Goal: Transaction & Acquisition: Purchase product/service

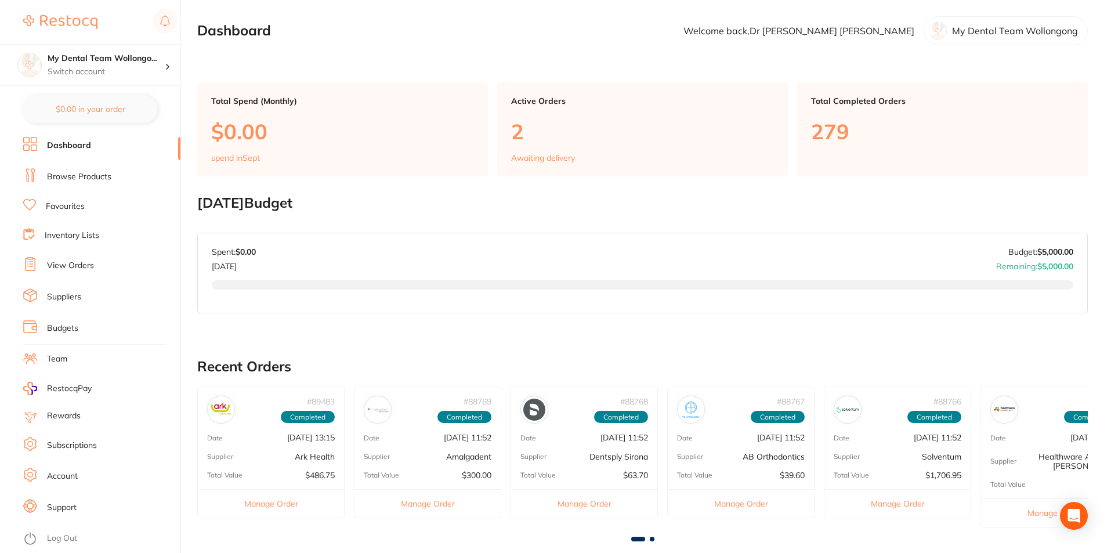
click at [85, 173] on link "Browse Products" at bounding box center [79, 177] width 64 height 12
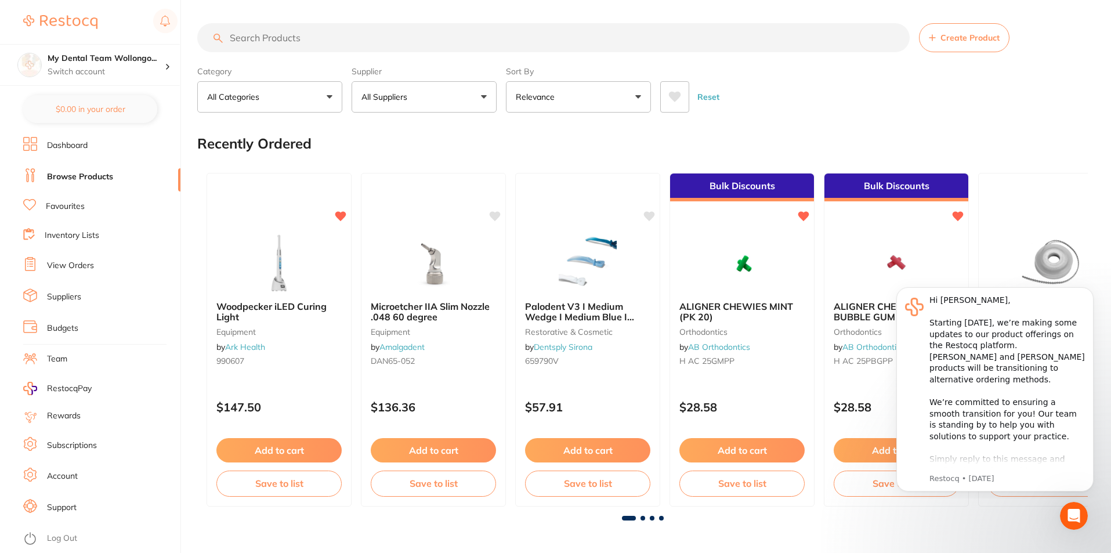
drag, startPoint x: 995, startPoint y: 110, endPoint x: 983, endPoint y: 109, distance: 11.7
click at [990, 109] on div "Reset" at bounding box center [869, 92] width 418 height 41
click at [280, 24] on input "search" at bounding box center [553, 37] width 712 height 29
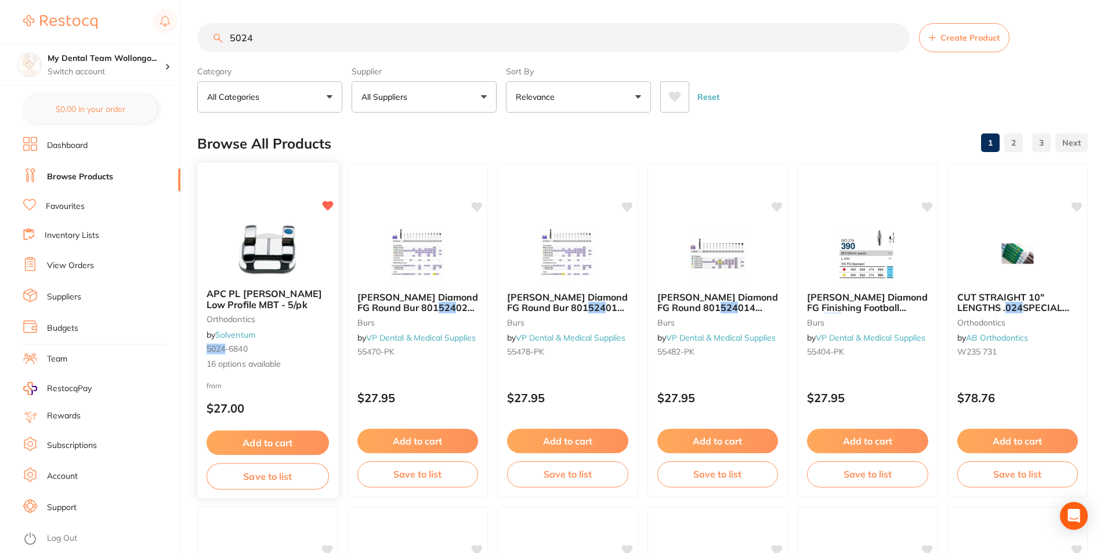
type input "5024"
drag, startPoint x: 243, startPoint y: 270, endPoint x: 766, endPoint y: 251, distance: 523.7
click at [243, 269] on img at bounding box center [267, 250] width 75 height 58
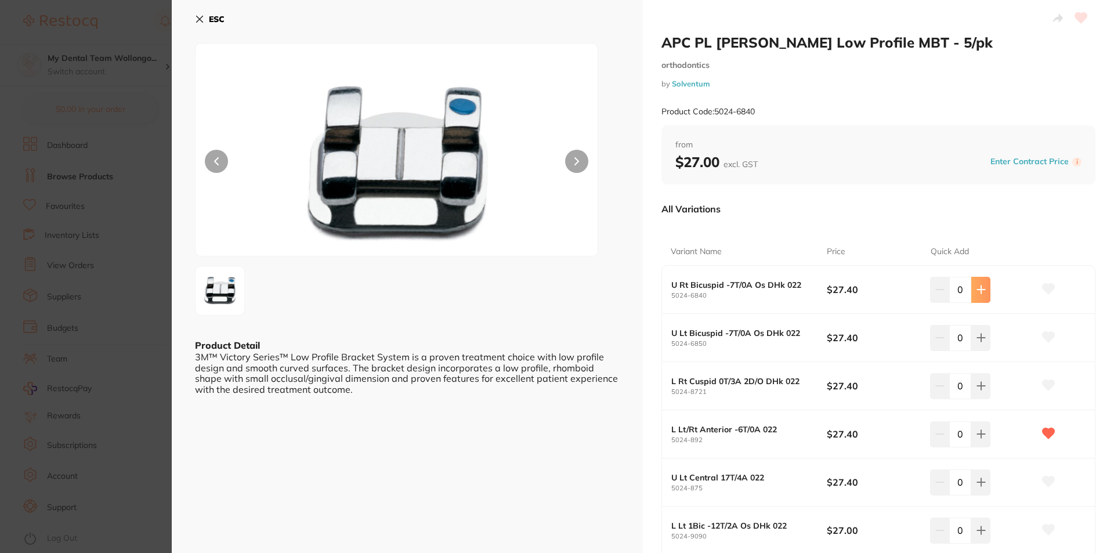
click at [981, 290] on icon at bounding box center [980, 289] width 9 height 9
click at [981, 290] on icon at bounding box center [981, 290] width 8 height 8
type input "2"
click at [981, 338] on icon at bounding box center [981, 338] width 8 height 8
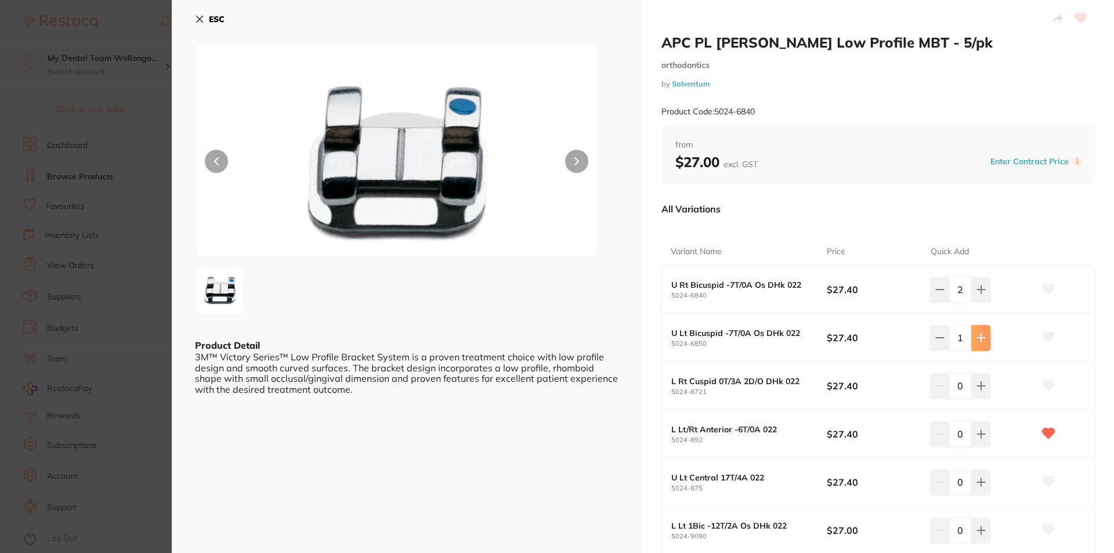
type input "2"
click at [990, 295] on div "2" at bounding box center [982, 290] width 104 height 26
drag, startPoint x: 978, startPoint y: 292, endPoint x: 977, endPoint y: 332, distance: 40.0
click at [978, 294] on icon at bounding box center [981, 290] width 8 height 8
type input "3"
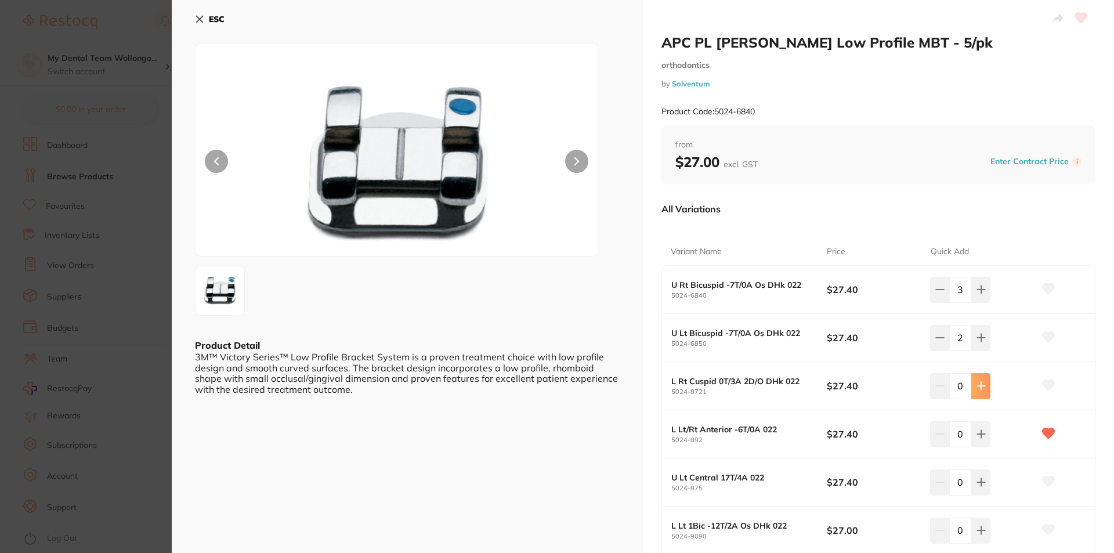
drag, startPoint x: 978, startPoint y: 334, endPoint x: 976, endPoint y: 388, distance: 53.4
click at [978, 335] on icon at bounding box center [981, 338] width 8 height 8
type input "3"
click at [976, 387] on icon at bounding box center [980, 385] width 9 height 9
click at [976, 388] on icon at bounding box center [980, 385] width 9 height 9
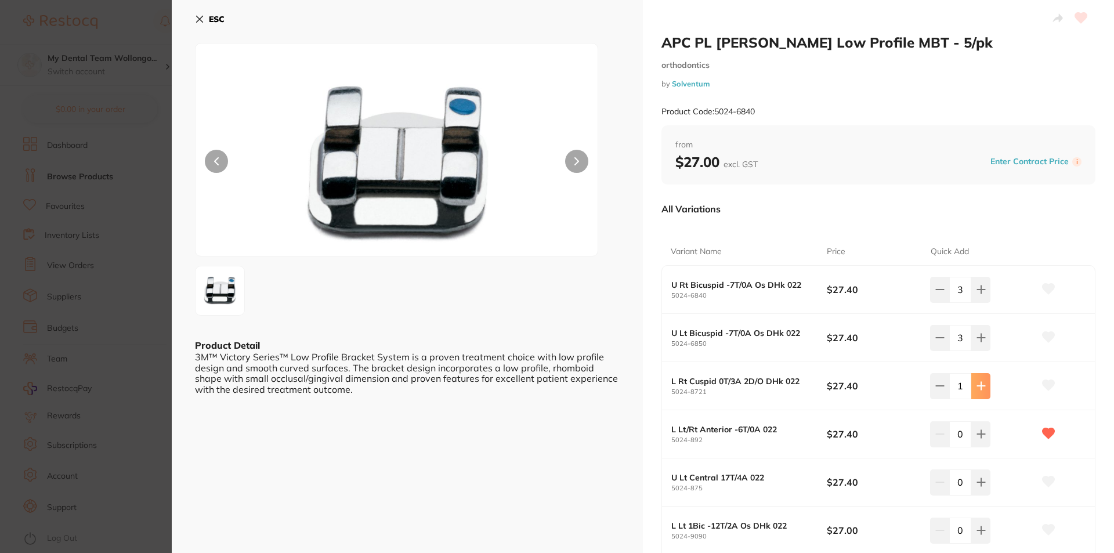
click at [976, 388] on icon at bounding box center [980, 385] width 9 height 9
type input "3"
click at [983, 430] on icon at bounding box center [980, 433] width 9 height 9
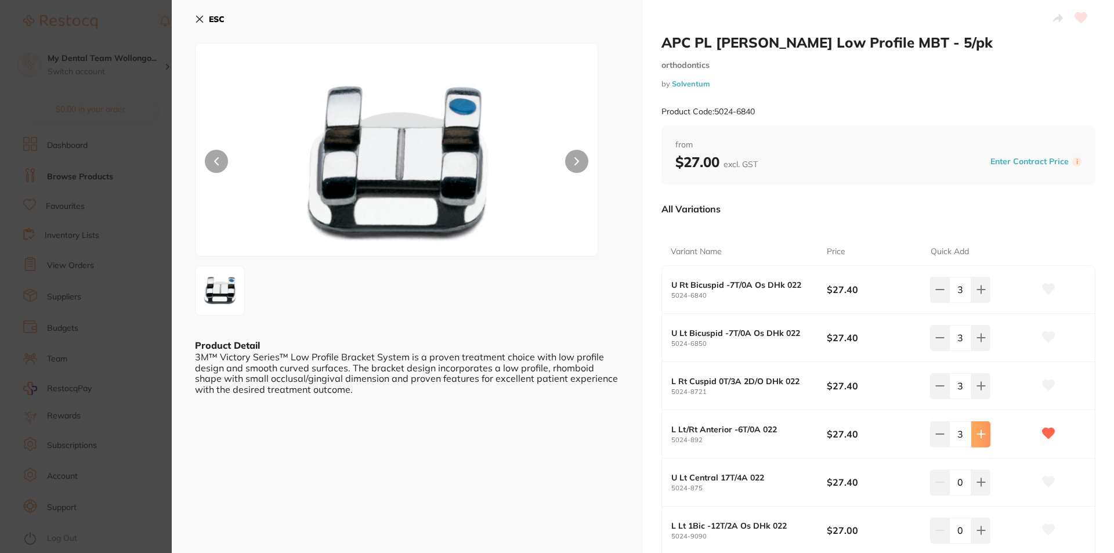
type input "3"
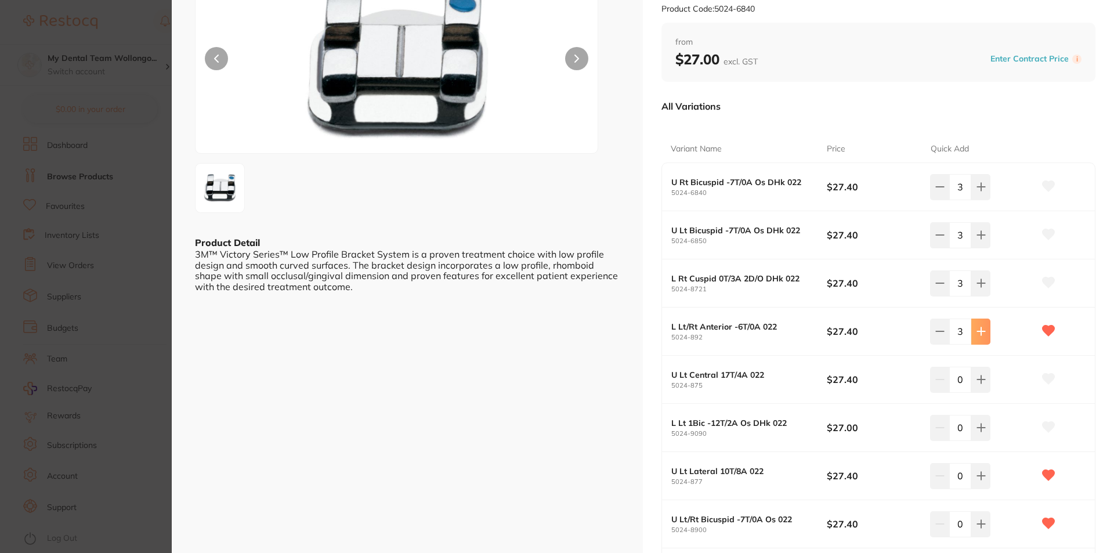
scroll to position [232, 0]
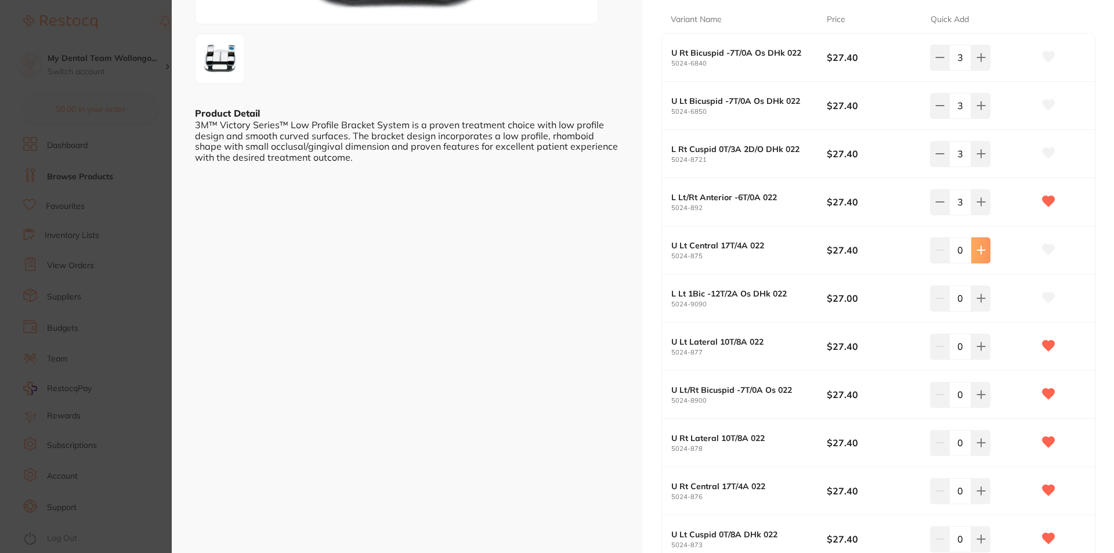
click at [972, 245] on button at bounding box center [980, 250] width 19 height 26
drag, startPoint x: 972, startPoint y: 245, endPoint x: 975, endPoint y: 253, distance: 8.6
click at [972, 245] on button at bounding box center [980, 250] width 19 height 26
type input "3"
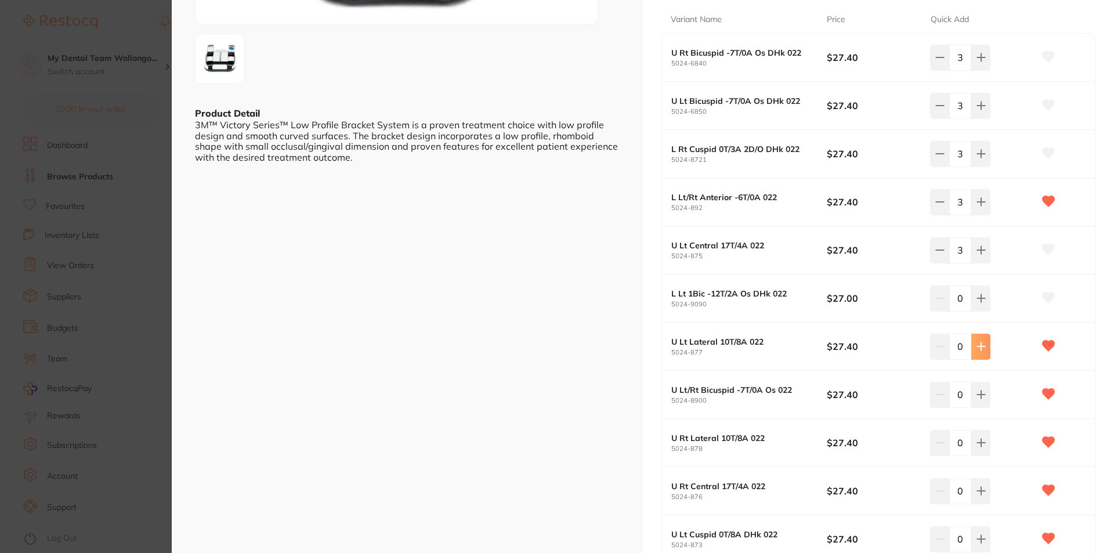
click at [980, 295] on icon at bounding box center [980, 298] width 9 height 9
type input "3"
click at [976, 343] on icon at bounding box center [980, 346] width 9 height 9
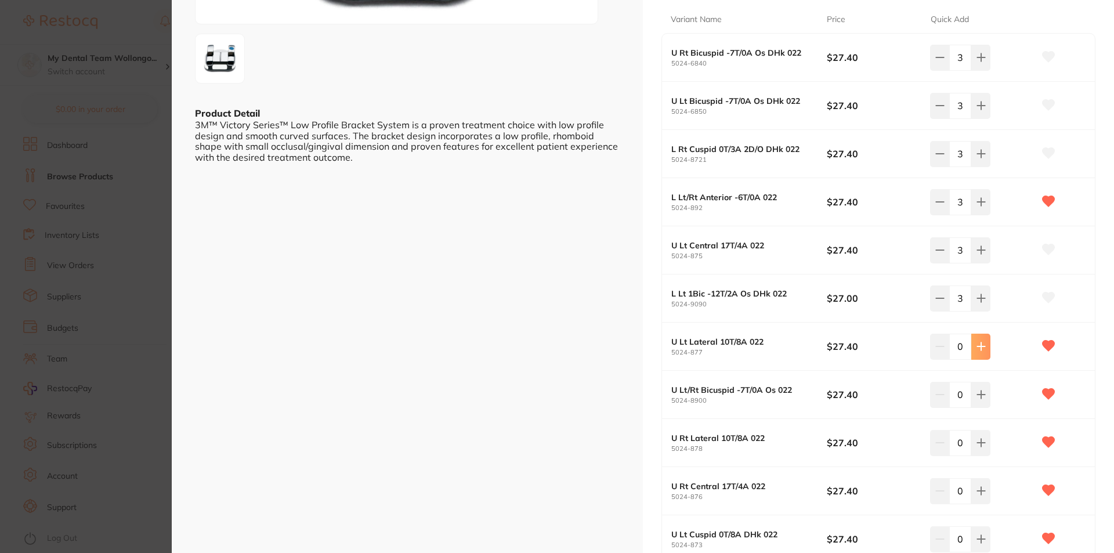
click at [977, 343] on icon at bounding box center [980, 346] width 9 height 9
type input "3"
click at [977, 396] on icon at bounding box center [980, 394] width 9 height 9
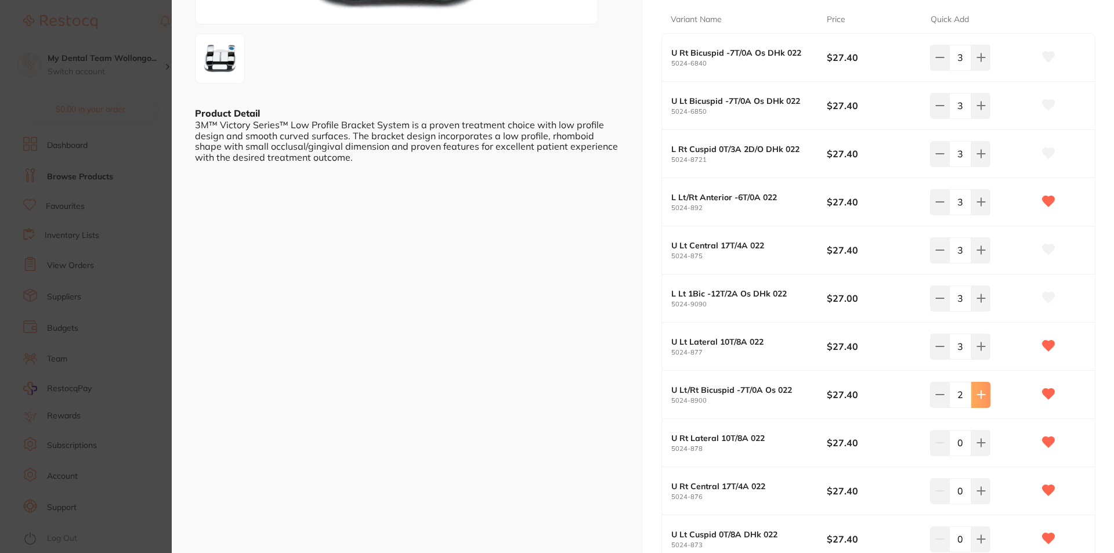
click at [977, 396] on icon at bounding box center [980, 394] width 9 height 9
type input "3"
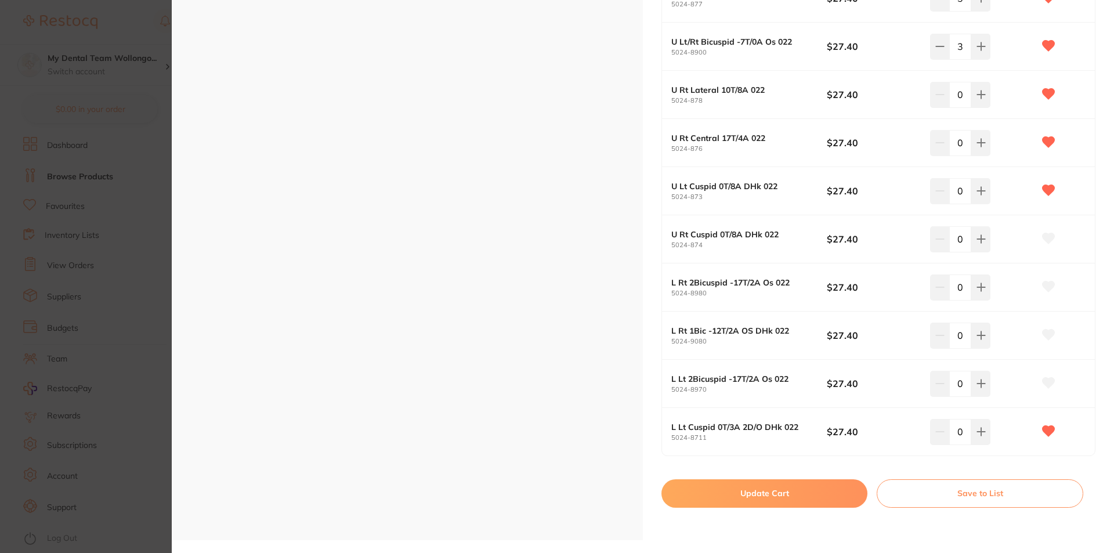
scroll to position [0, 0]
click at [971, 101] on button at bounding box center [980, 95] width 19 height 26
drag, startPoint x: 969, startPoint y: 101, endPoint x: 972, endPoint y: 115, distance: 14.4
click at [971, 101] on button at bounding box center [980, 95] width 19 height 26
type input "2"
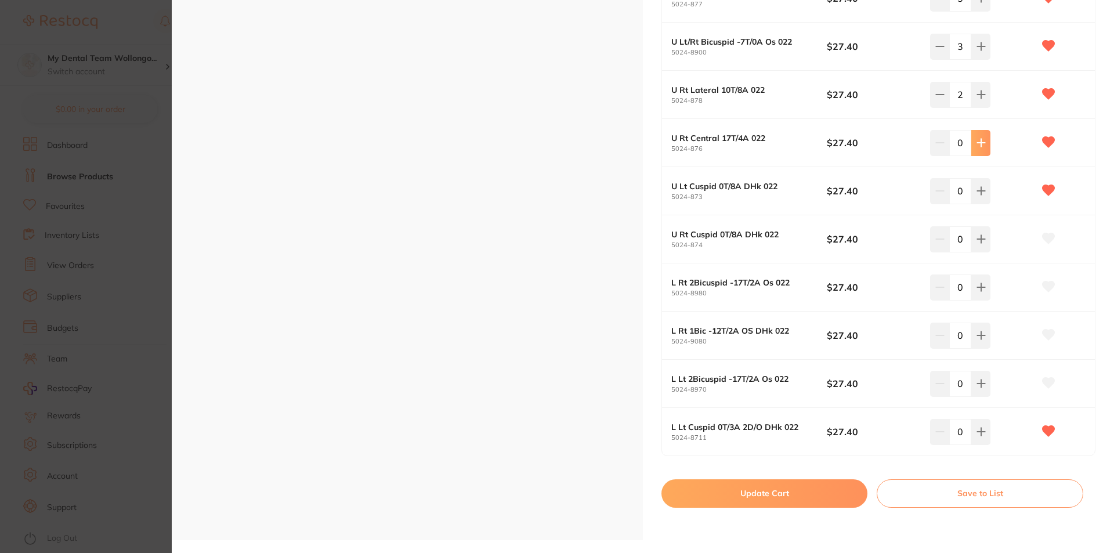
click at [977, 138] on icon at bounding box center [980, 142] width 9 height 9
type input "2"
click at [979, 104] on button at bounding box center [980, 95] width 19 height 26
type input "3"
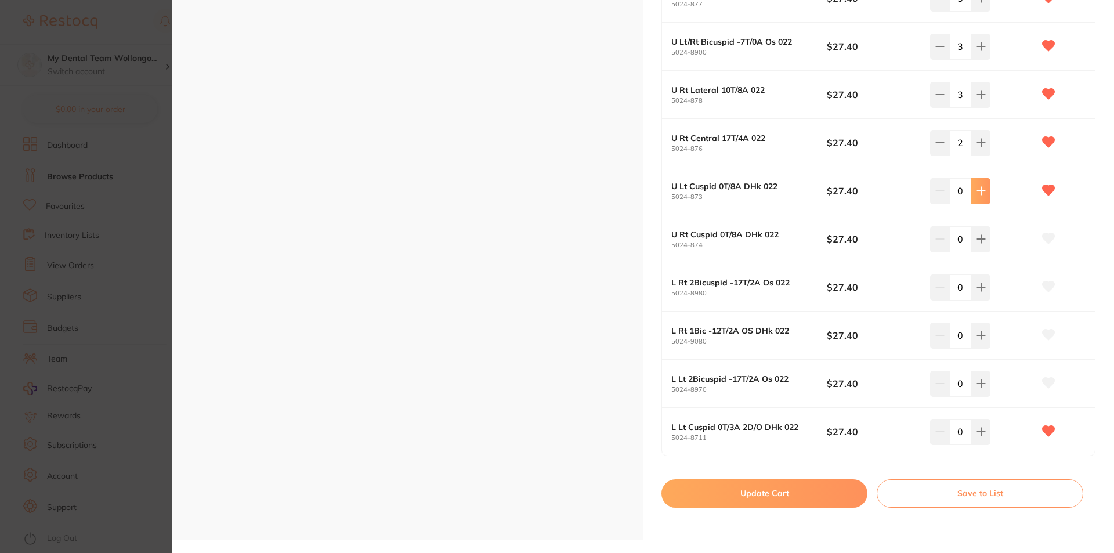
click at [983, 140] on icon at bounding box center [980, 142] width 9 height 9
type input "3"
click at [976, 192] on icon at bounding box center [980, 190] width 9 height 9
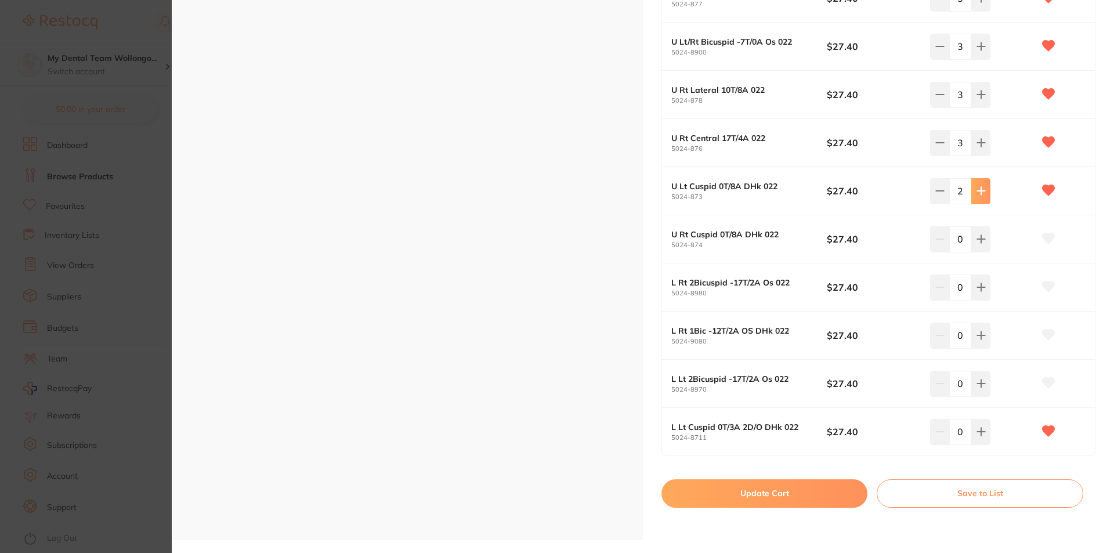
type input "3"
click at [982, 248] on button at bounding box center [980, 239] width 19 height 26
type input "3"
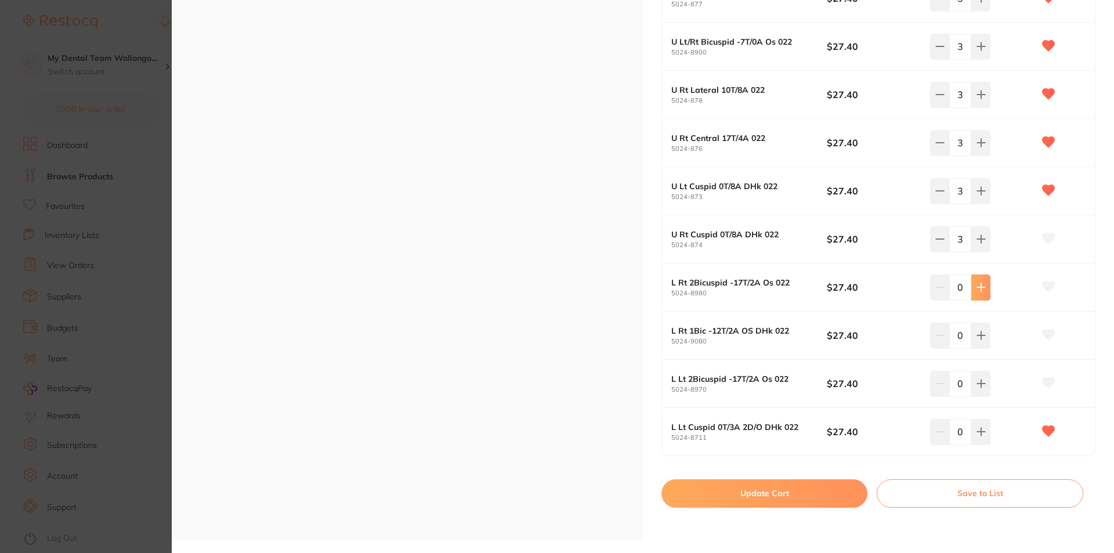
click at [982, 294] on button at bounding box center [980, 287] width 19 height 26
type input "3"
click at [976, 334] on icon at bounding box center [980, 335] width 9 height 9
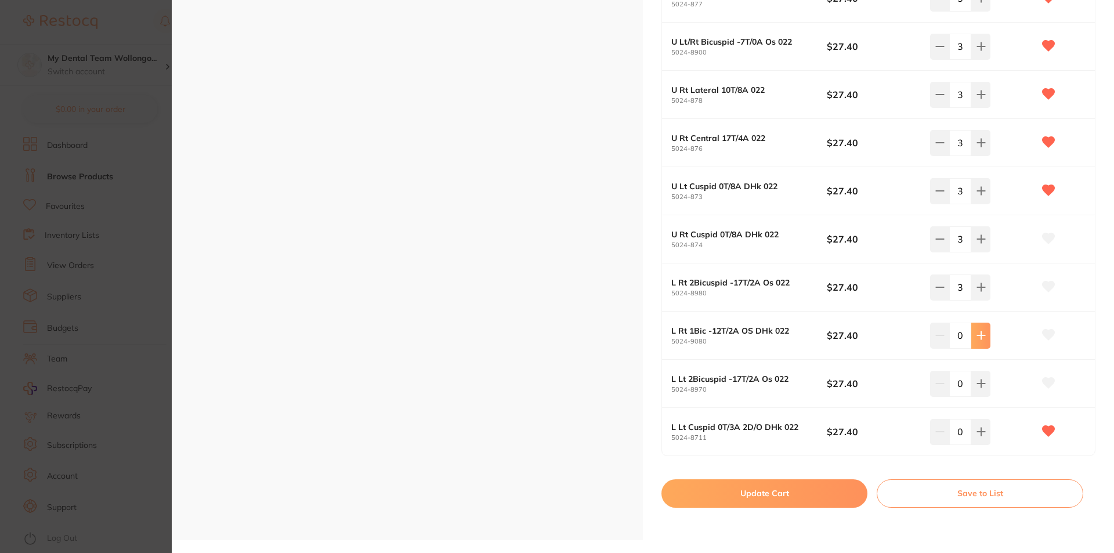
click at [976, 334] on icon at bounding box center [980, 335] width 9 height 9
type input "3"
click at [981, 383] on icon at bounding box center [980, 383] width 9 height 9
click at [981, 382] on icon at bounding box center [980, 383] width 9 height 9
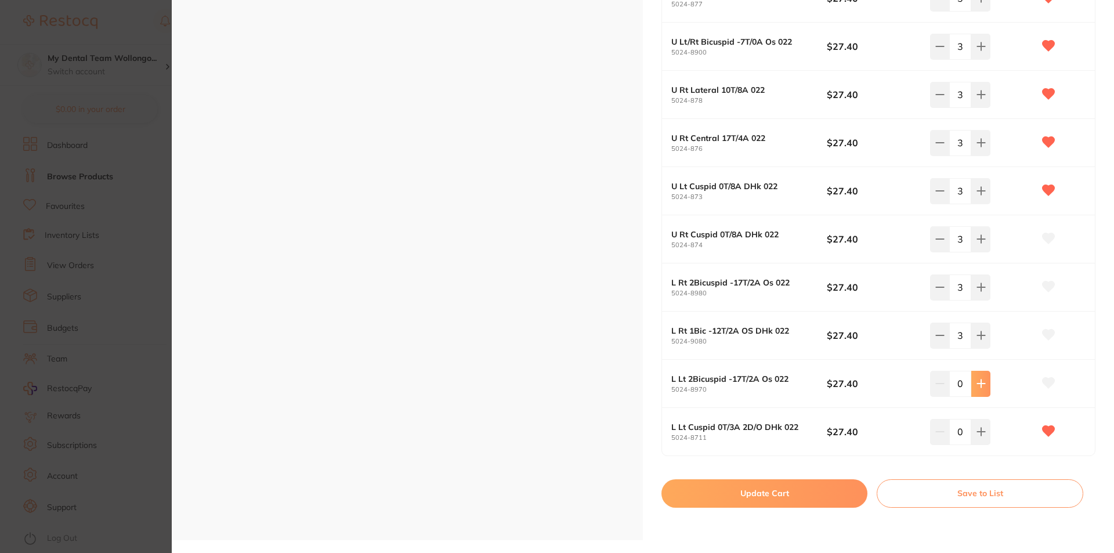
click at [981, 382] on icon at bounding box center [980, 383] width 9 height 9
type input "3"
click at [976, 429] on icon at bounding box center [980, 431] width 9 height 9
drag, startPoint x: 976, startPoint y: 429, endPoint x: 848, endPoint y: 475, distance: 136.2
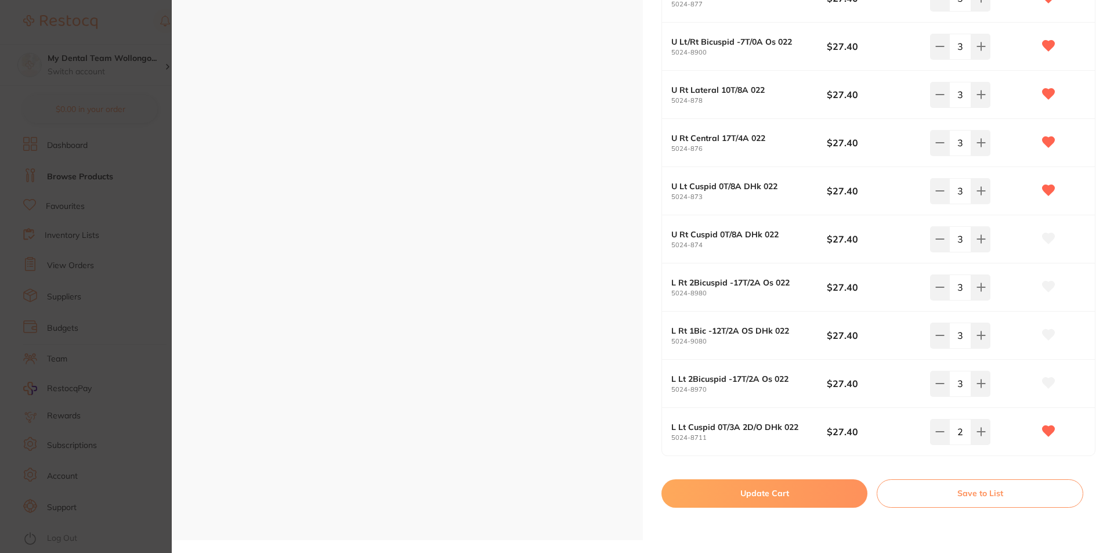
click at [978, 429] on icon at bounding box center [980, 431] width 9 height 9
type input "3"
drag, startPoint x: 819, startPoint y: 490, endPoint x: 889, endPoint y: 407, distance: 108.7
click at [819, 490] on button "Update Cart" at bounding box center [764, 493] width 206 height 28
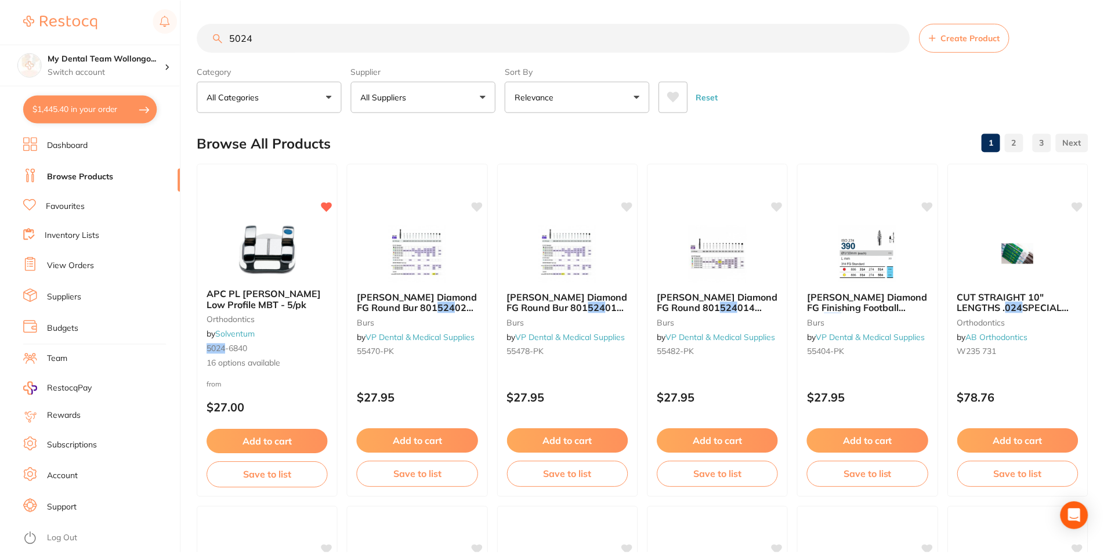
scroll to position [2147, 0]
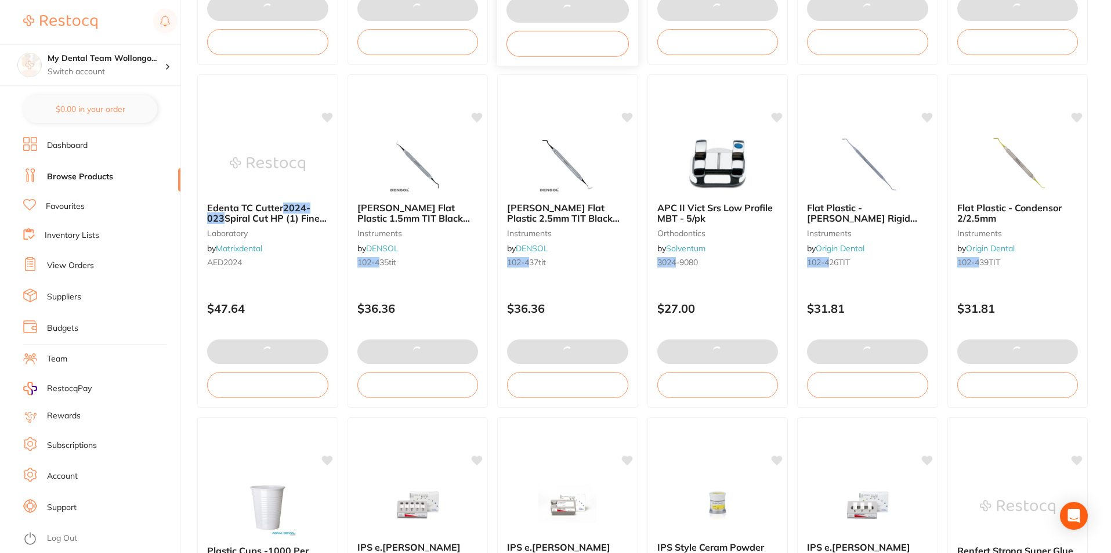
checkbox input "false"
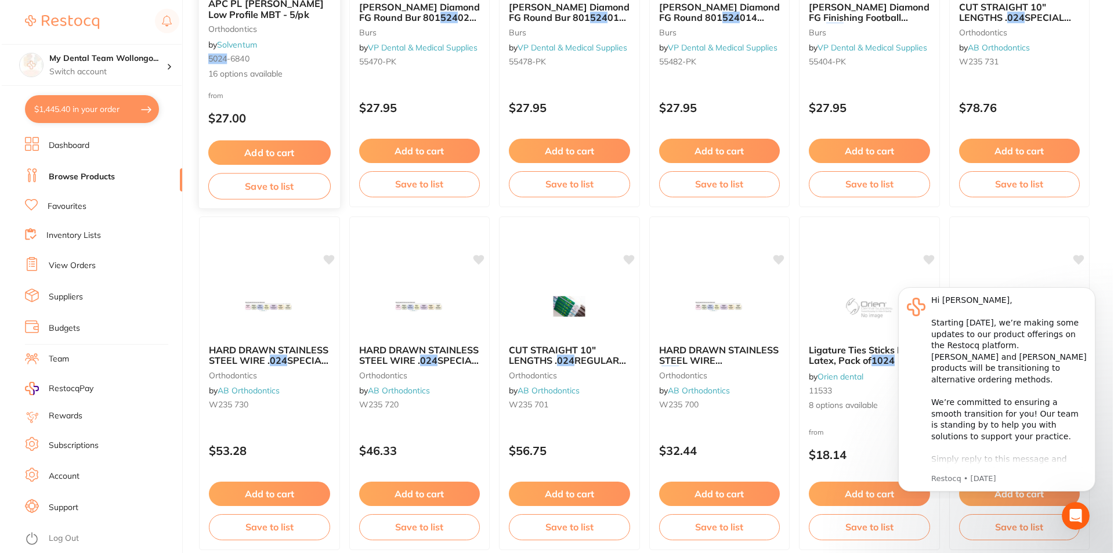
scroll to position [0, 0]
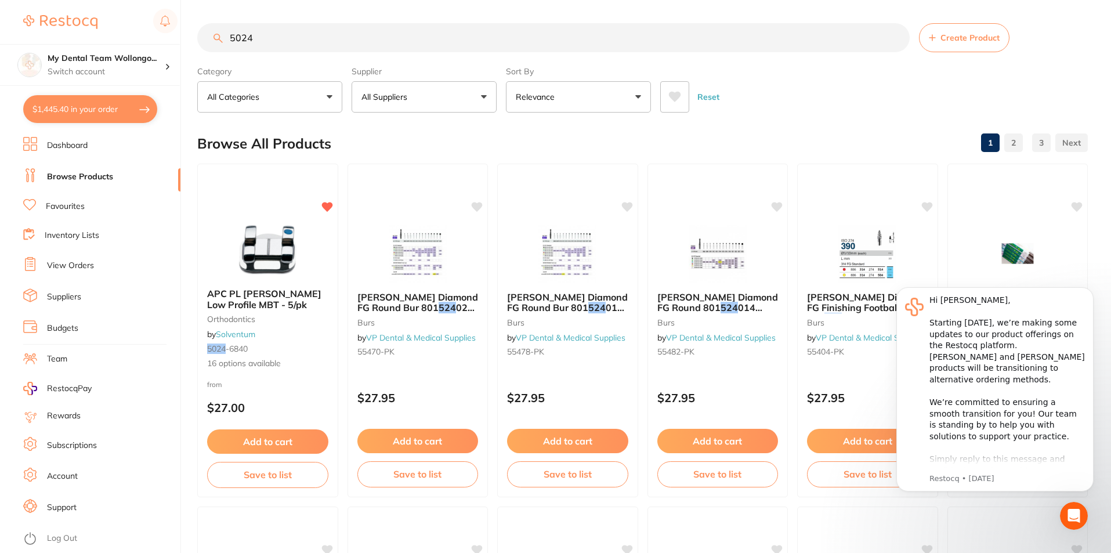
drag, startPoint x: 178, startPoint y: 24, endPoint x: 88, endPoint y: 1, distance: 92.7
click at [100, 4] on div "$1,445.40 My Dental Team Wollongo... Switch account My Dental Team Wollongong $…" at bounding box center [555, 276] width 1111 height 553
type input "5067"
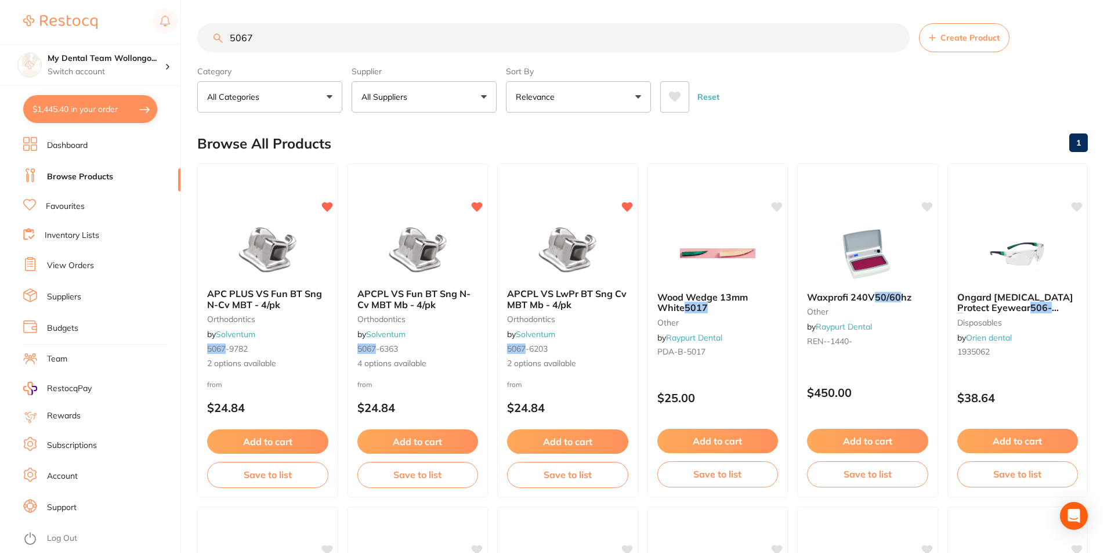
click at [304, 290] on span "APC PLUS VS Fun BT Sng N-Cv MBT - 4/pk" at bounding box center [264, 299] width 115 height 22
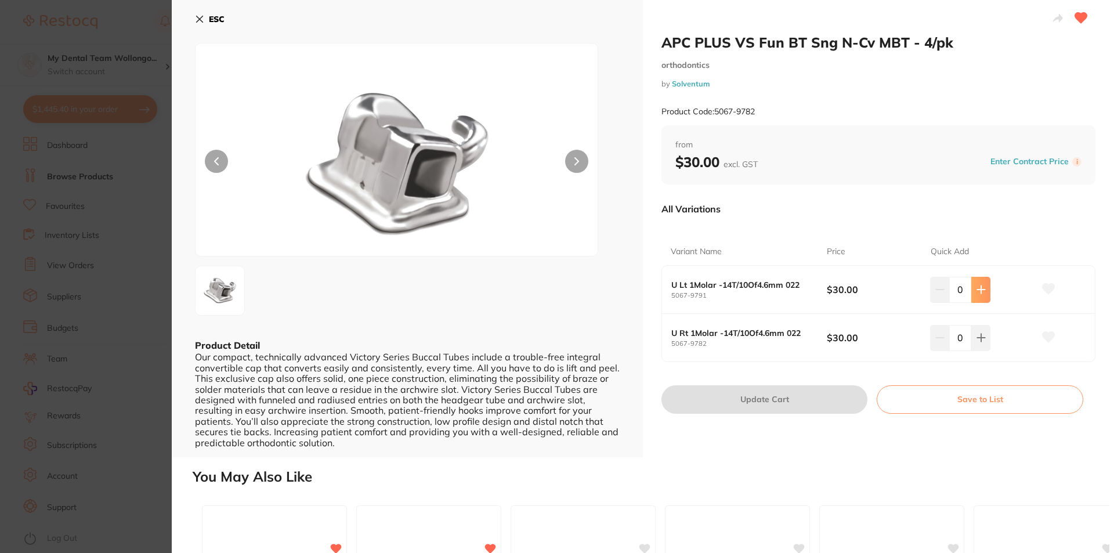
click at [978, 290] on icon at bounding box center [981, 290] width 8 height 8
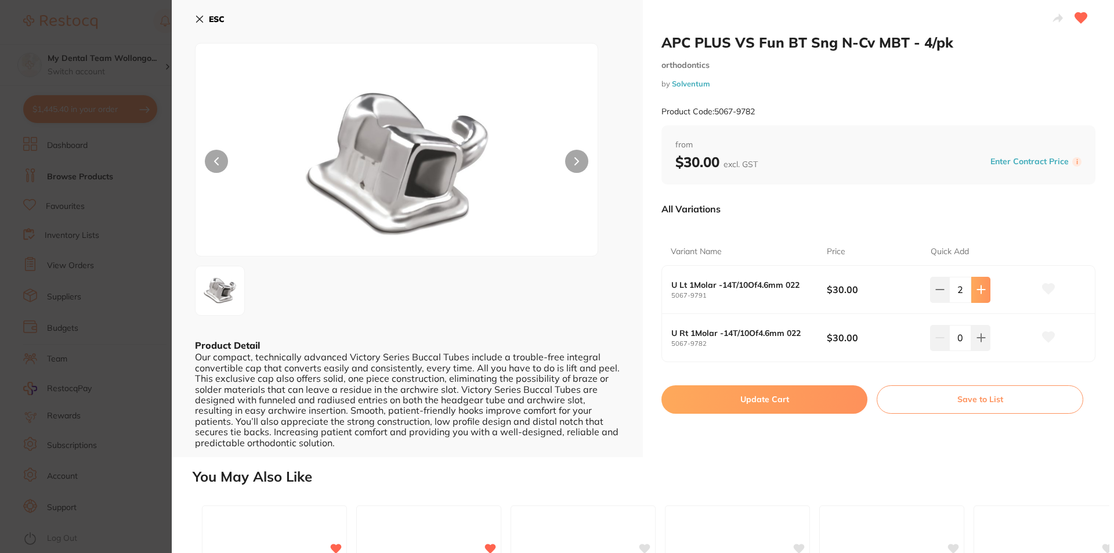
click at [978, 290] on icon at bounding box center [981, 290] width 8 height 8
type input "3"
click at [978, 335] on icon at bounding box center [981, 338] width 8 height 8
click at [978, 334] on icon at bounding box center [981, 338] width 8 height 8
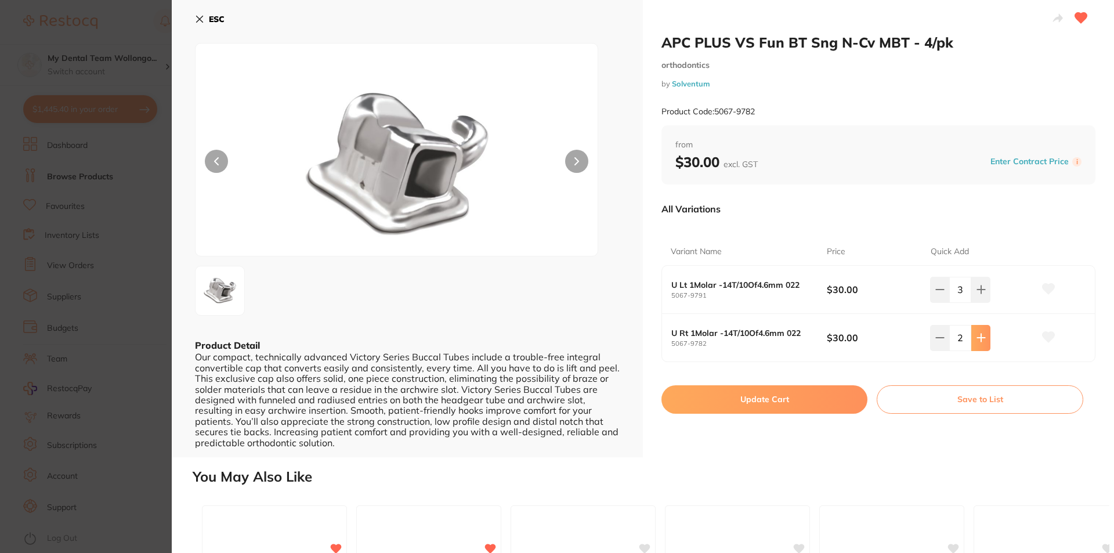
type input "3"
drag, startPoint x: 807, startPoint y: 397, endPoint x: 895, endPoint y: 363, distance: 94.6
click at [807, 397] on button "Update Cart" at bounding box center [764, 399] width 206 height 28
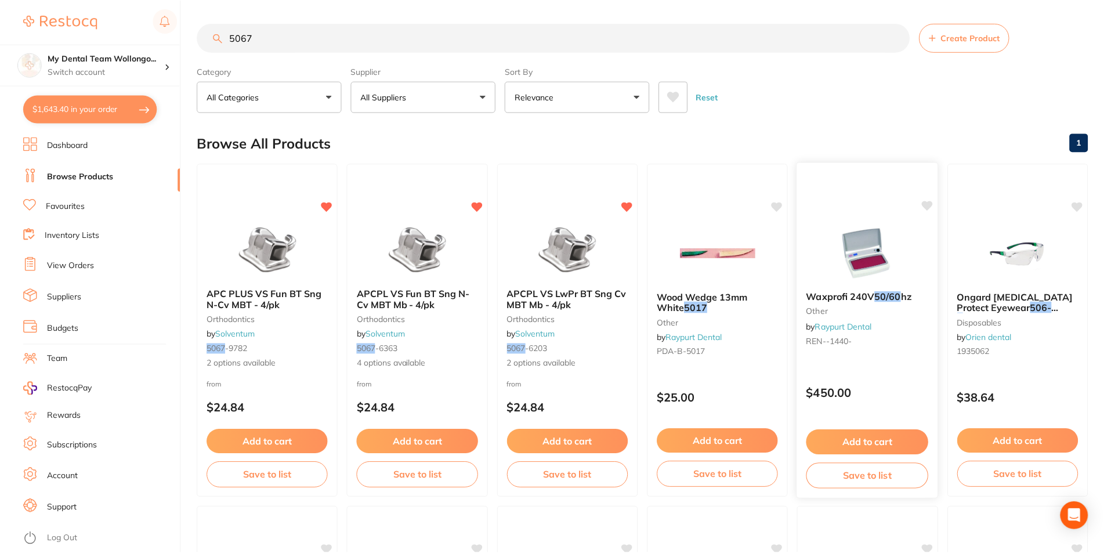
scroll to position [13, 0]
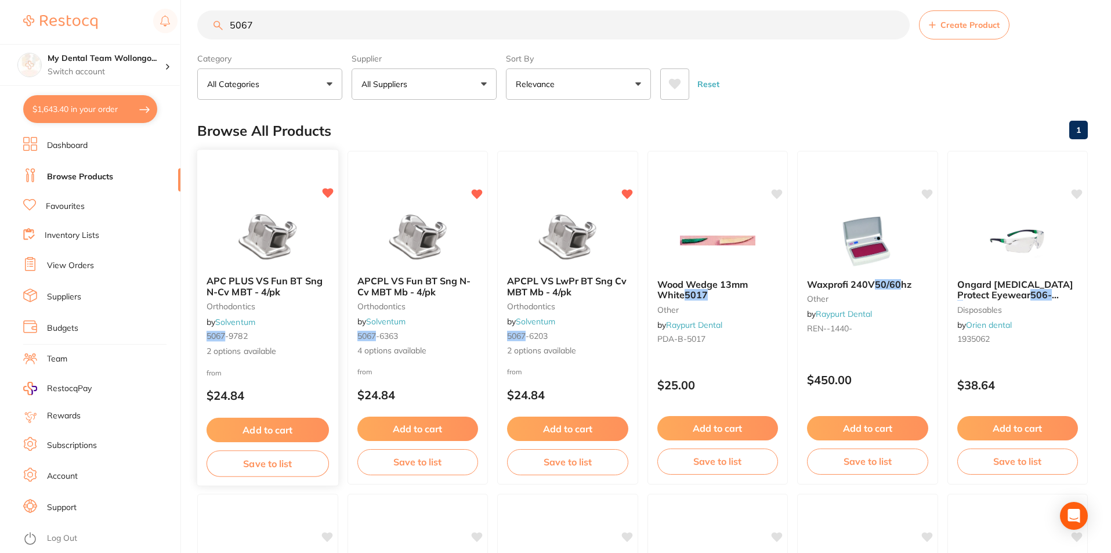
click at [282, 276] on span "APC PLUS VS Fun BT Sng N-Cv MBT - 4/pk" at bounding box center [265, 286] width 116 height 23
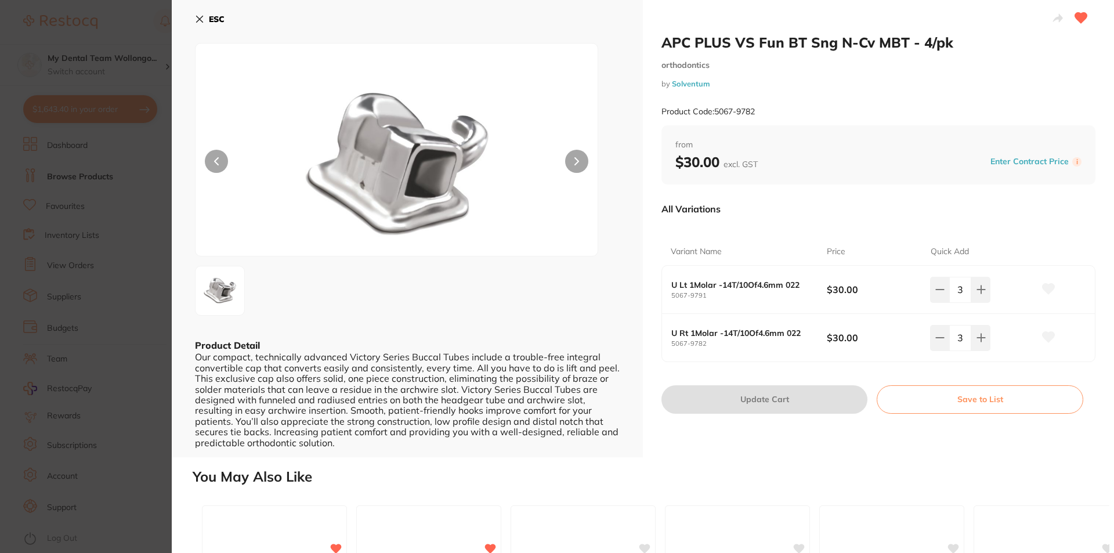
drag, startPoint x: 520, startPoint y: 289, endPoint x: 531, endPoint y: 286, distance: 11.4
click at [526, 287] on div at bounding box center [407, 291] width 425 height 50
drag, startPoint x: 531, startPoint y: 286, endPoint x: 776, endPoint y: 230, distance: 250.5
click at [776, 230] on div "Variant Name Price Quick Add U Lt 1Molar -14T/10Of4.6mm 022 5067-9791 $30.00 3 …" at bounding box center [878, 293] width 434 height 139
drag, startPoint x: 210, startPoint y: 5, endPoint x: 215, endPoint y: 12, distance: 8.2
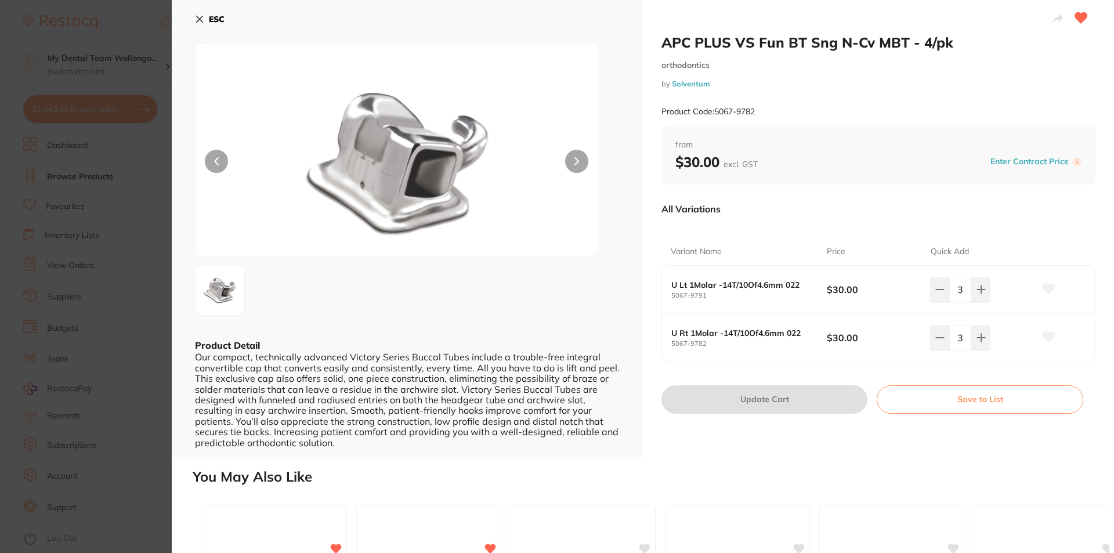
click at [214, 10] on div "ESC Product Detail Our compact, technically advanced Victory Series Buccal Tube…" at bounding box center [407, 228] width 471 height 457
drag, startPoint x: 217, startPoint y: 18, endPoint x: 229, endPoint y: 41, distance: 25.4
click at [219, 20] on b "ESC" at bounding box center [217, 19] width 16 height 10
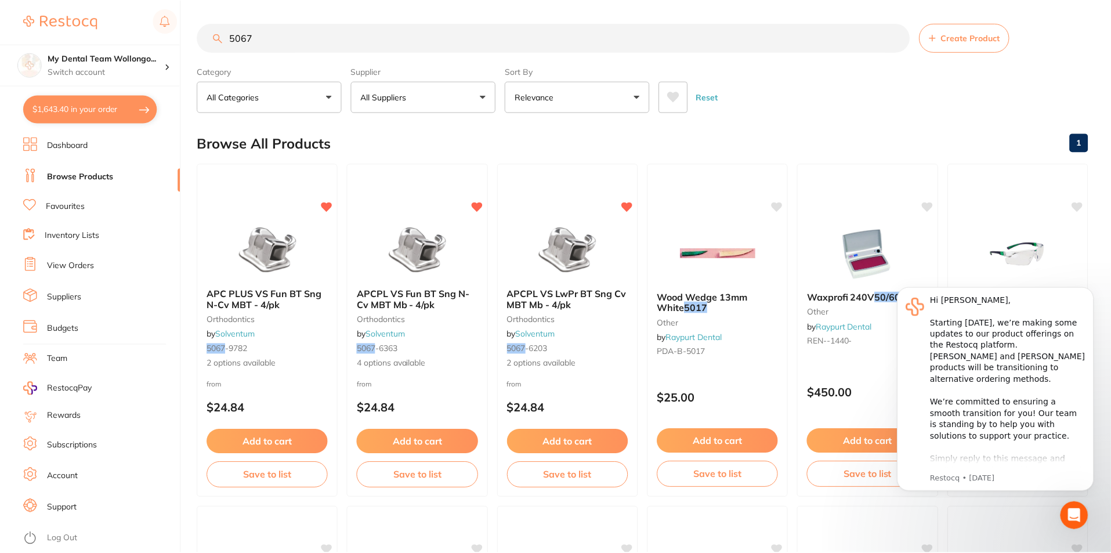
scroll to position [13, 0]
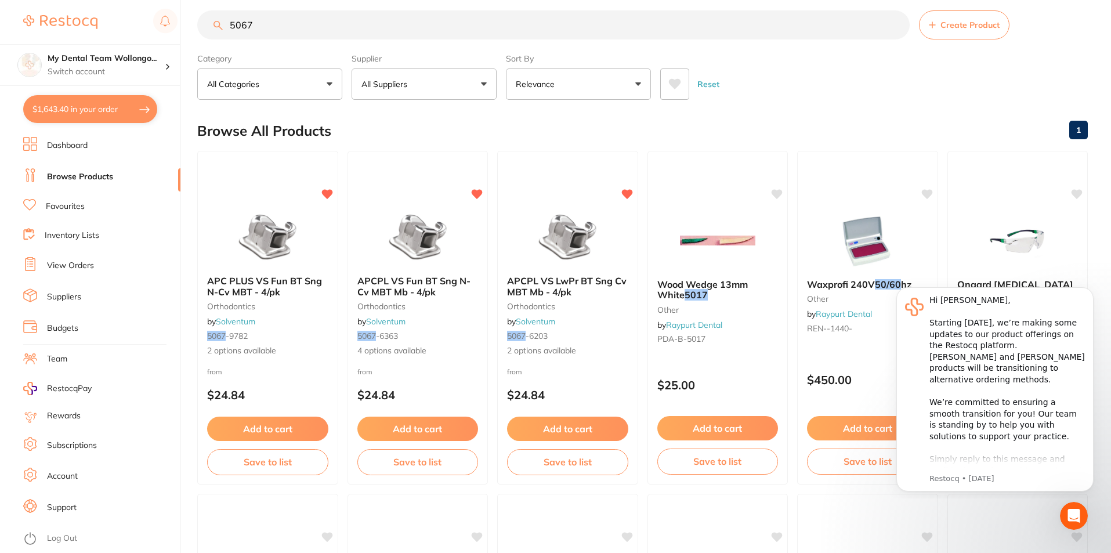
click at [430, 255] on img at bounding box center [417, 237] width 75 height 58
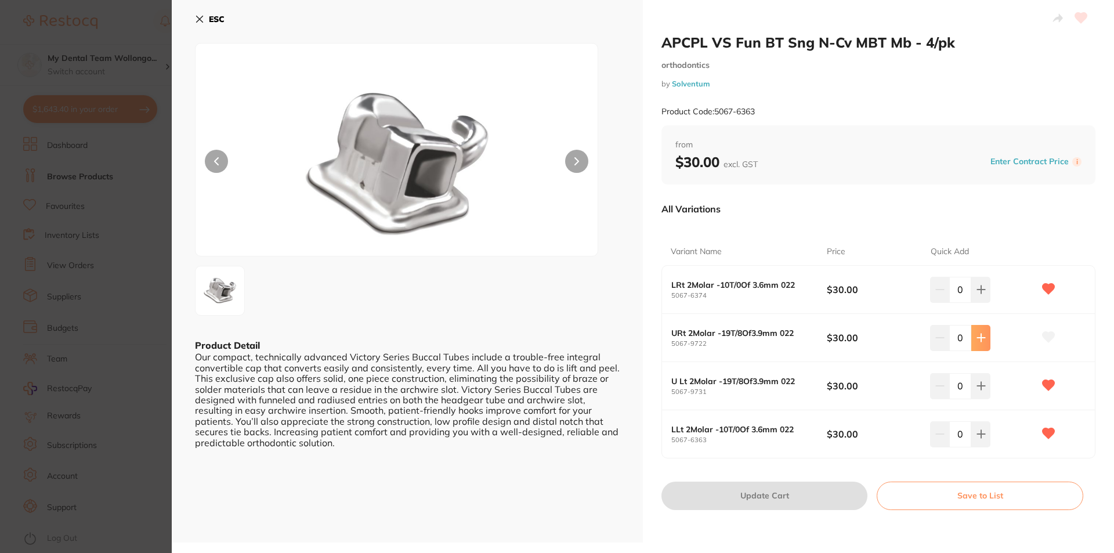
click at [986, 337] on button at bounding box center [980, 338] width 19 height 26
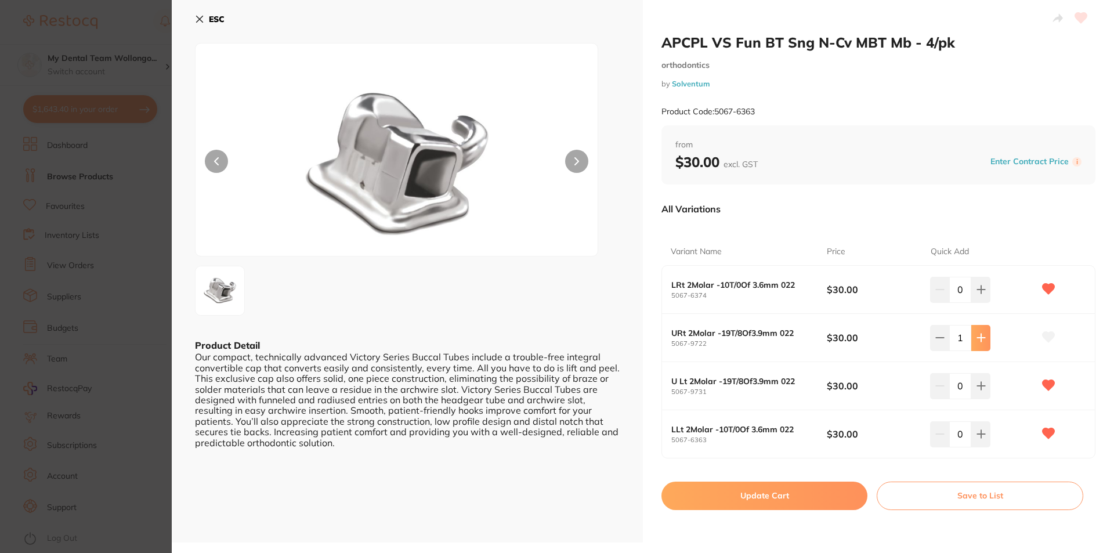
click at [986, 337] on button at bounding box center [980, 338] width 19 height 26
click at [984, 335] on button at bounding box center [980, 338] width 19 height 26
type input "3"
click at [980, 385] on icon at bounding box center [980, 385] width 9 height 9
click at [980, 384] on icon at bounding box center [980, 385] width 9 height 9
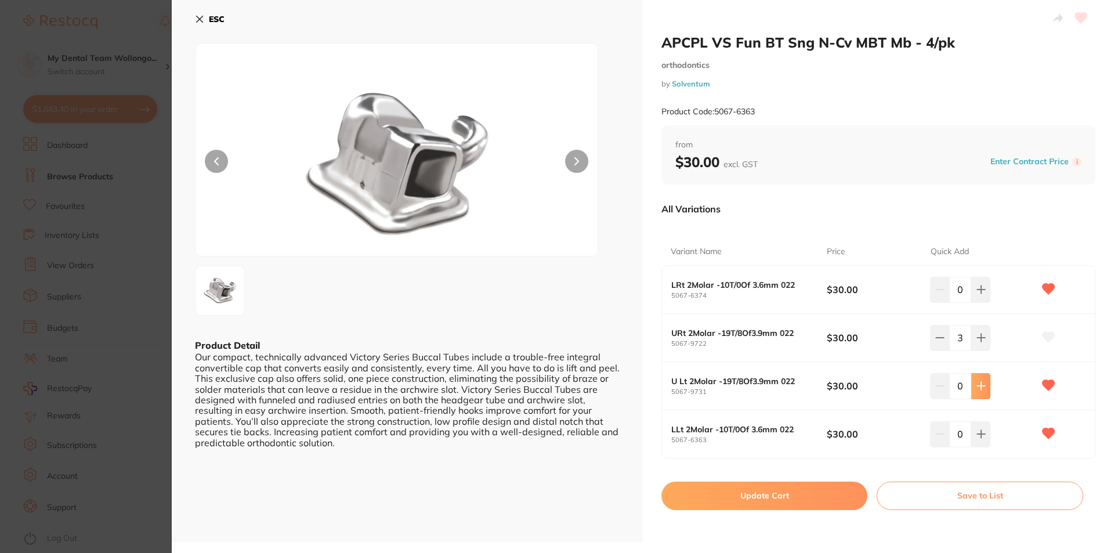
click at [980, 384] on icon at bounding box center [980, 385] width 9 height 9
type input "3"
click at [973, 431] on button at bounding box center [980, 434] width 19 height 26
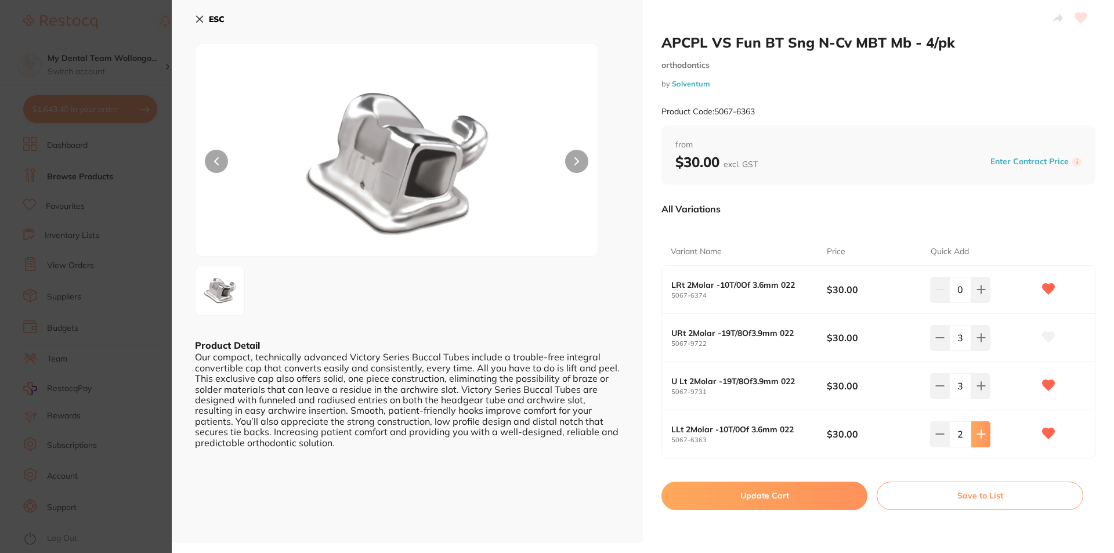
type input "3"
click at [794, 491] on button "Update Cart" at bounding box center [764, 496] width 206 height 28
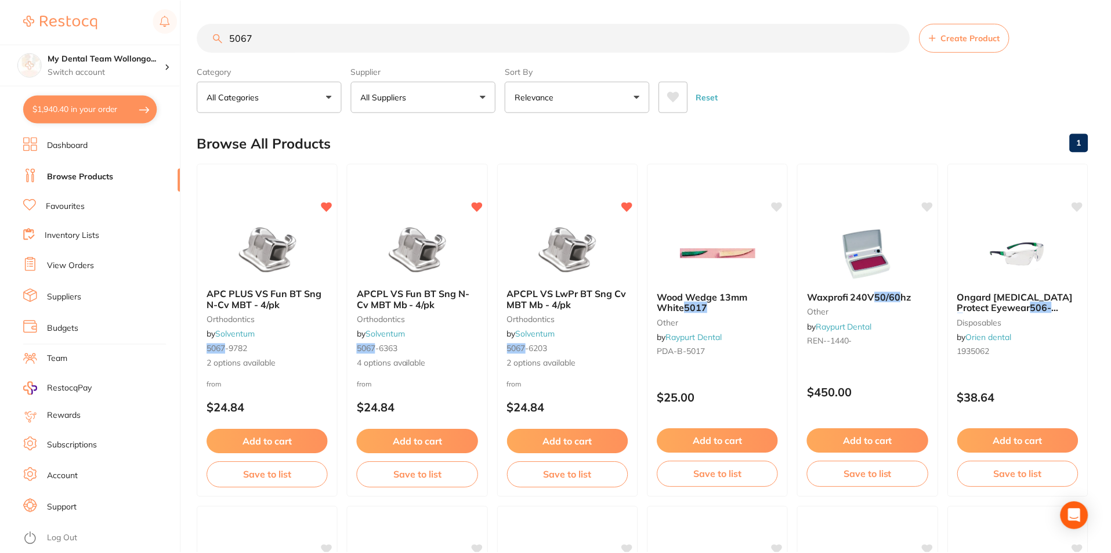
scroll to position [13, 0]
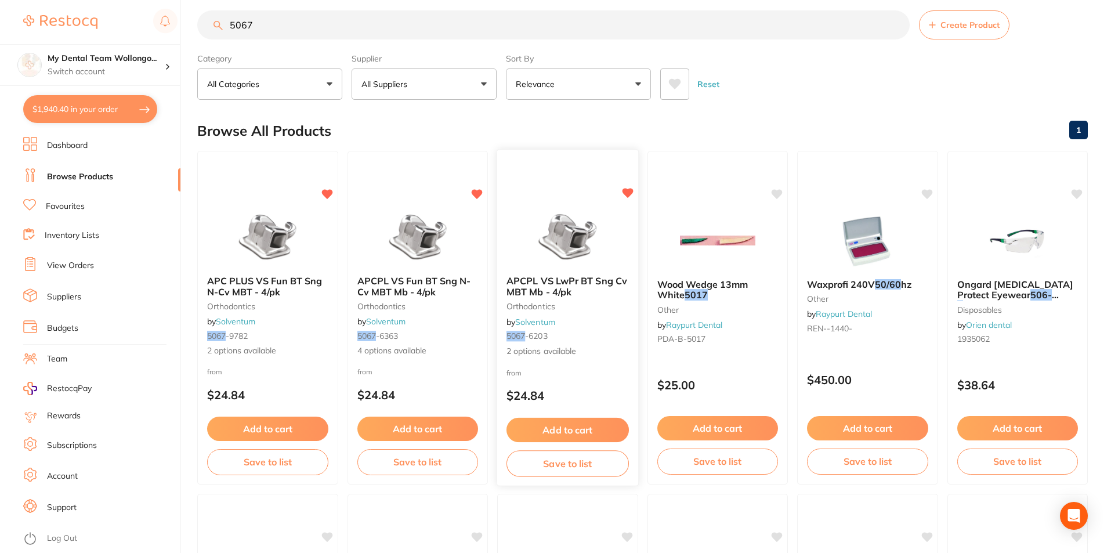
click at [569, 284] on span "APCPL VS LwPr BT Sng Cv MBT Mb - 4/pk" at bounding box center [566, 286] width 121 height 23
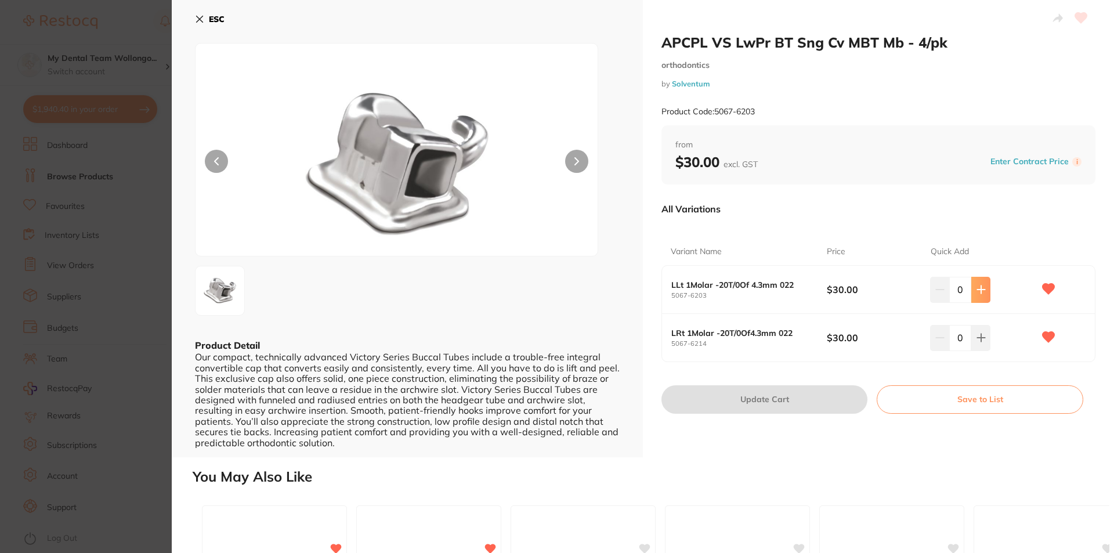
click at [978, 287] on icon at bounding box center [981, 290] width 8 height 8
click at [980, 287] on icon at bounding box center [980, 289] width 9 height 9
type input "3"
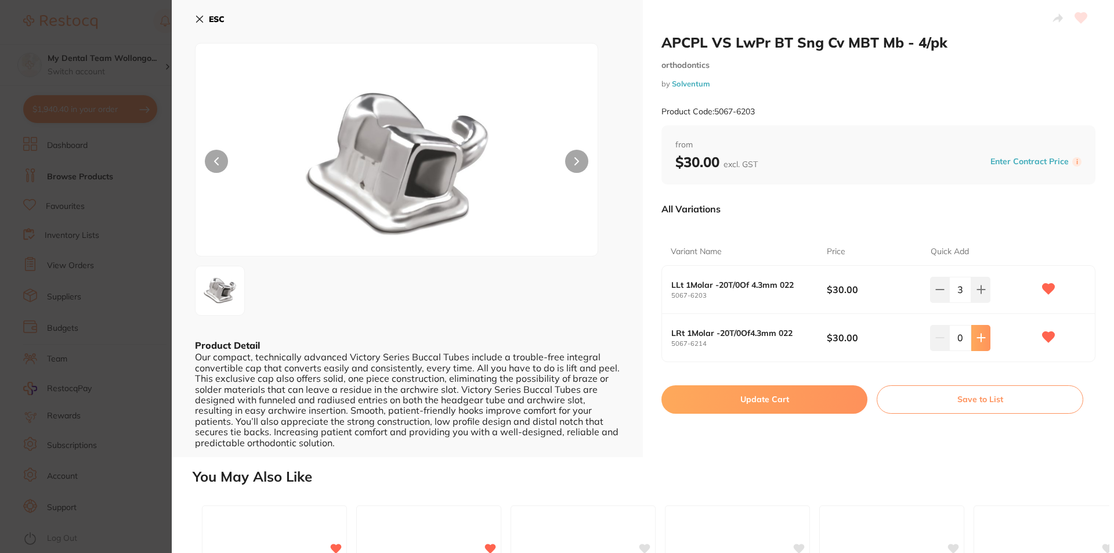
click at [976, 334] on icon at bounding box center [980, 337] width 9 height 9
type input "3"
click at [744, 389] on button "Update Cart" at bounding box center [764, 399] width 206 height 28
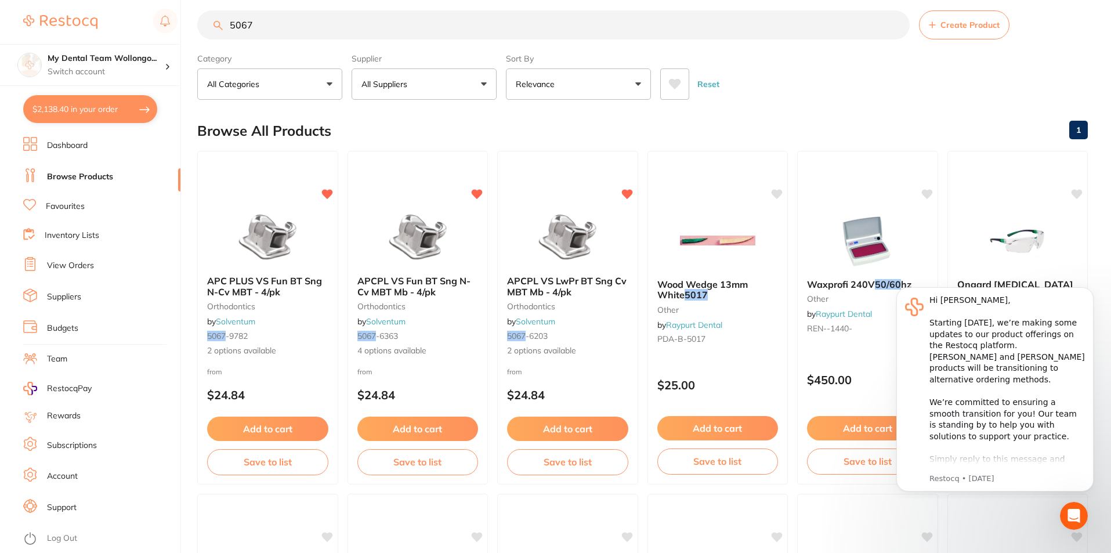
click at [72, 91] on section "My Dental Team Wollongo... Switch account My Dental Team Wollongong $2,138.40 i…" at bounding box center [90, 276] width 181 height 553
click at [82, 102] on button "$2,138.40 in your order" at bounding box center [90, 109] width 134 height 28
checkbox input "true"
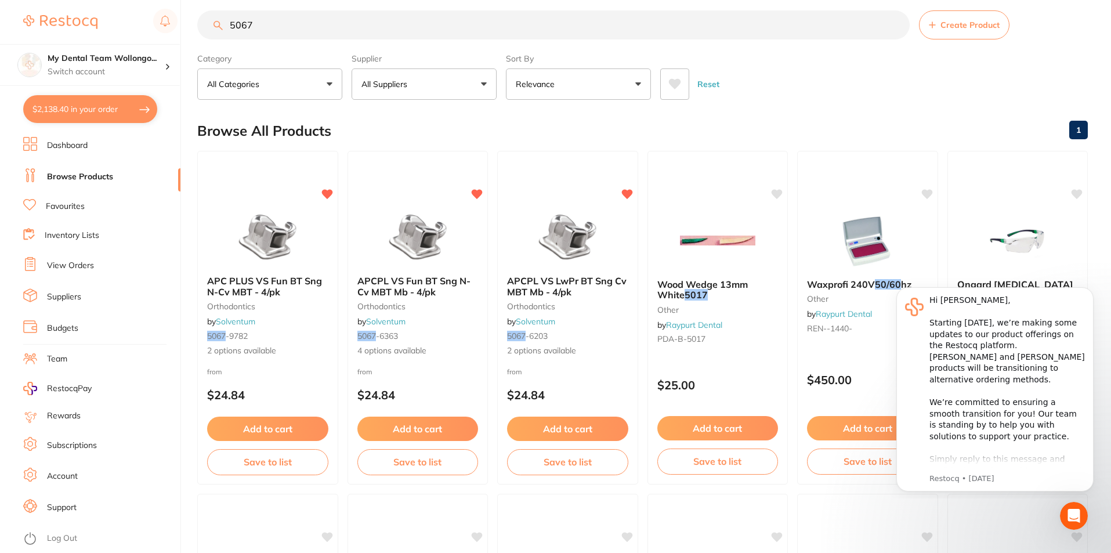
checkbox input "true"
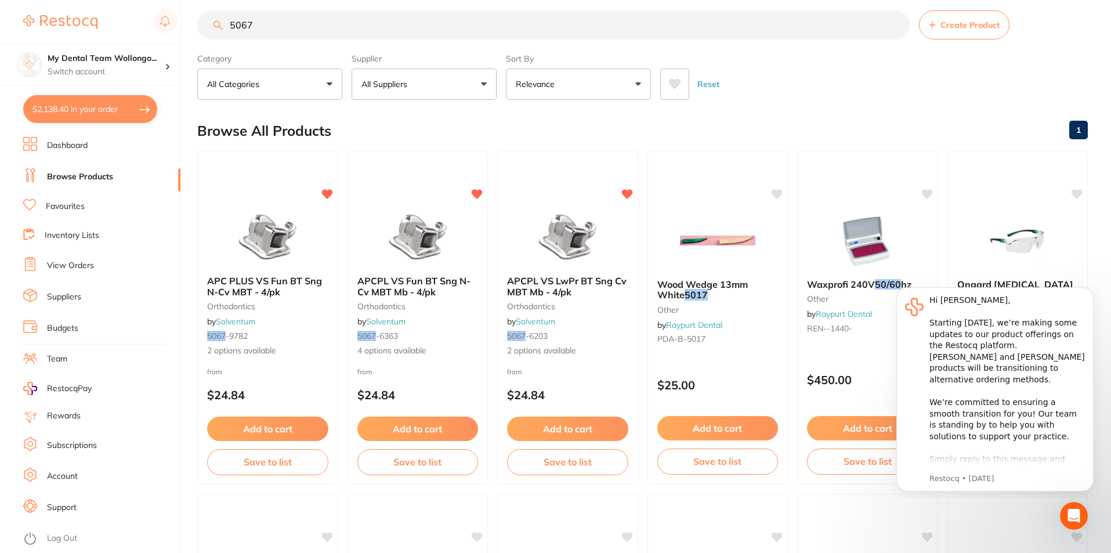
checkbox input "true"
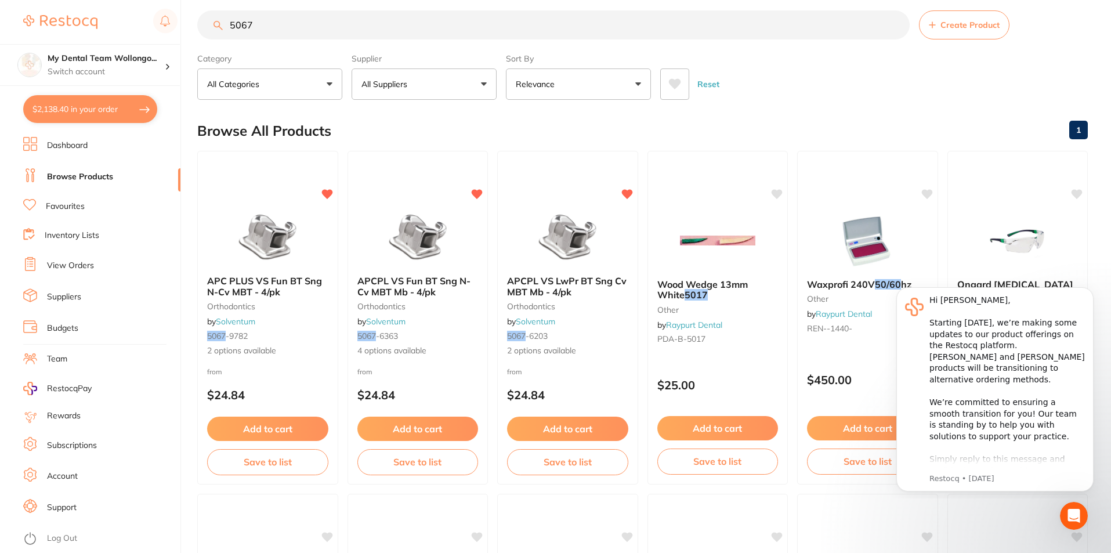
checkbox input "true"
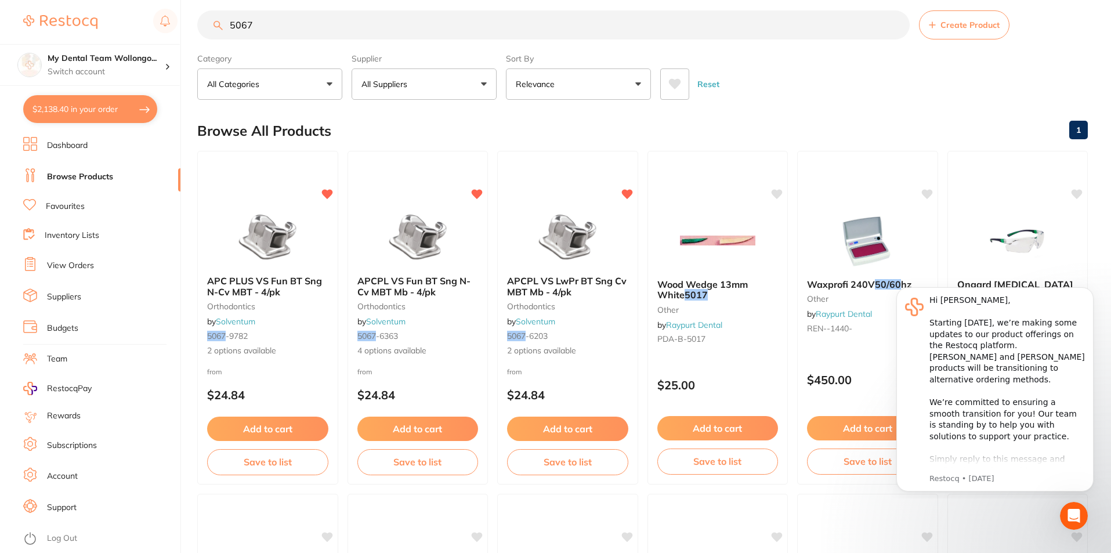
checkbox input "true"
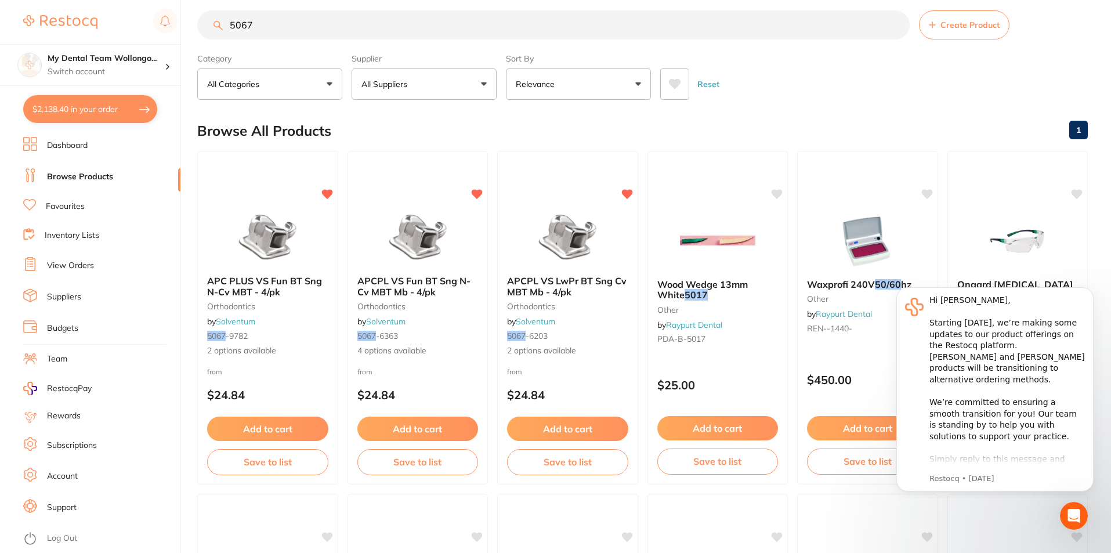
checkbox input "true"
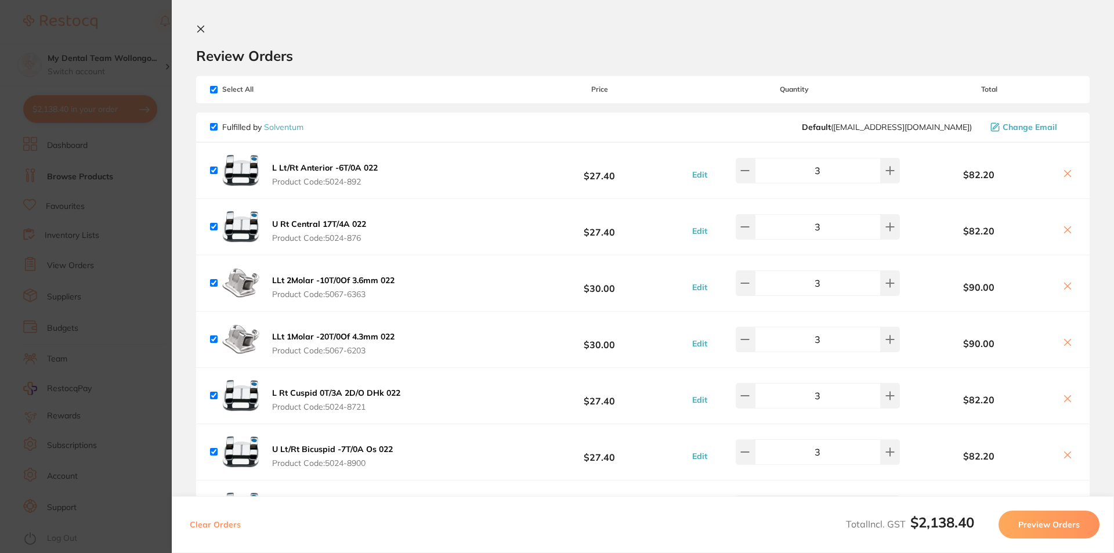
click at [200, 26] on icon at bounding box center [200, 28] width 9 height 9
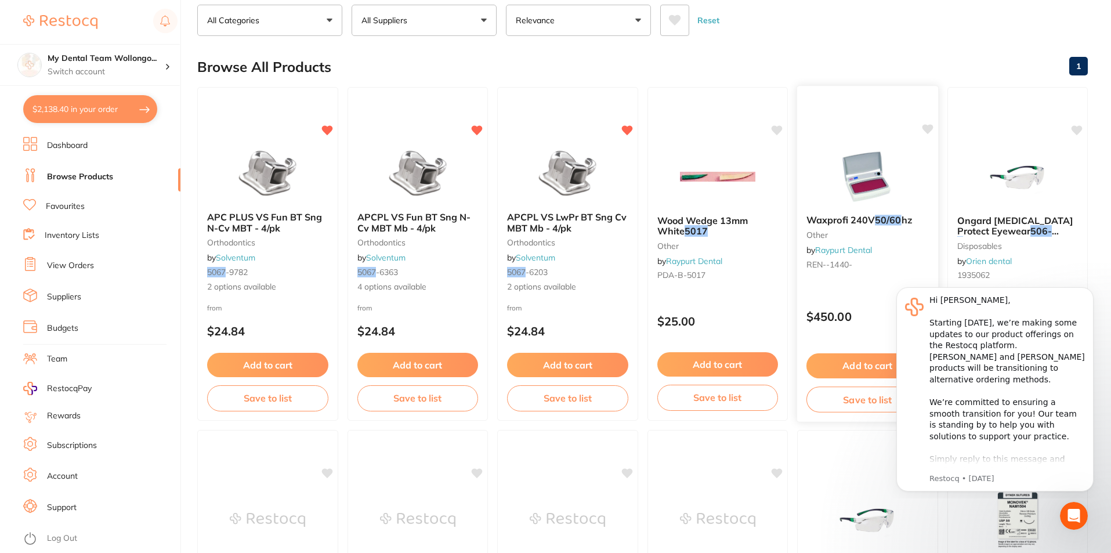
scroll to position [245, 0]
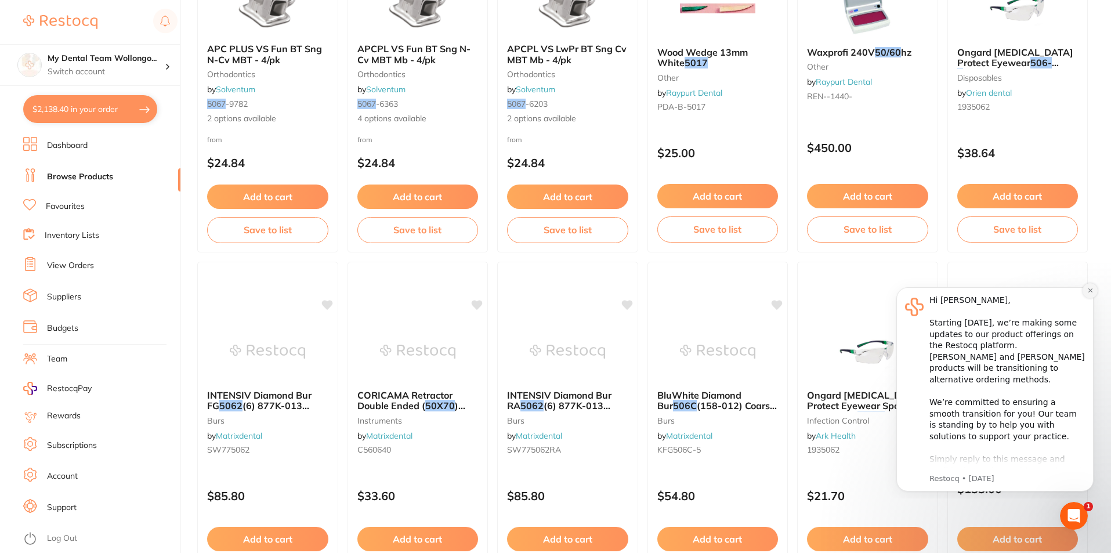
click at [1090, 288] on icon "Dismiss notification" at bounding box center [1090, 290] width 6 height 6
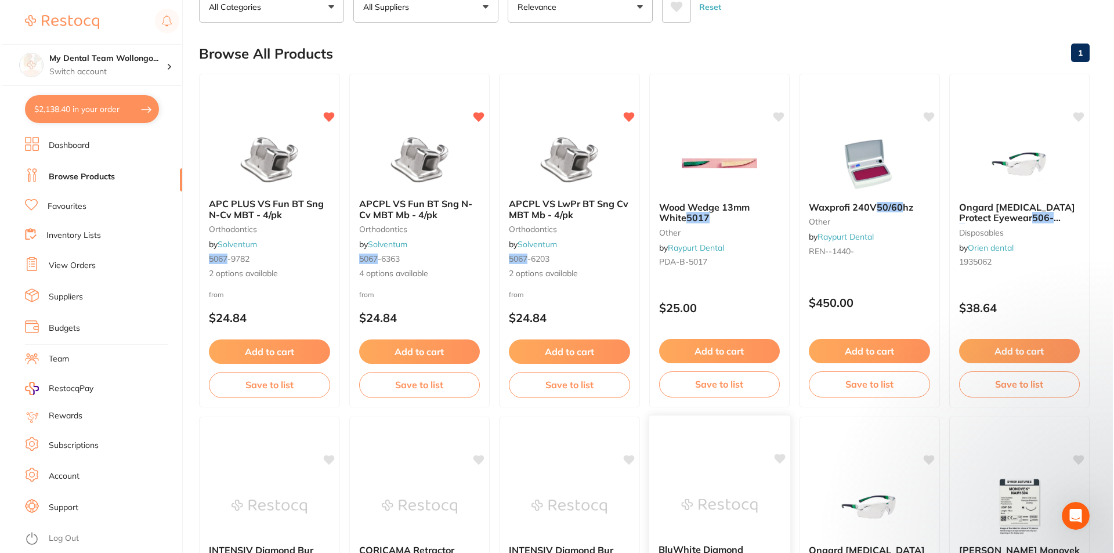
scroll to position [0, 0]
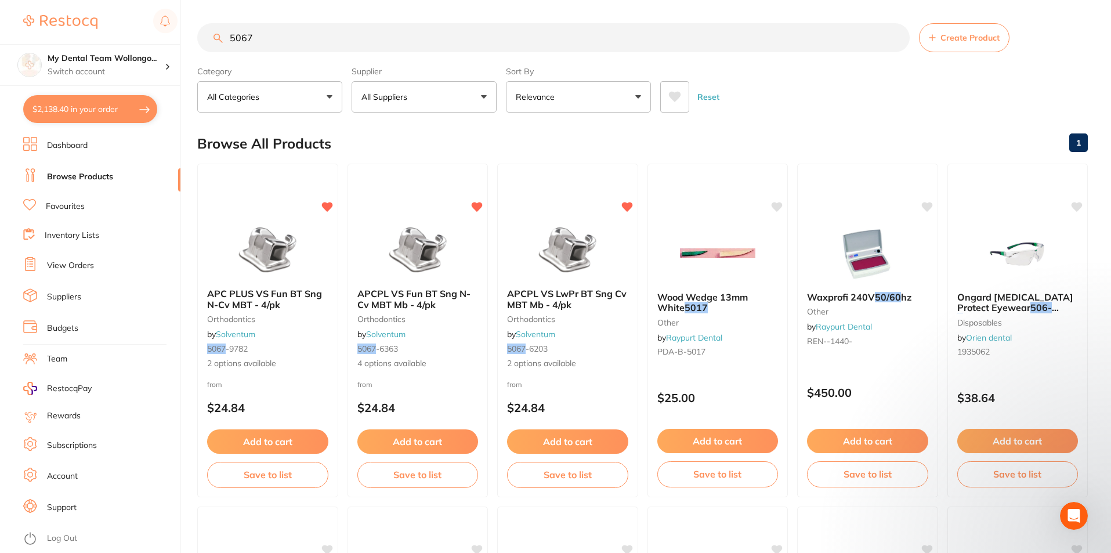
click at [117, 110] on button "$2,138.40 in your order" at bounding box center [90, 109] width 134 height 28
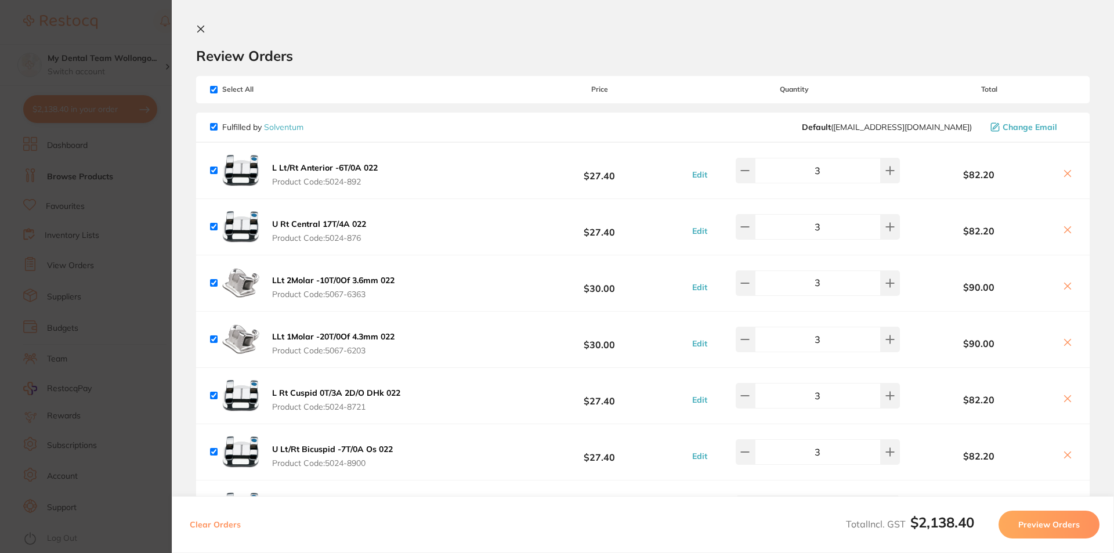
drag, startPoint x: 146, startPoint y: 183, endPoint x: 164, endPoint y: 167, distance: 24.7
click at [146, 184] on section "Update RRP Set your pre negotiated price for this item. Item Agreed RRP (excl. …" at bounding box center [557, 276] width 1114 height 553
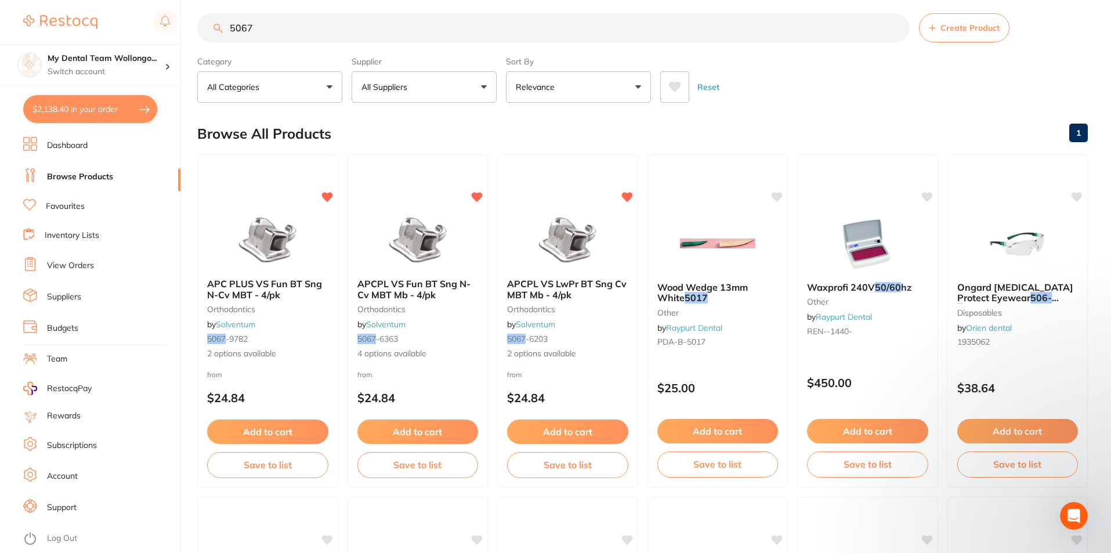
drag, startPoint x: 278, startPoint y: 27, endPoint x: 96, endPoint y: -2, distance: 184.6
click at [96, 0] on html "$2,138.40 My Dental Team Wollongo... Switch account My Dental Team Wollongong $…" at bounding box center [555, 266] width 1111 height 553
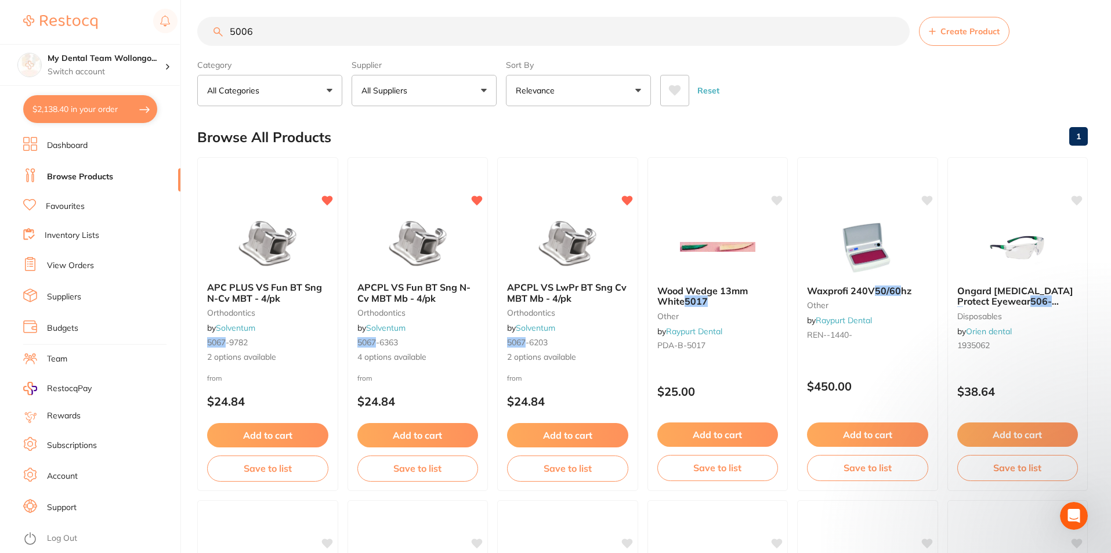
type input "5006"
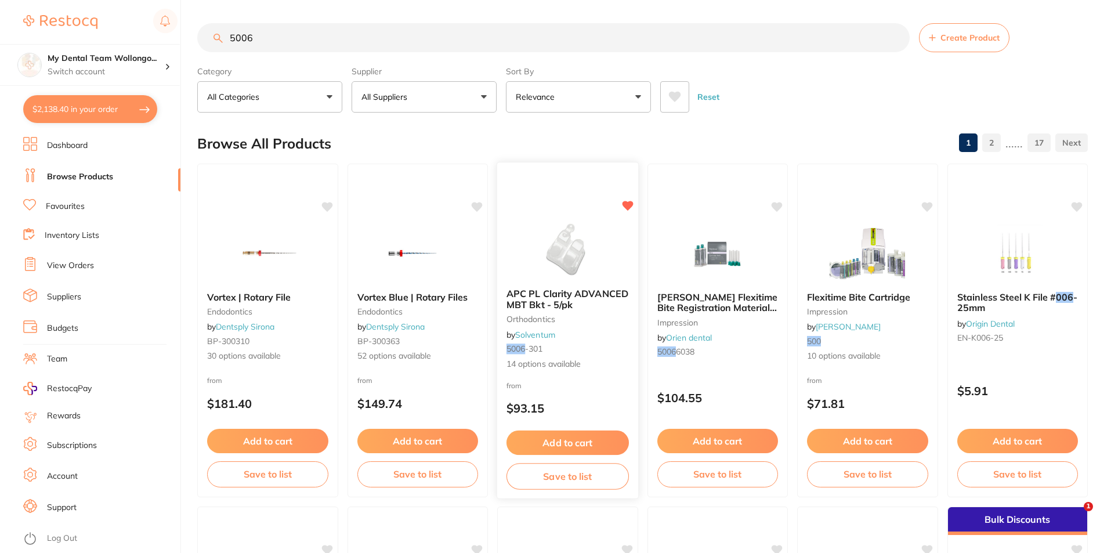
click at [553, 282] on div "APC PL Clarity ADVANCED MBT Bkt - 5/pk orthodontics by Solventum 5006 -301 14 o…" at bounding box center [567, 329] width 141 height 100
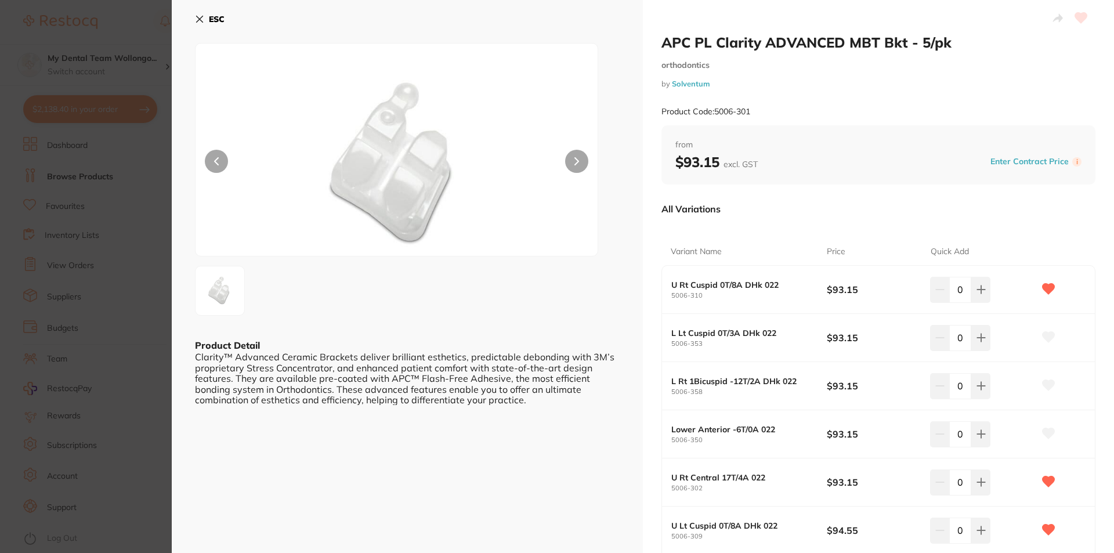
scroll to position [20, 0]
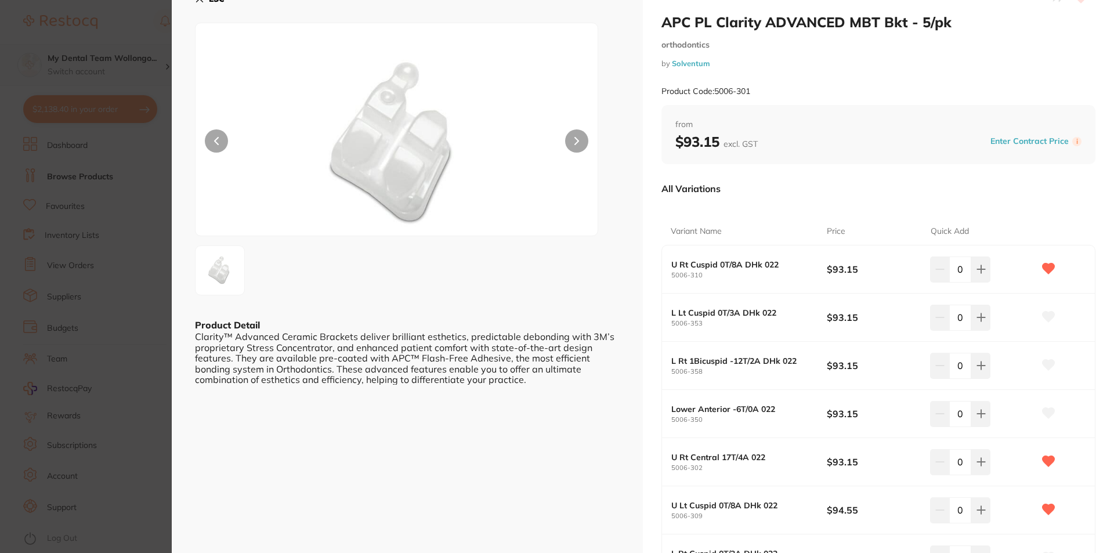
click at [117, 165] on section "APC PL Clarity ADVANCED MBT Bkt - 5/pk orthodontics by Solventum Product Code: …" at bounding box center [557, 276] width 1114 height 553
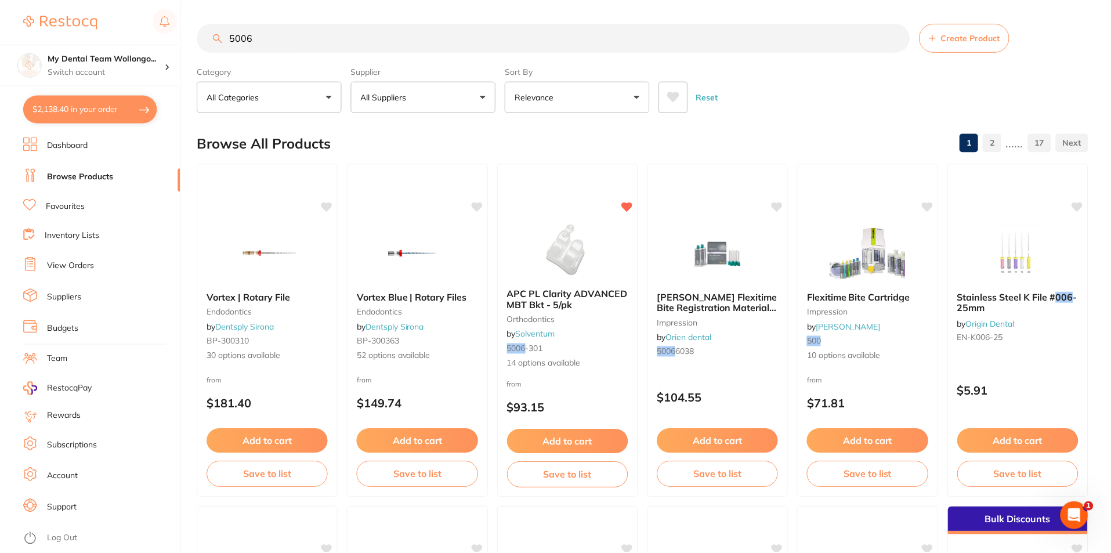
scroll to position [6, 0]
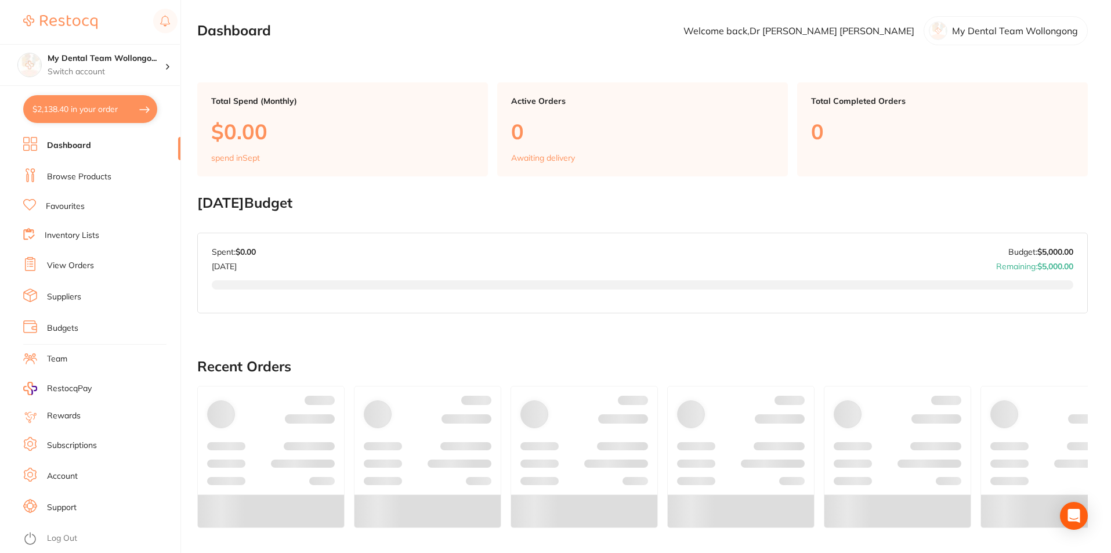
click at [116, 106] on button "$2,138.40 in your order" at bounding box center [90, 109] width 134 height 28
checkbox input "true"
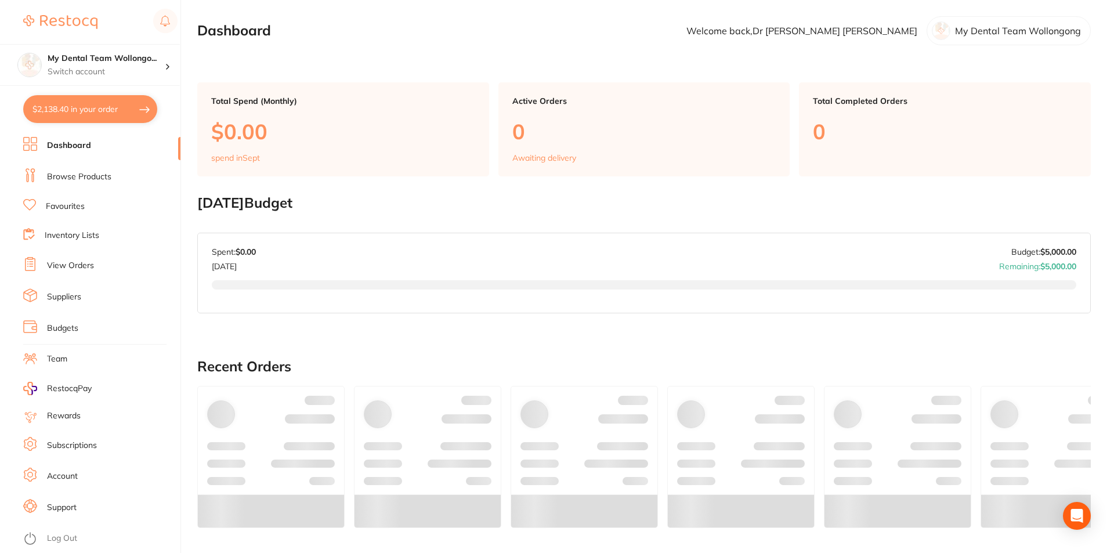
checkbox input "true"
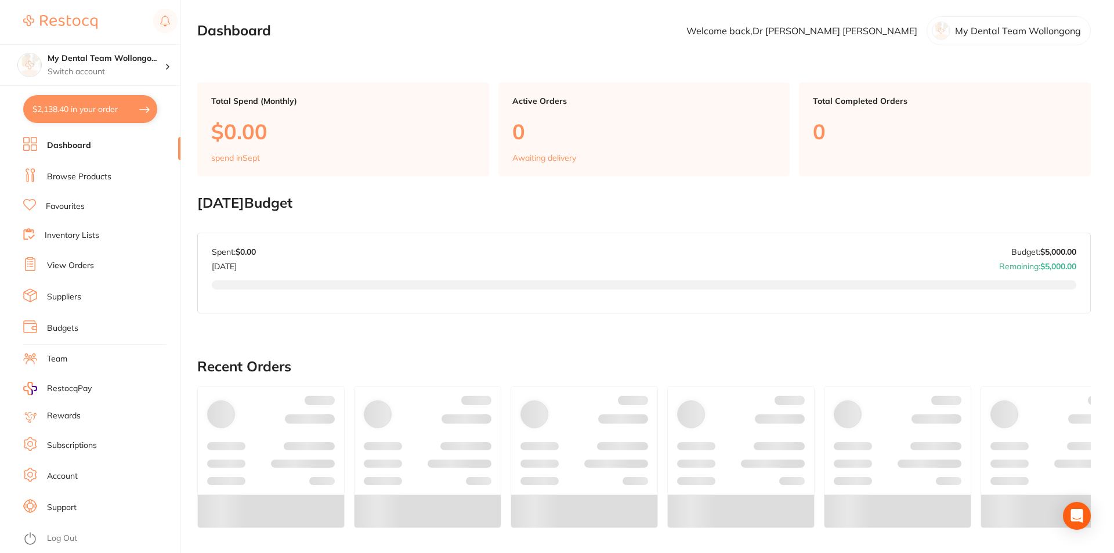
checkbox input "true"
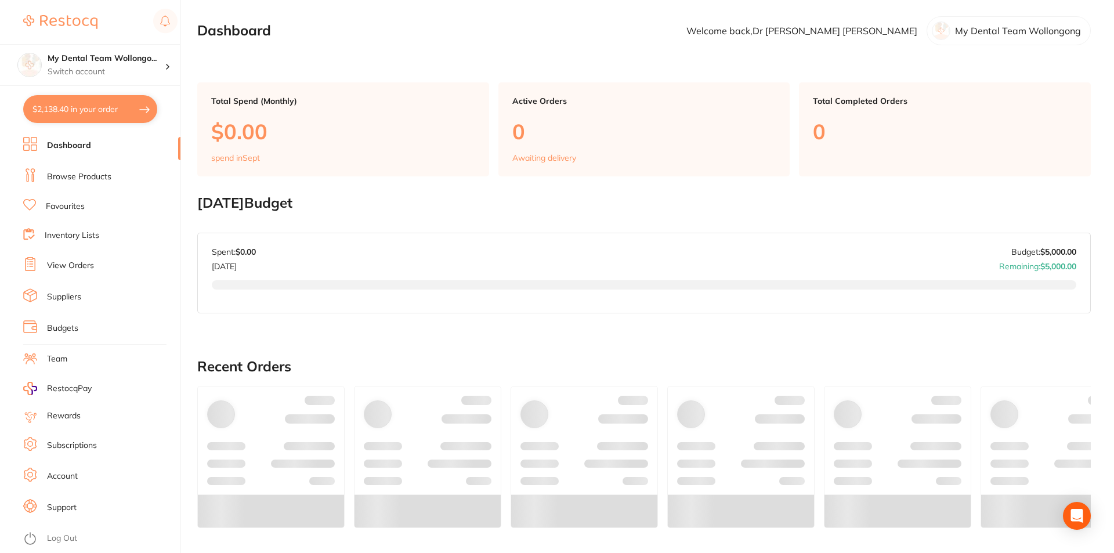
checkbox input "true"
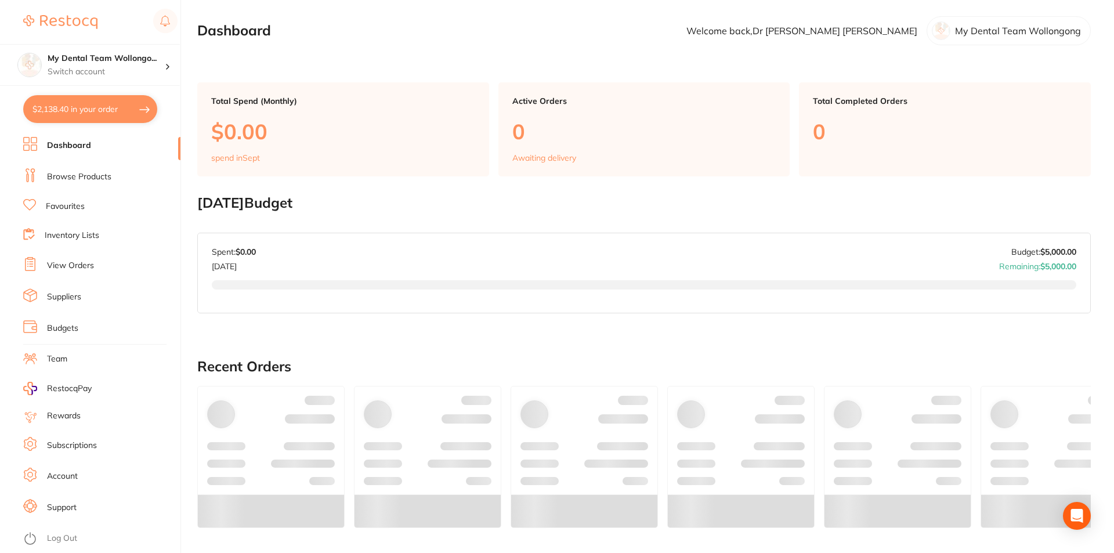
checkbox input "true"
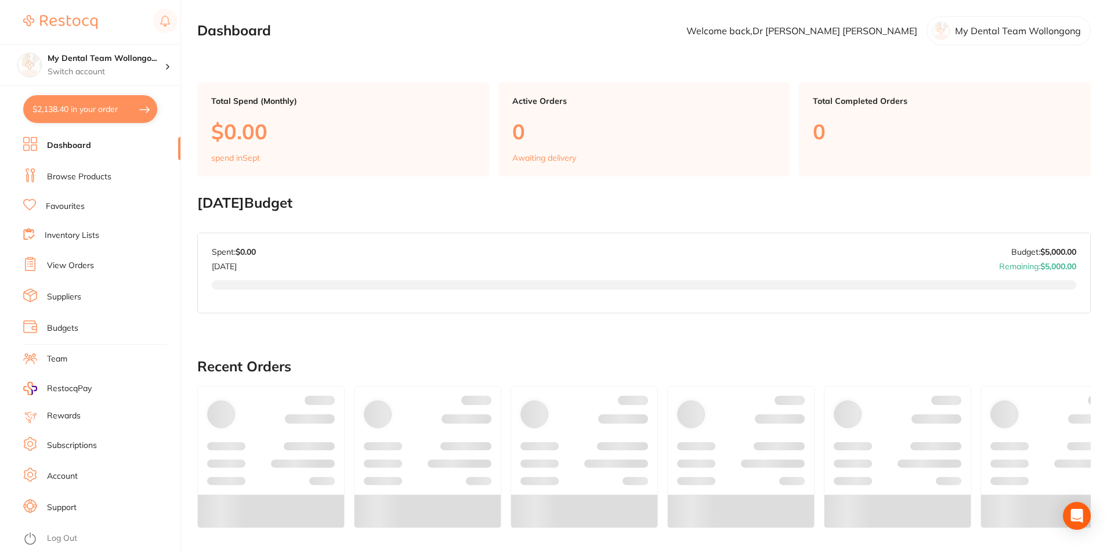
checkbox input "true"
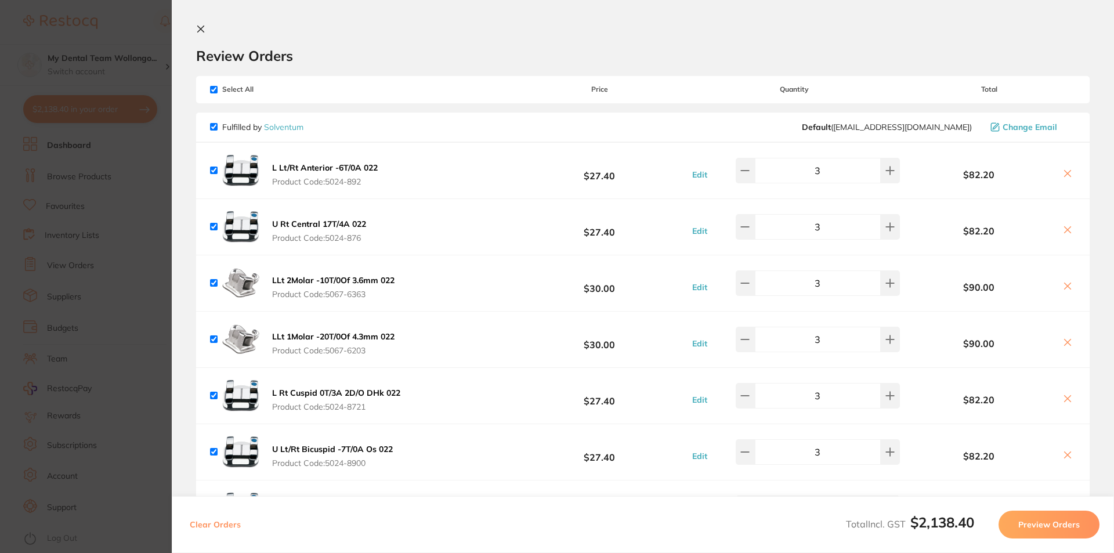
click at [193, 27] on section "Review Orders Your orders are being processed and we will notify you once we ha…" at bounding box center [643, 276] width 942 height 553
click at [195, 28] on section "Review Orders Your orders are being processed and we will notify you once we ha…" at bounding box center [643, 276] width 942 height 553
click at [199, 29] on icon at bounding box center [200, 28] width 9 height 9
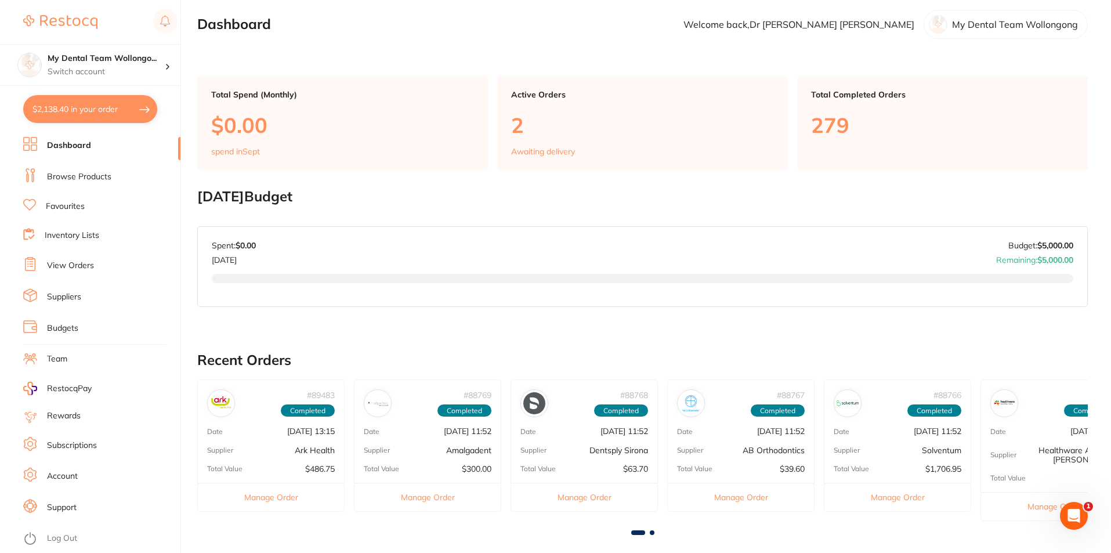
click at [82, 181] on link "Browse Products" at bounding box center [79, 177] width 64 height 12
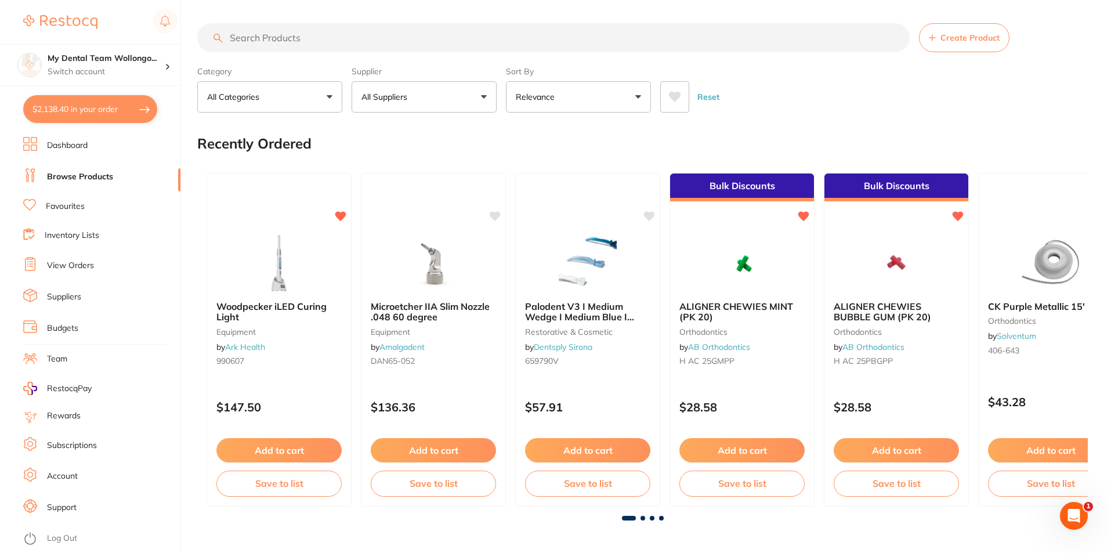
click at [295, 36] on input "search" at bounding box center [553, 37] width 712 height 29
type input "pouch"
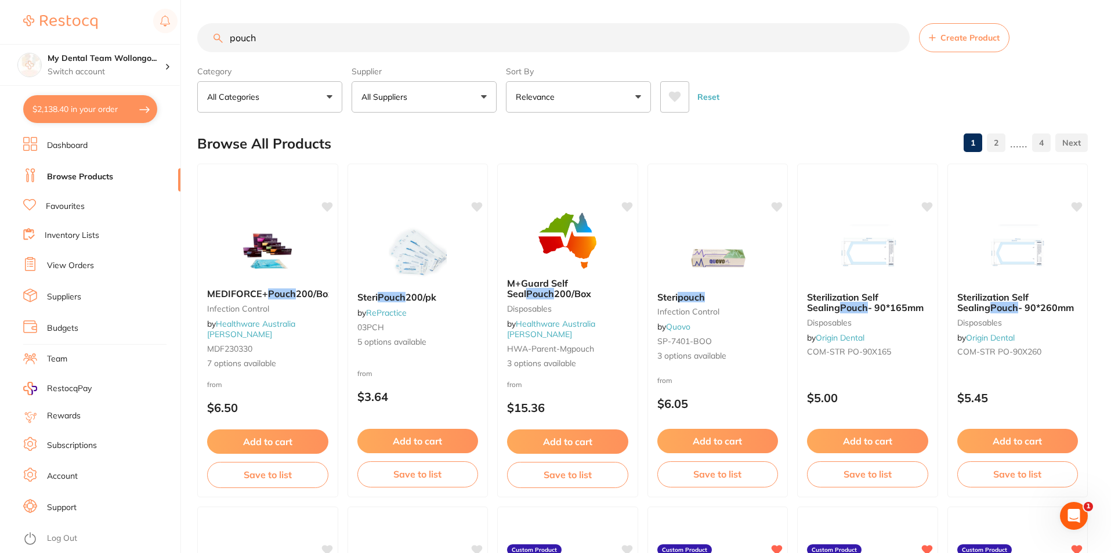
click at [672, 102] on button at bounding box center [674, 96] width 29 height 31
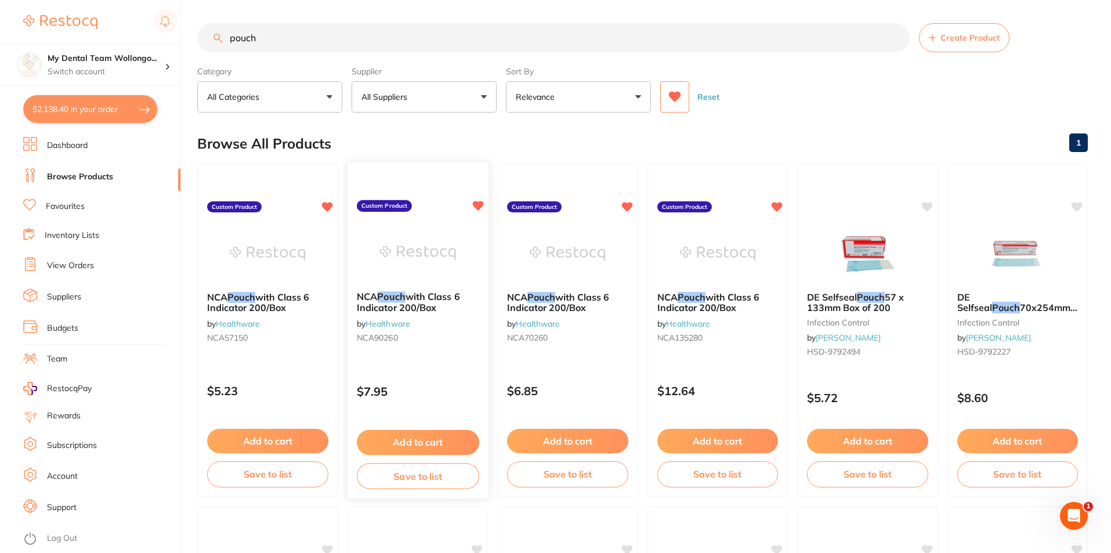
click at [437, 320] on div "NCA Pouch with Class 6 Indicator 200/Box by Healthware NCA90260" at bounding box center [417, 319] width 141 height 75
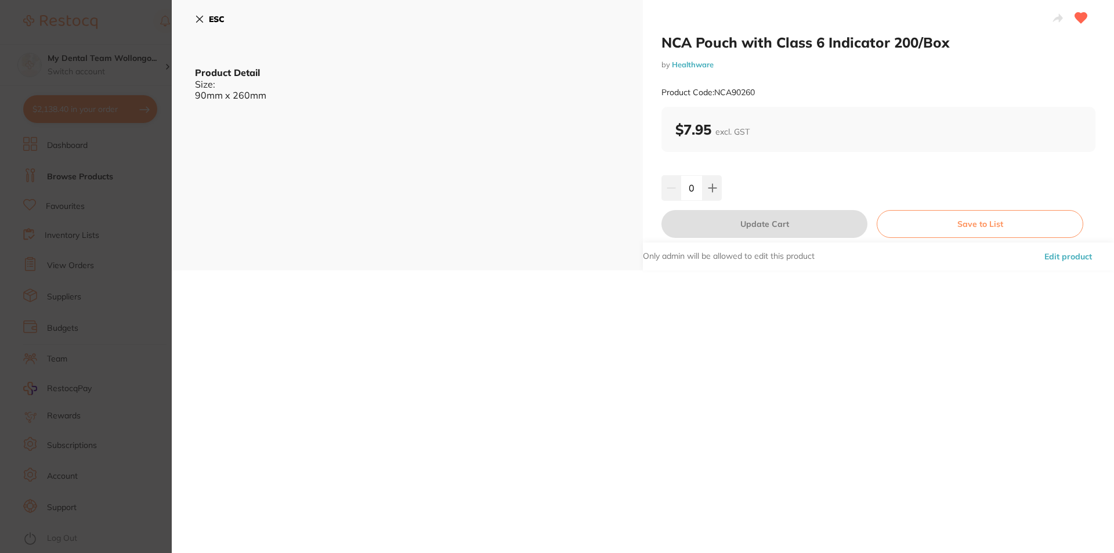
click at [133, 172] on section "NCA Pouch with Class 6 Indicator 200/Box by Healthware Product Code: NCA90260 E…" at bounding box center [557, 276] width 1114 height 553
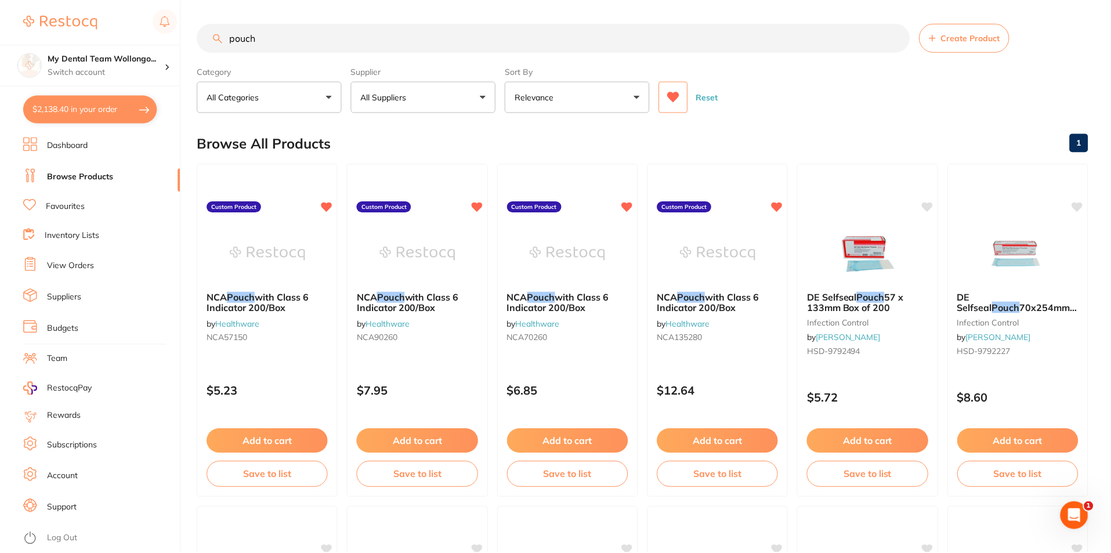
scroll to position [6, 0]
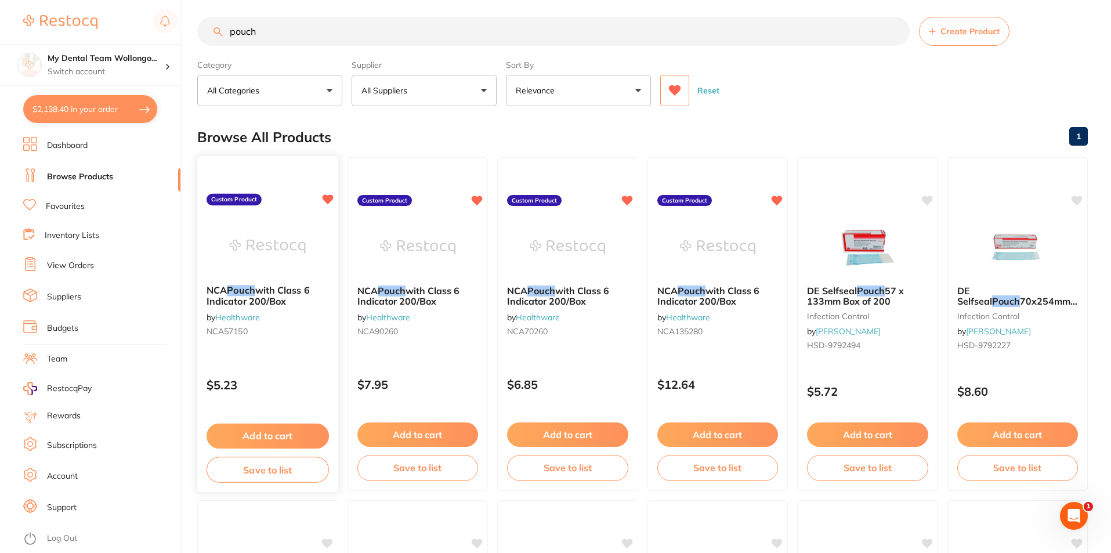
click at [261, 302] on span "with Class 6 Indicator 200/Box" at bounding box center [258, 295] width 103 height 23
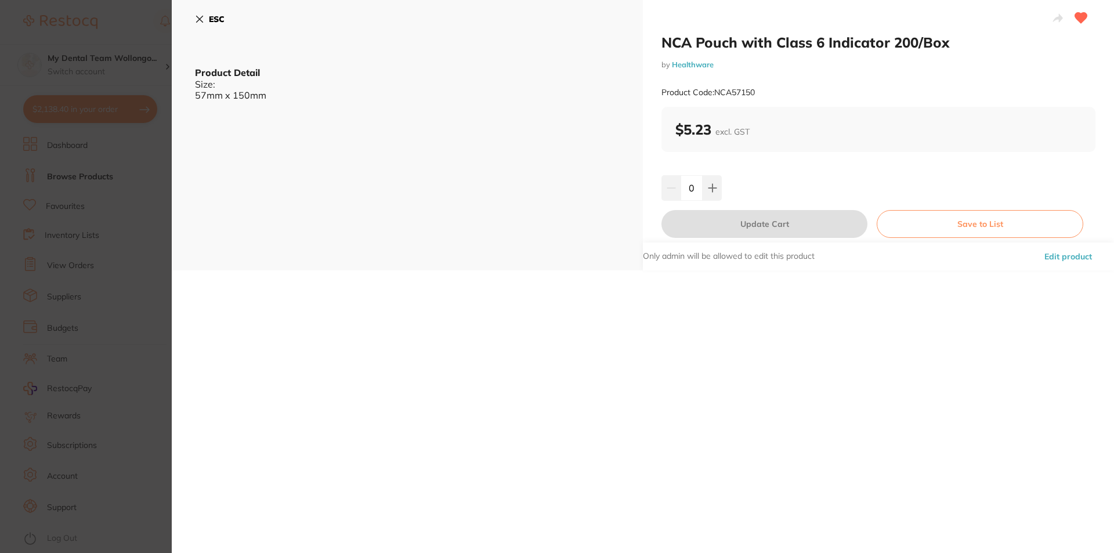
drag, startPoint x: 203, startPoint y: 2, endPoint x: 203, endPoint y: 21, distance: 18.6
click at [203, 8] on div "ESC Product Detail Size: 57mm x 150mm" at bounding box center [407, 135] width 471 height 270
drag, startPoint x: 203, startPoint y: 21, endPoint x: 309, endPoint y: 108, distance: 136.8
click at [205, 28] on button "ESC" at bounding box center [210, 19] width 30 height 20
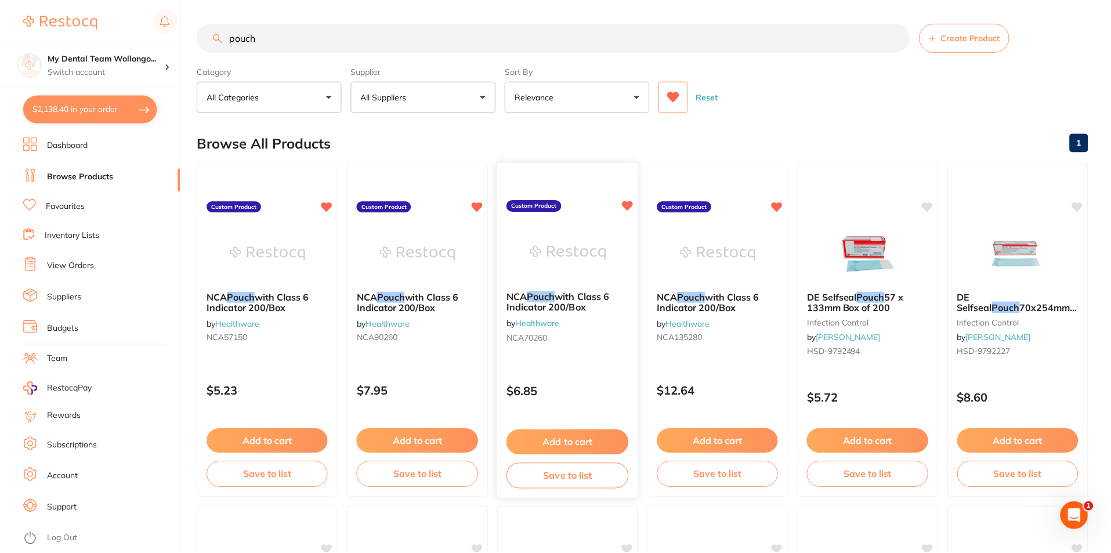
scroll to position [6, 0]
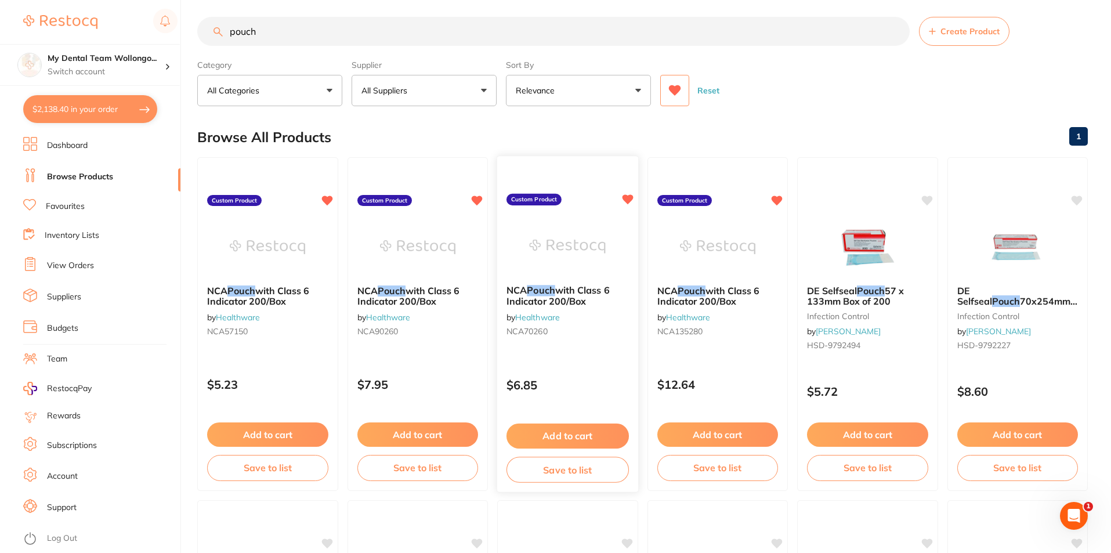
click at [614, 276] on div at bounding box center [567, 246] width 141 height 59
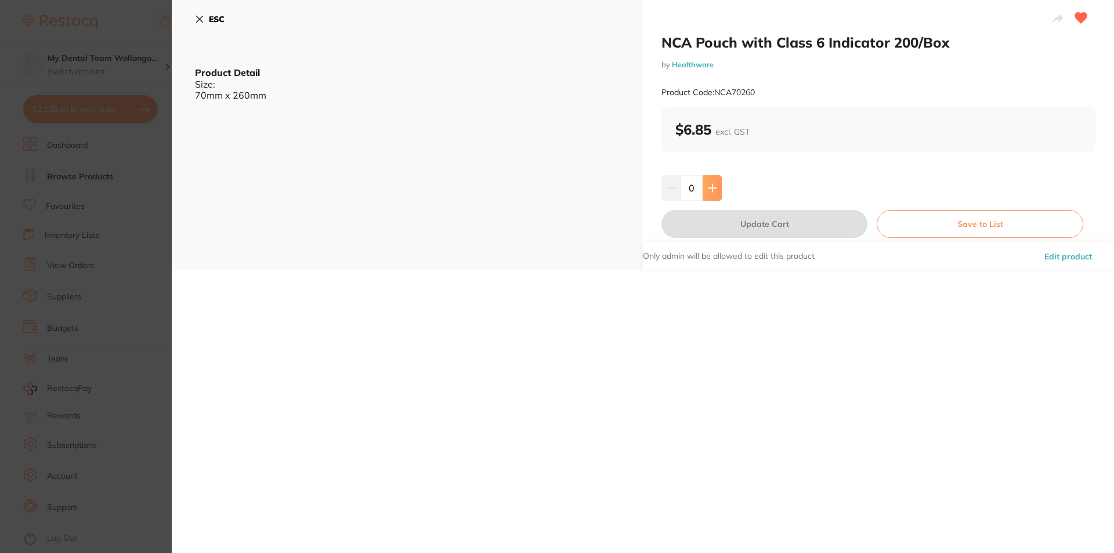
click at [712, 189] on icon at bounding box center [712, 187] width 9 height 9
click at [711, 187] on icon at bounding box center [712, 188] width 8 height 8
click at [713, 187] on icon at bounding box center [712, 187] width 9 height 9
click at [714, 186] on icon at bounding box center [712, 187] width 9 height 9
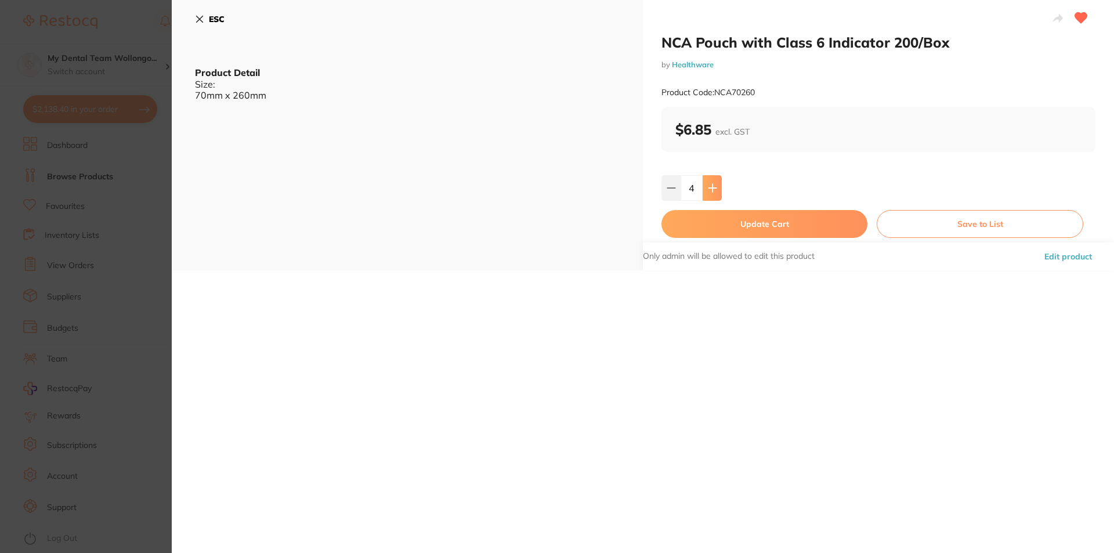
type input "5"
click at [720, 242] on div "NCA Pouch with Class 6 Indicator 200/Box by Healthware Product Code: NCA70260 $…" at bounding box center [878, 135] width 471 height 270
click at [720, 233] on button "Update Cart" at bounding box center [764, 224] width 206 height 28
checkbox input "false"
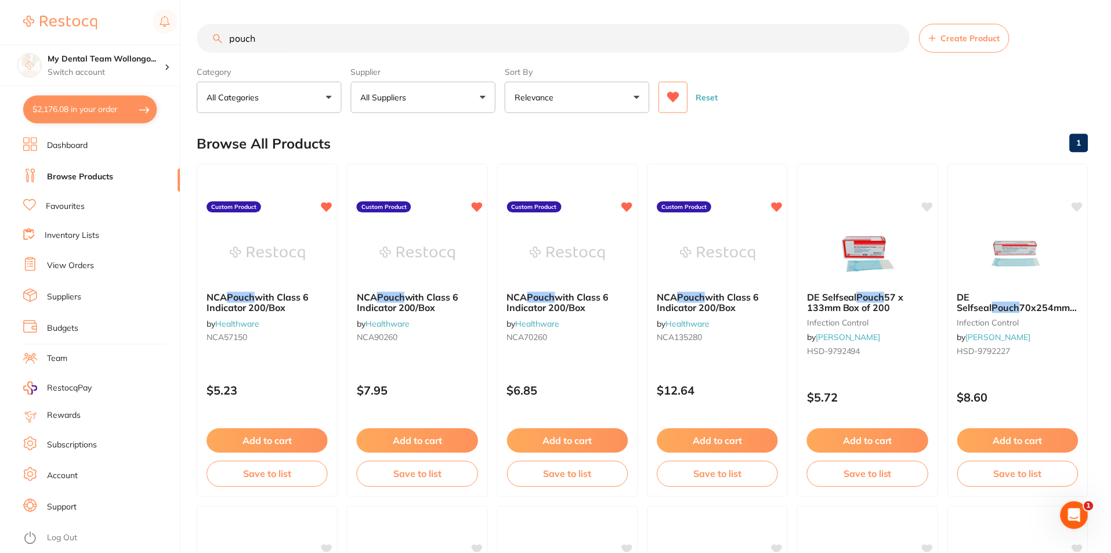
scroll to position [6, 0]
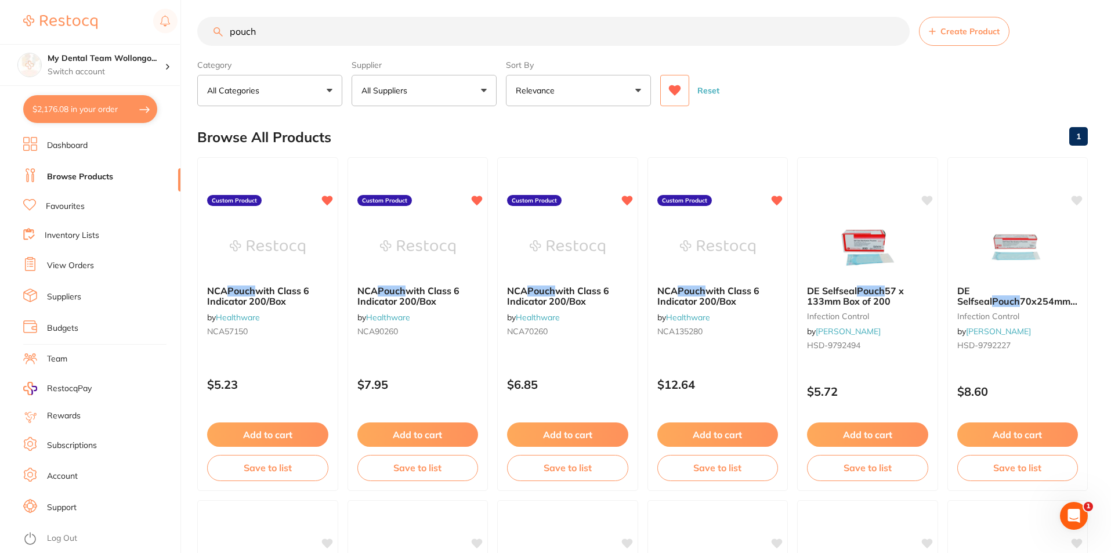
drag, startPoint x: 287, startPoint y: 31, endPoint x: 129, endPoint y: 18, distance: 158.9
click at [142, 23] on div "$2,176.08 My Dental Team Wollongo... Switch account My Dental Team Wollongong $…" at bounding box center [555, 270] width 1111 height 553
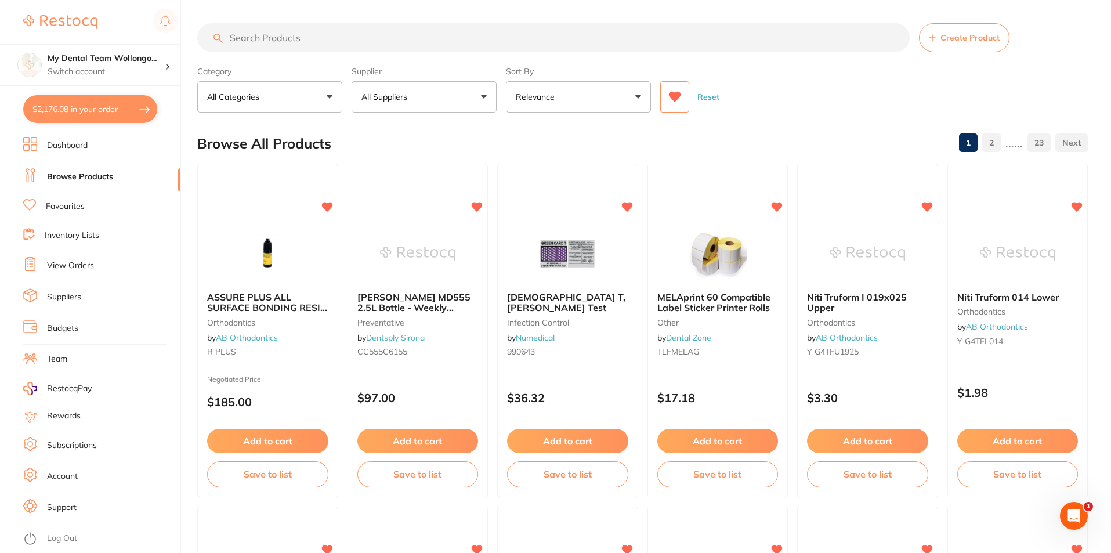
scroll to position [0, 0]
type input "neutral detergent"
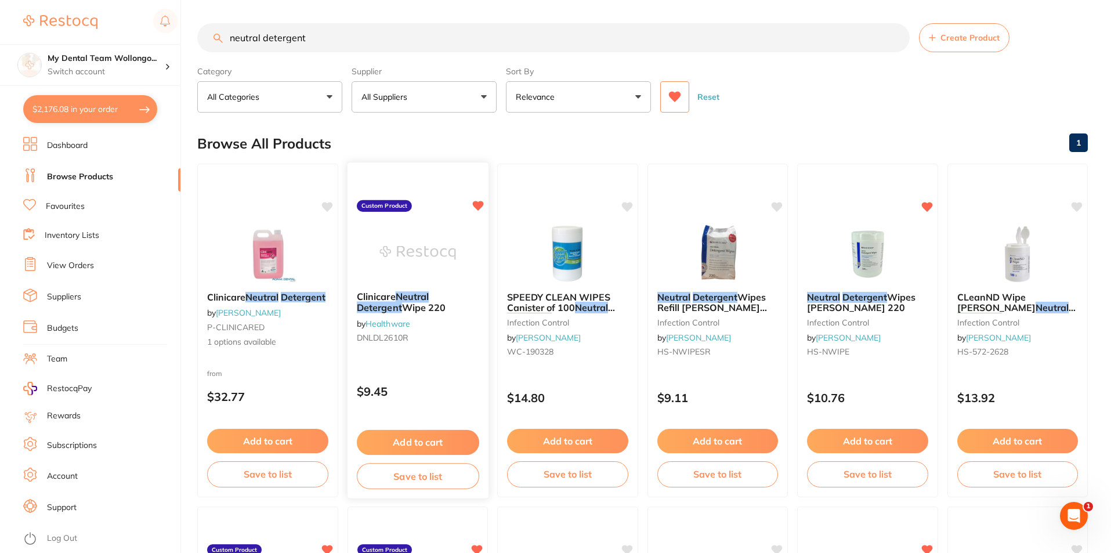
click at [401, 302] on em "Detergent" at bounding box center [378, 308] width 45 height 12
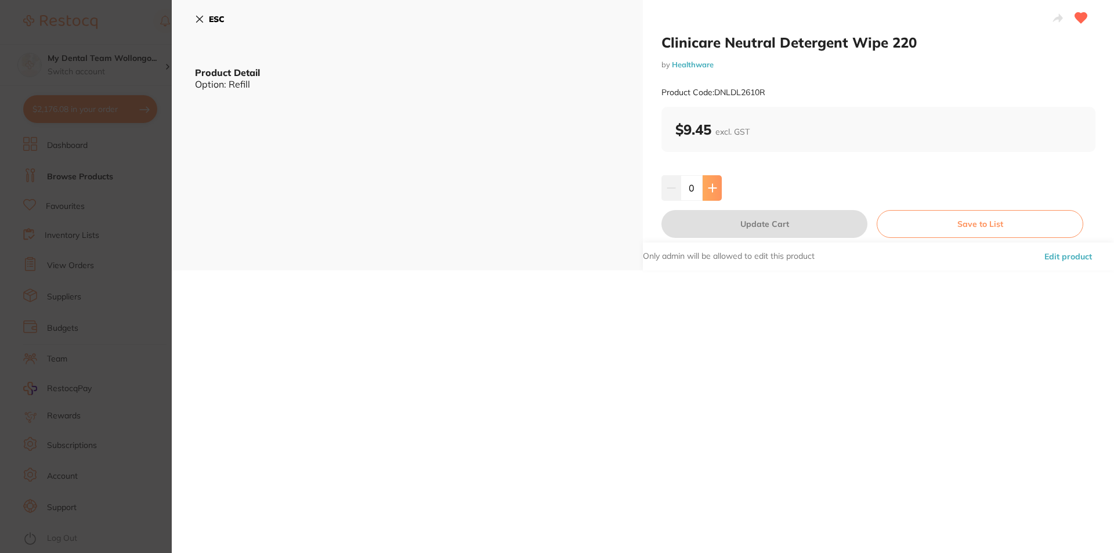
click at [716, 185] on button at bounding box center [712, 188] width 19 height 26
click at [716, 184] on button at bounding box center [712, 188] width 19 height 26
click at [716, 186] on button at bounding box center [712, 188] width 19 height 26
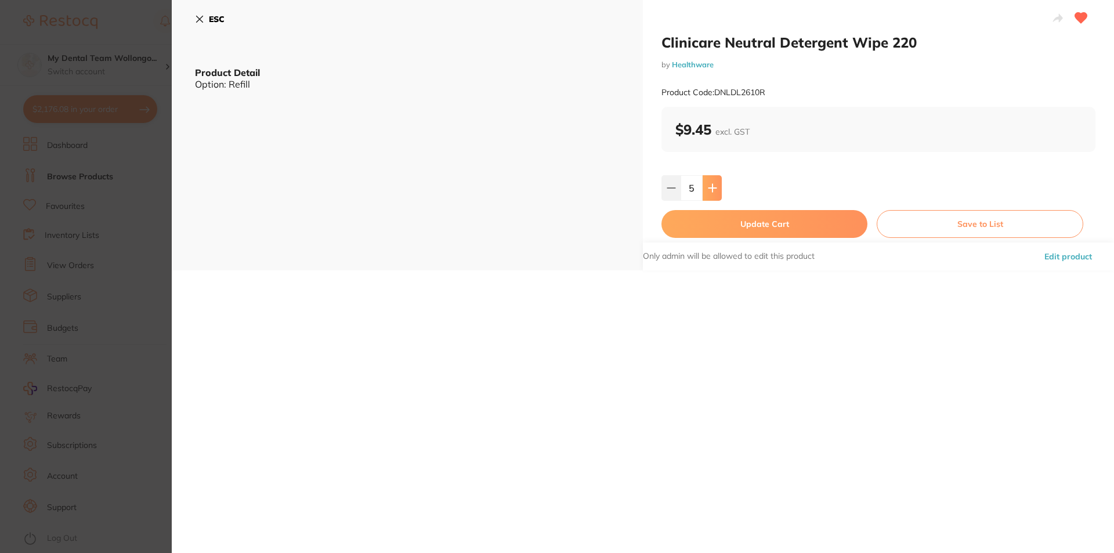
click at [716, 186] on button at bounding box center [712, 188] width 19 height 26
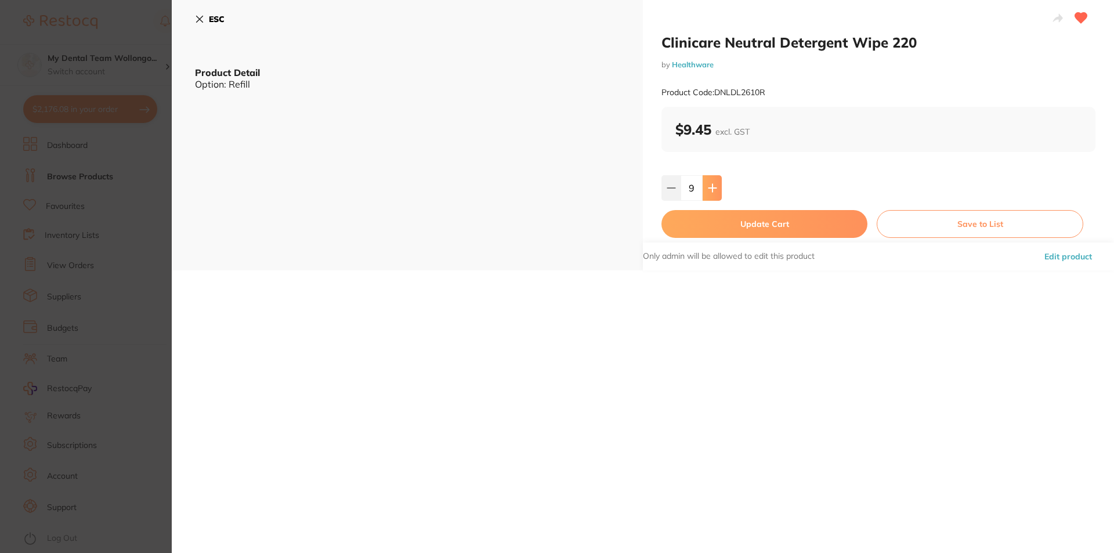
type input "10"
click at [721, 222] on button "Update Cart" at bounding box center [764, 224] width 206 height 28
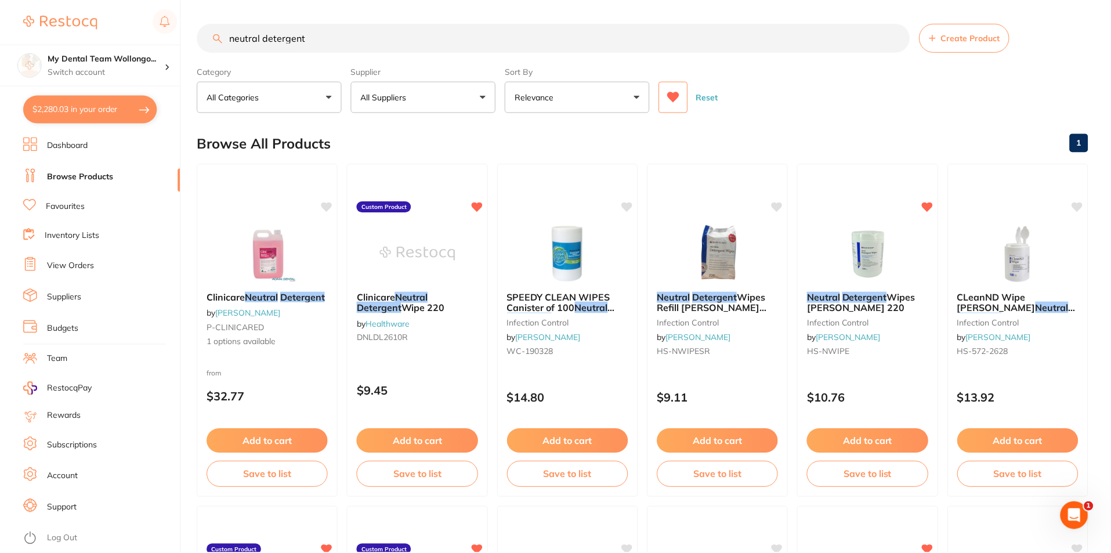
scroll to position [6, 0]
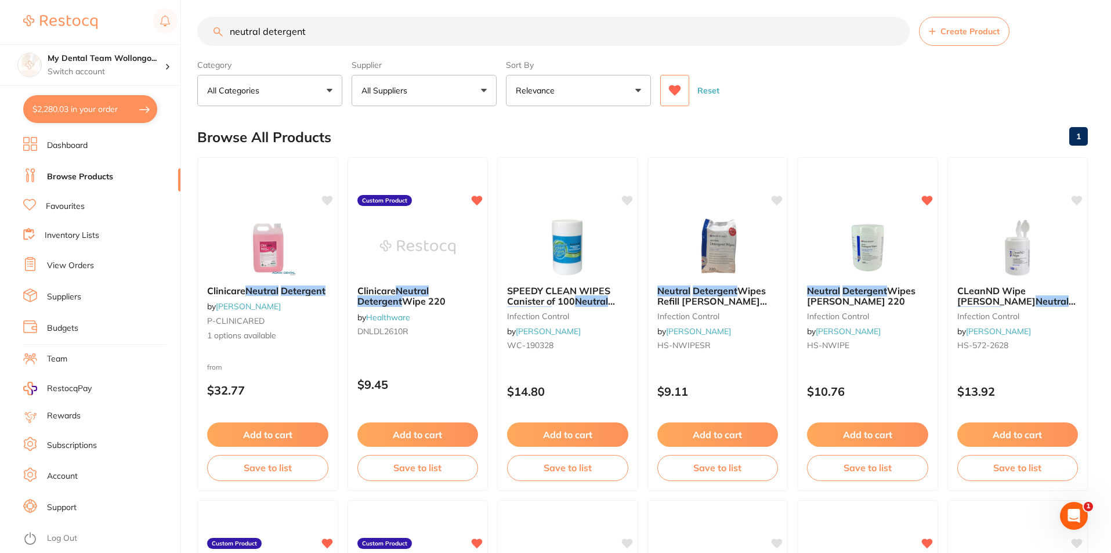
drag, startPoint x: 366, startPoint y: 29, endPoint x: 352, endPoint y: 20, distance: 17.2
click at [354, 22] on input "neutral detergent" at bounding box center [553, 31] width 712 height 29
drag, startPoint x: 336, startPoint y: 22, endPoint x: -24, endPoint y: -12, distance: 361.9
click at [0, 0] on html "$2,280.03 My Dental Team Wollongo... Switch account My Dental Team Wollongong $…" at bounding box center [555, 270] width 1111 height 553
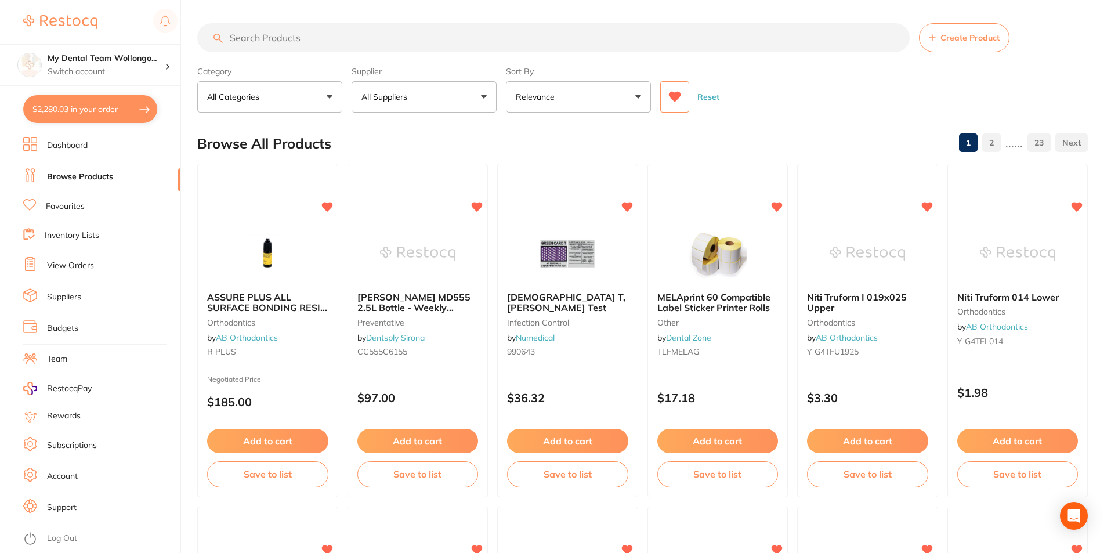
click at [325, 39] on input "search" at bounding box center [553, 37] width 712 height 29
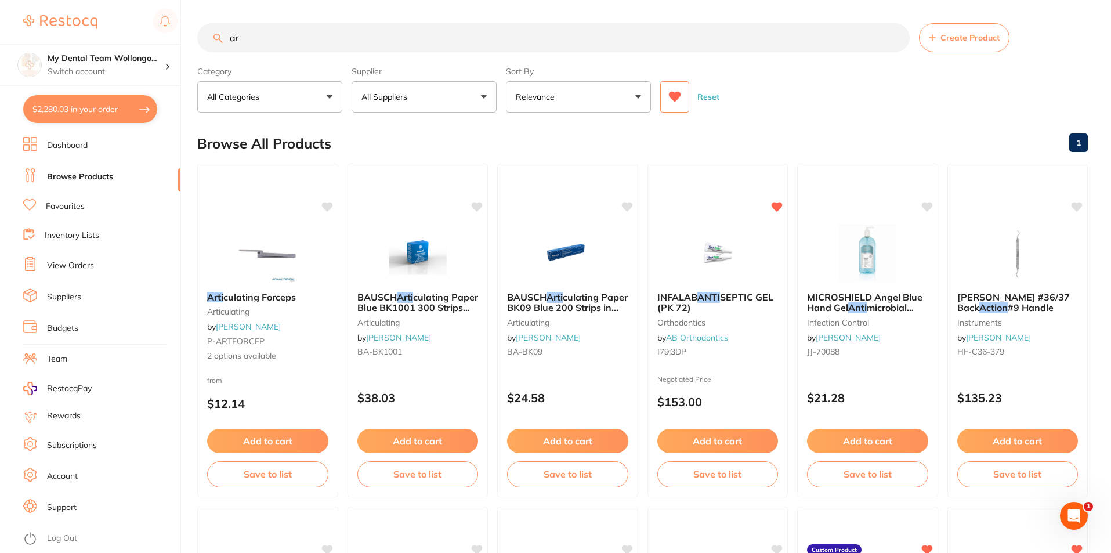
type input "a"
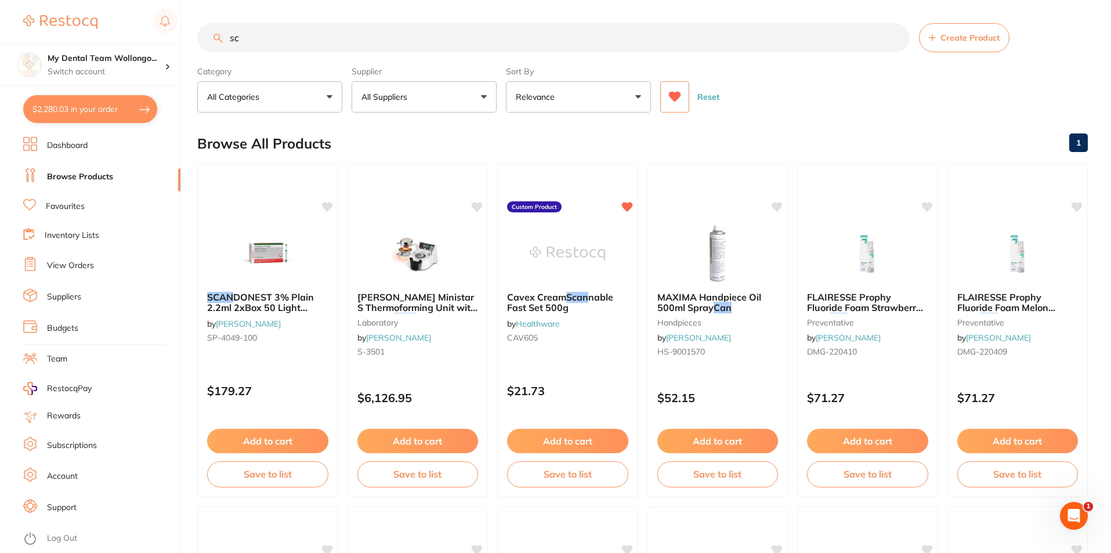
type input "s"
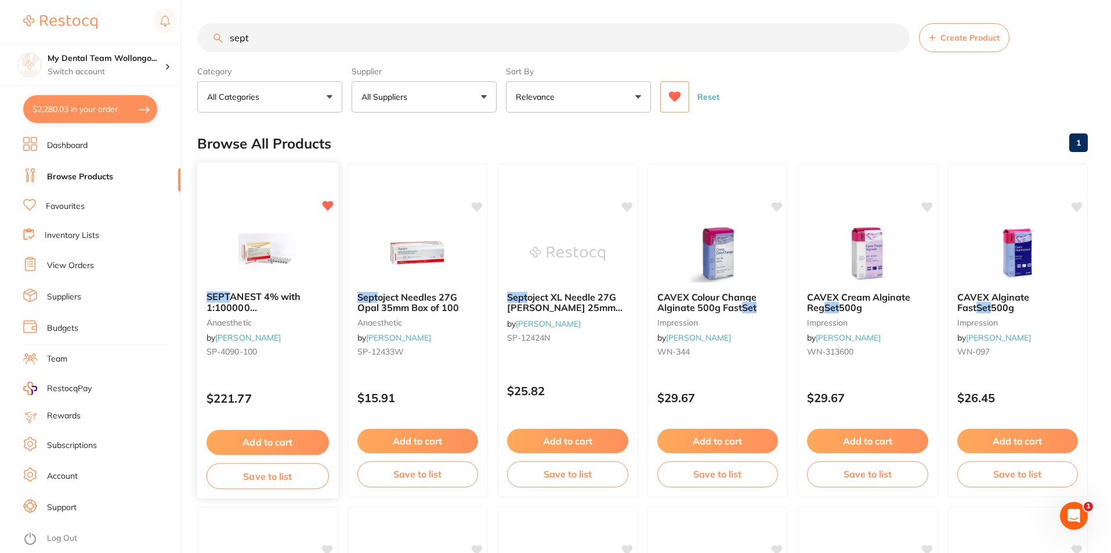
type input "sept"
drag, startPoint x: 276, startPoint y: 448, endPoint x: 281, endPoint y: 443, distance: 7.4
click at [276, 447] on button "Add to cart" at bounding box center [267, 441] width 121 height 24
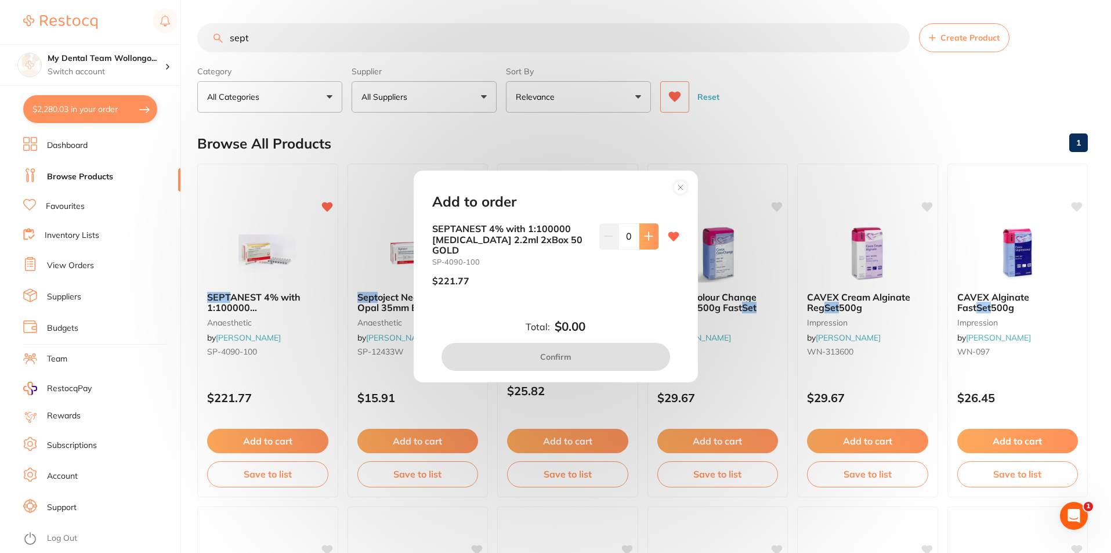
click at [651, 239] on button at bounding box center [648, 236] width 19 height 26
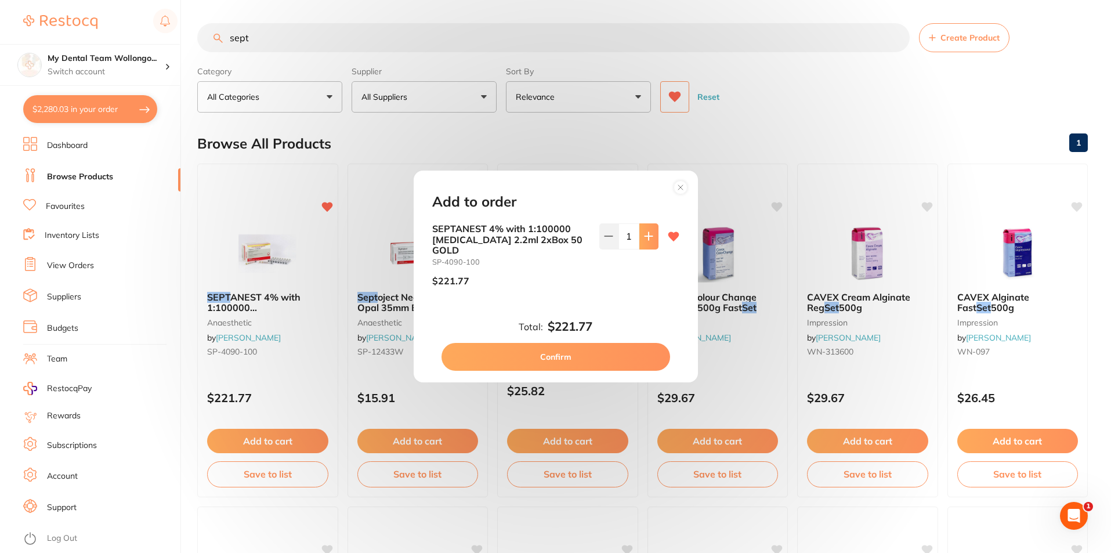
click at [651, 239] on button at bounding box center [648, 236] width 19 height 26
type input "2"
click at [581, 346] on button "Confirm" at bounding box center [556, 357] width 229 height 28
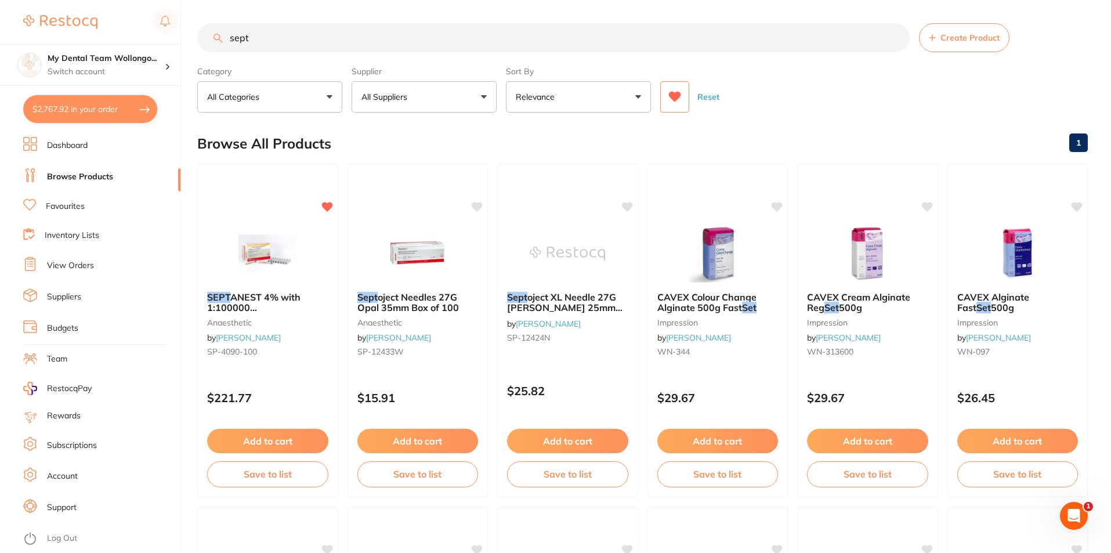
drag, startPoint x: 60, startPoint y: 27, endPoint x: 55, endPoint y: 21, distance: 7.4
click at [55, 21] on div "$2,767.92 My Dental Team Wollongo... Switch account My Dental Team Wollongong $…" at bounding box center [555, 276] width 1111 height 553
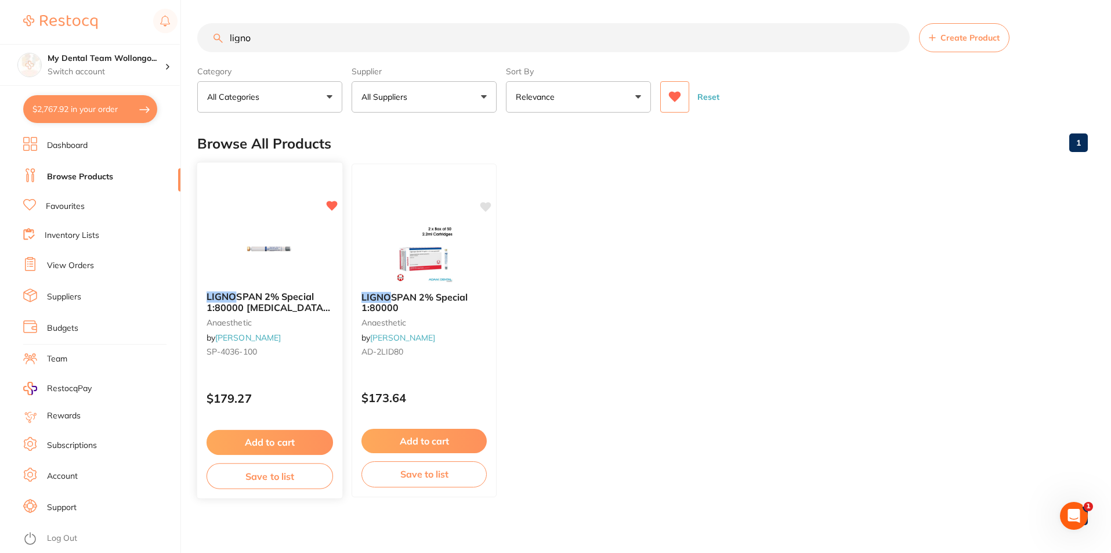
type input "ligno"
click at [269, 269] on img at bounding box center [269, 254] width 75 height 58
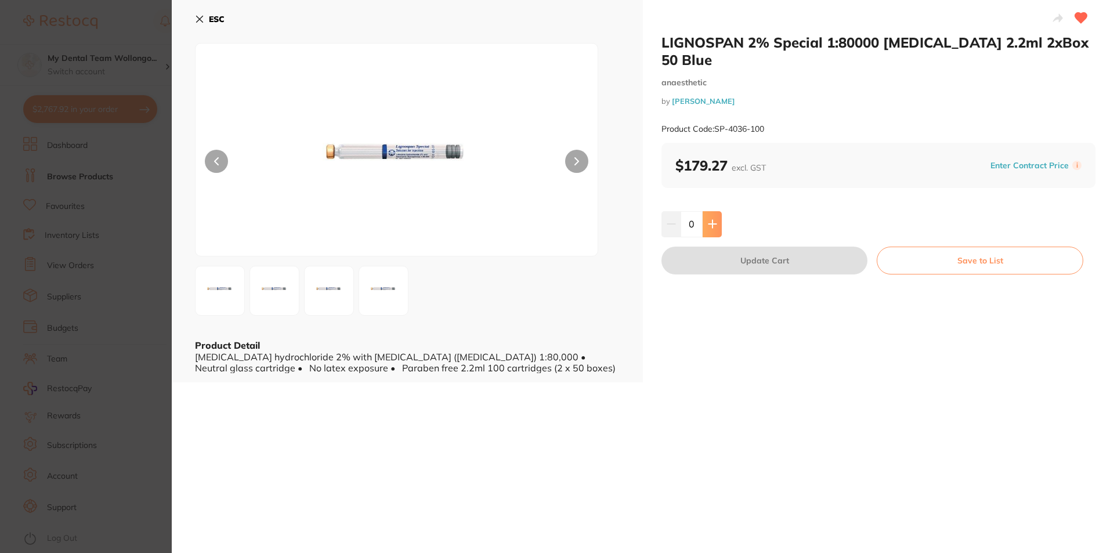
click at [708, 219] on icon at bounding box center [712, 223] width 9 height 9
type input "2"
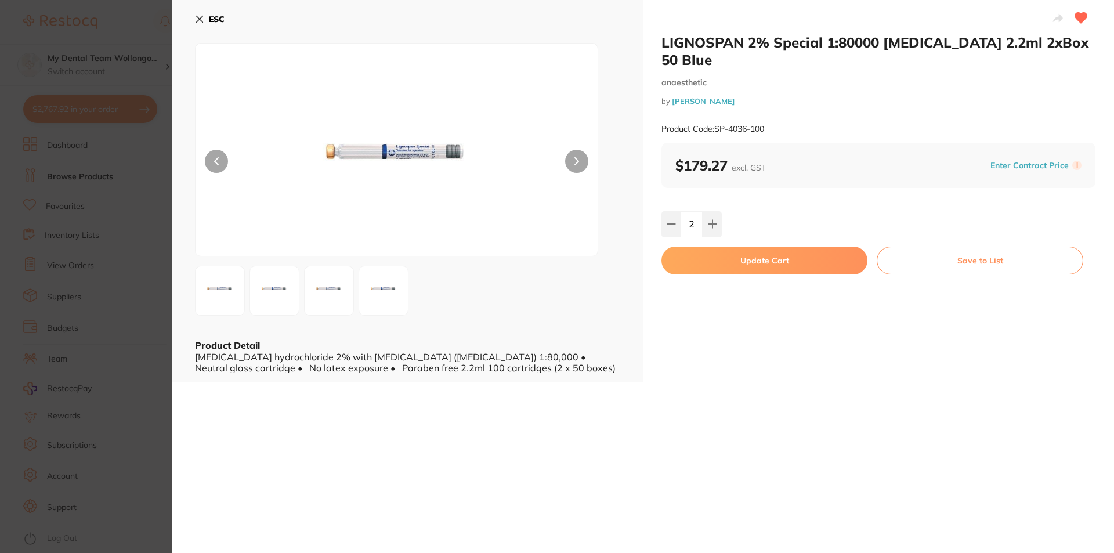
click at [707, 247] on button "Update Cart" at bounding box center [764, 261] width 206 height 28
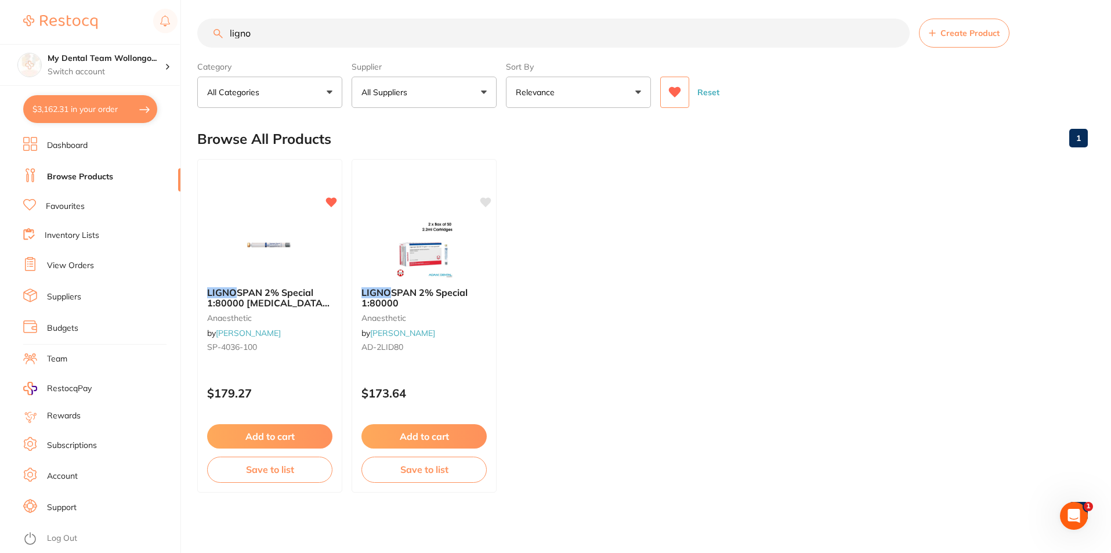
drag, startPoint x: 170, startPoint y: 3, endPoint x: 110, endPoint y: -25, distance: 66.7
click at [110, 0] on html "$3,162.31 My Dental Team Wollongo... Switch account My Dental Team Wollongong $…" at bounding box center [555, 271] width 1111 height 553
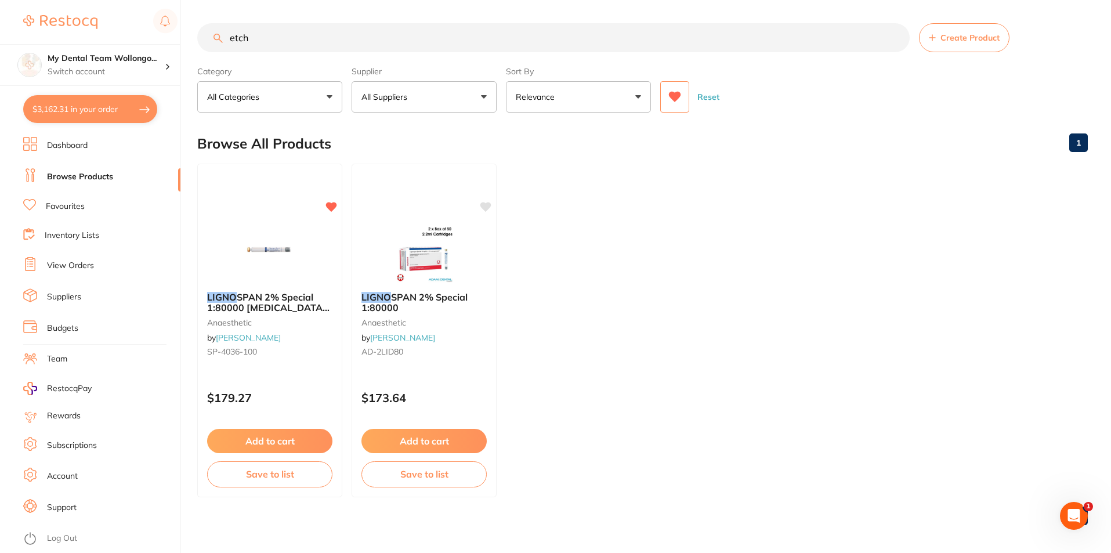
type input "etch"
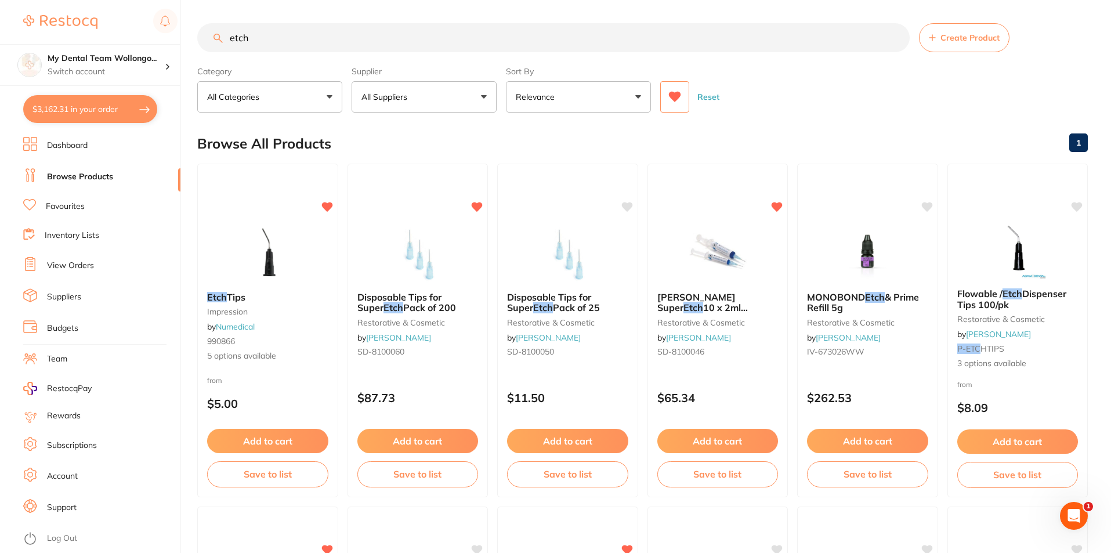
drag, startPoint x: 746, startPoint y: 296, endPoint x: 735, endPoint y: 280, distance: 18.8
click at [739, 281] on div "[PERSON_NAME] Super Etch 10 x 2ml Syringes and 50 Tips restorative & cosmetic b…" at bounding box center [717, 331] width 141 height 334
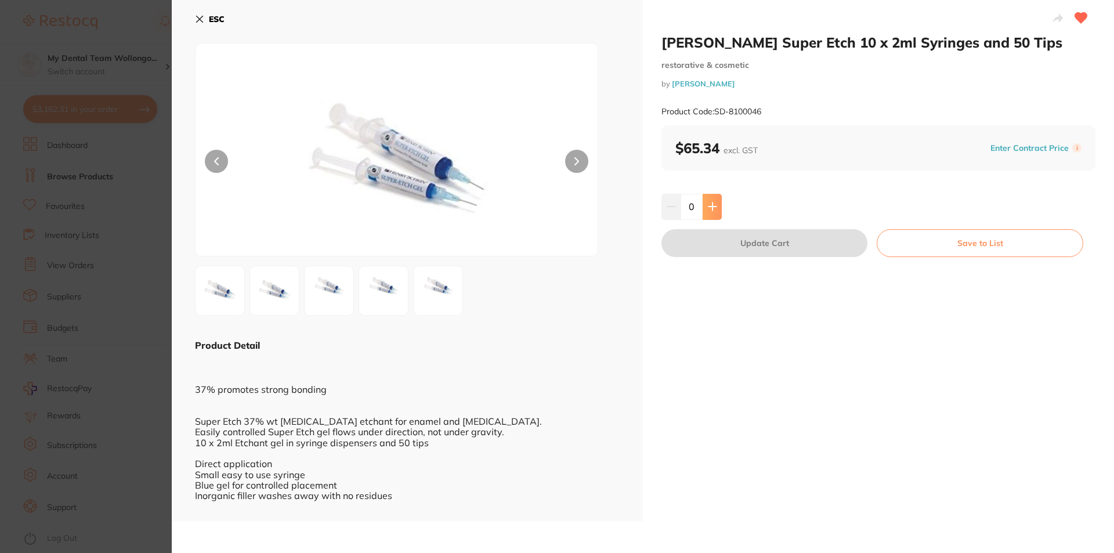
click at [711, 198] on button at bounding box center [712, 207] width 19 height 26
type input "1"
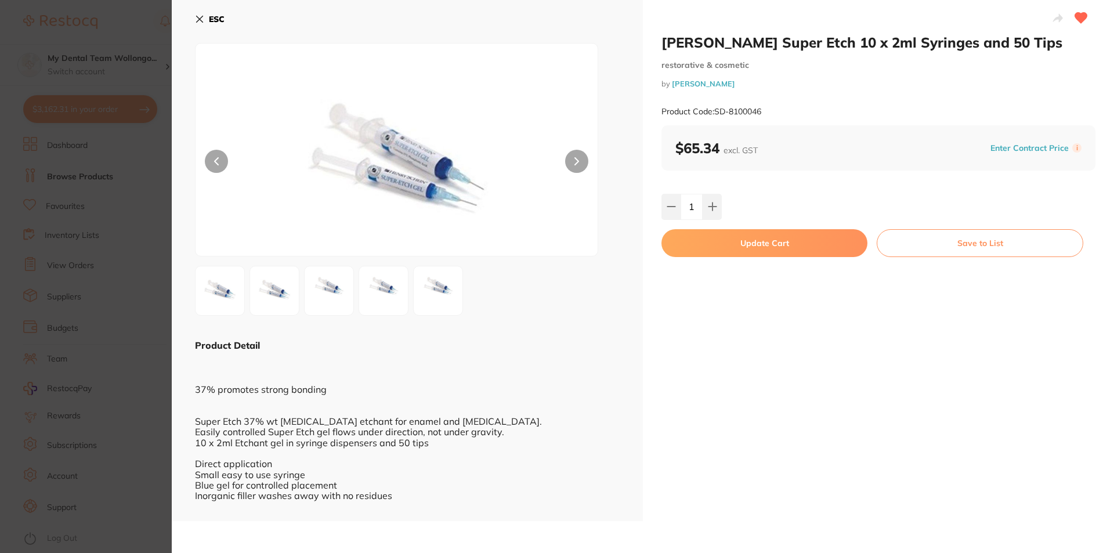
click at [729, 247] on button "Update Cart" at bounding box center [764, 243] width 206 height 28
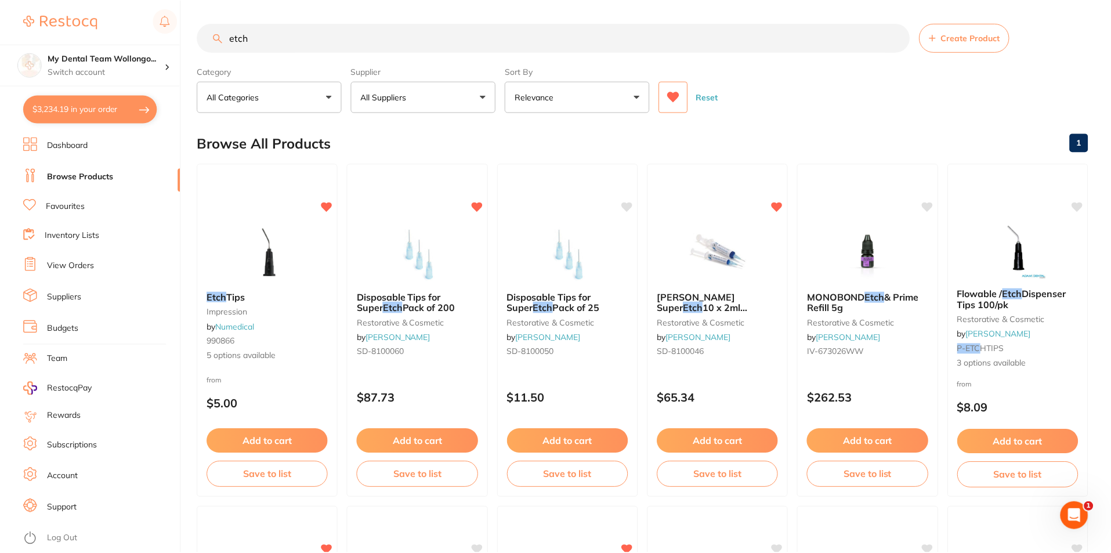
scroll to position [5, 0]
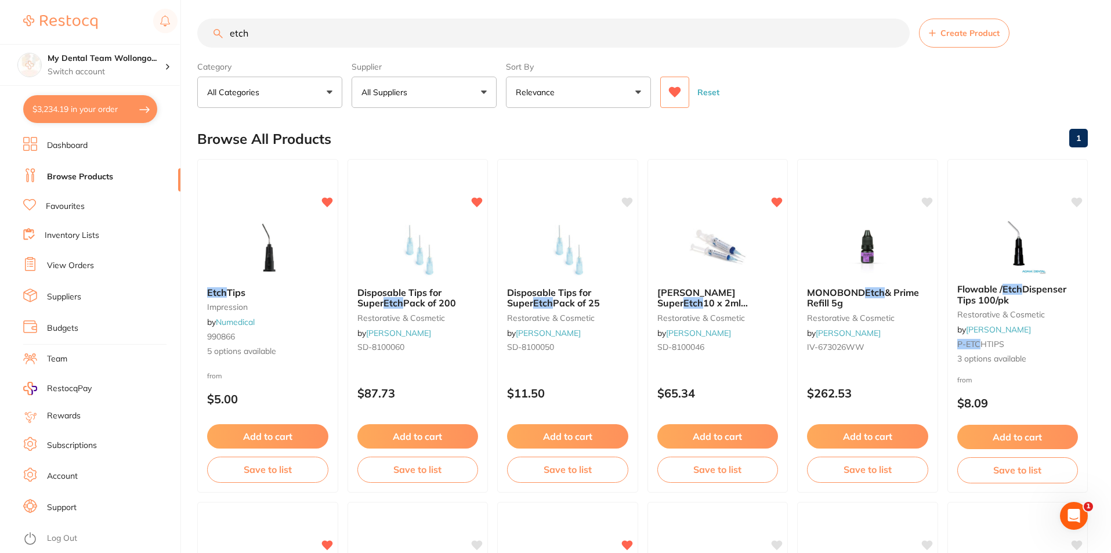
drag, startPoint x: 281, startPoint y: 32, endPoint x: 197, endPoint y: 18, distance: 85.8
click at [197, 18] on div "$3,234.19 My Dental Team Wollongo... Switch account My Dental Team Wollongong $…" at bounding box center [555, 271] width 1111 height 553
type input "ram"
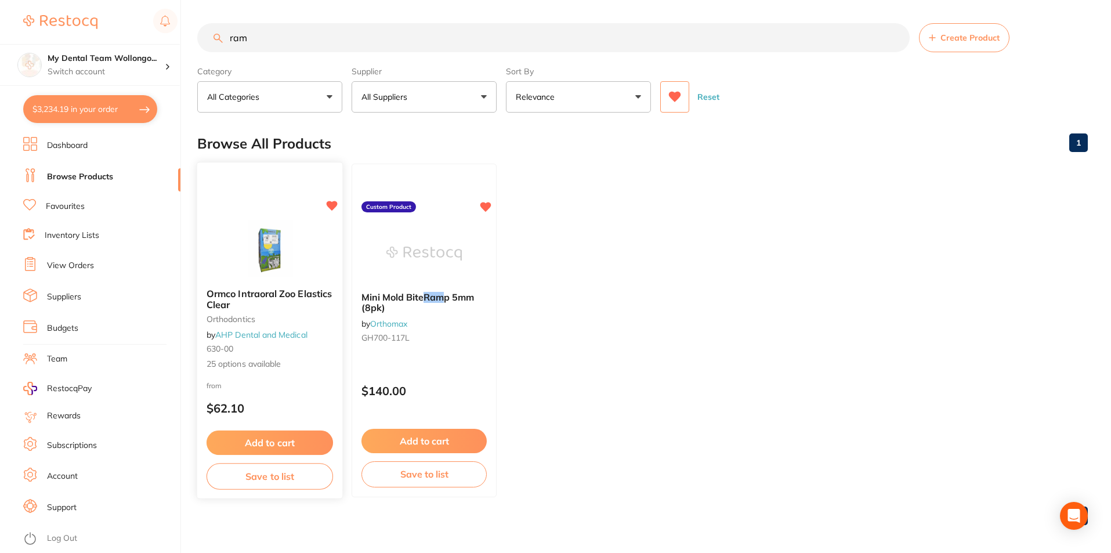
click at [248, 260] on img at bounding box center [269, 249] width 76 height 59
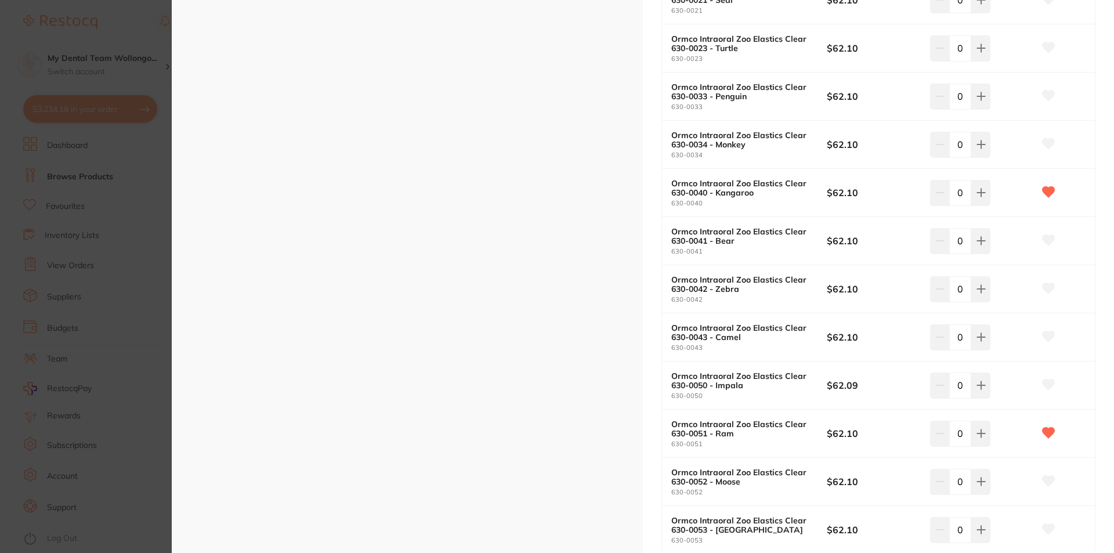
scroll to position [1102, 0]
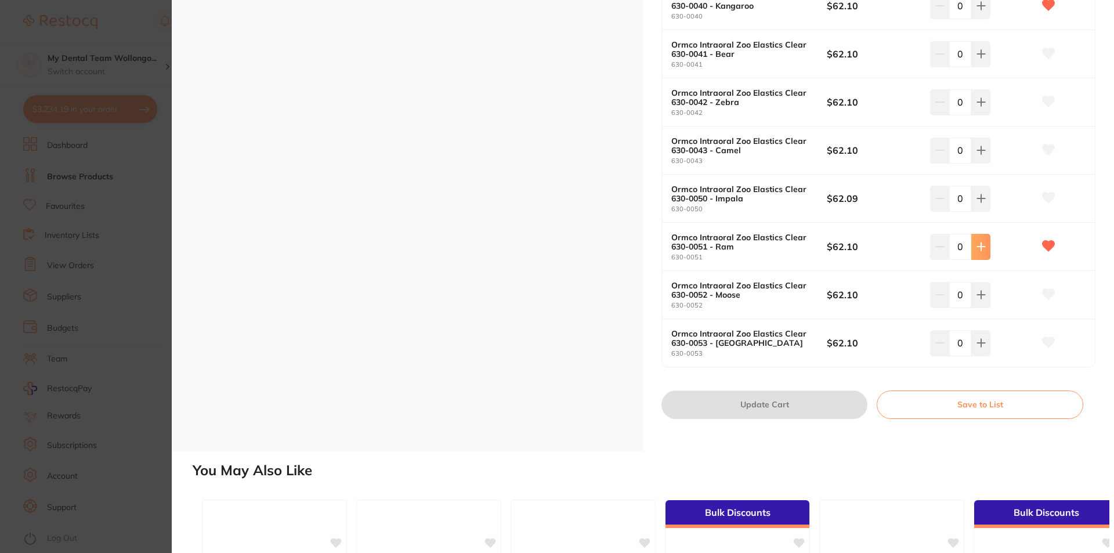
click at [983, 249] on button at bounding box center [980, 247] width 19 height 26
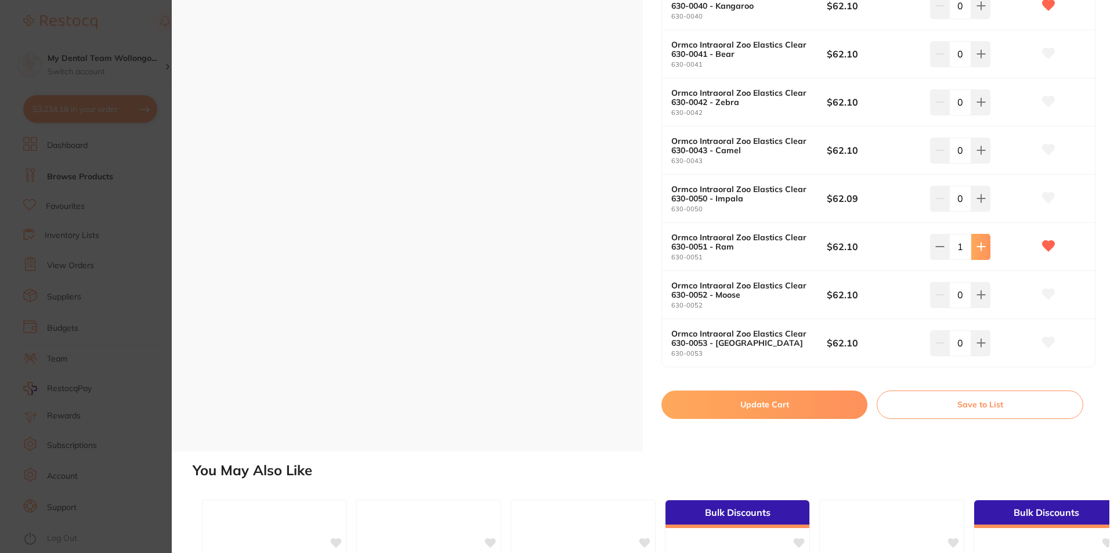
click at [983, 247] on icon at bounding box center [981, 247] width 8 height 8
type input "2"
click at [738, 407] on button "Update Cart" at bounding box center [764, 404] width 206 height 28
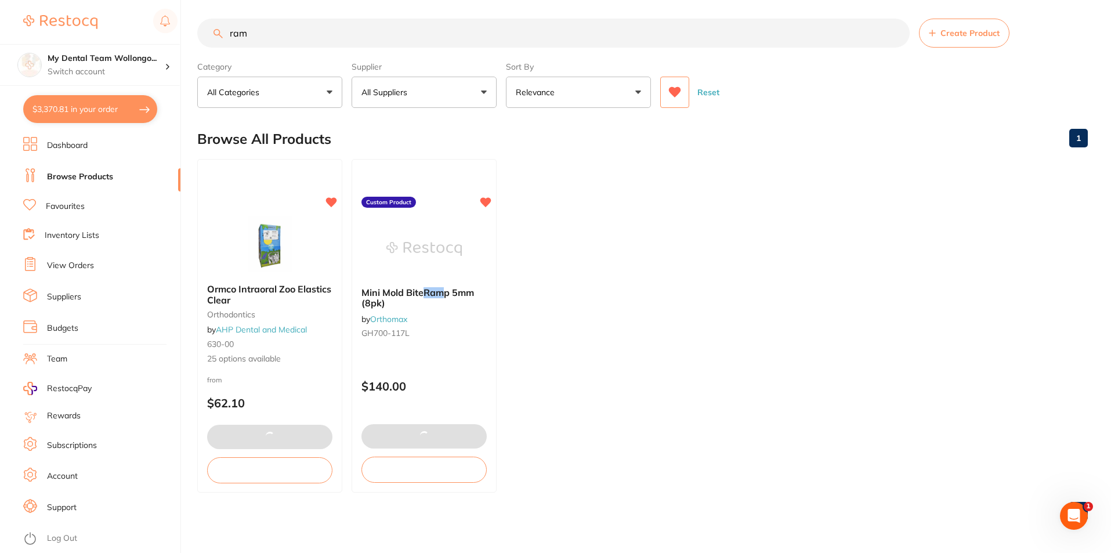
drag, startPoint x: 267, startPoint y: 39, endPoint x: -86, endPoint y: -12, distance: 356.3
click at [0, 0] on html "$3,370.81 My Dental Team Wollongo... Switch account My Dental Team Wollongong $…" at bounding box center [555, 271] width 1111 height 553
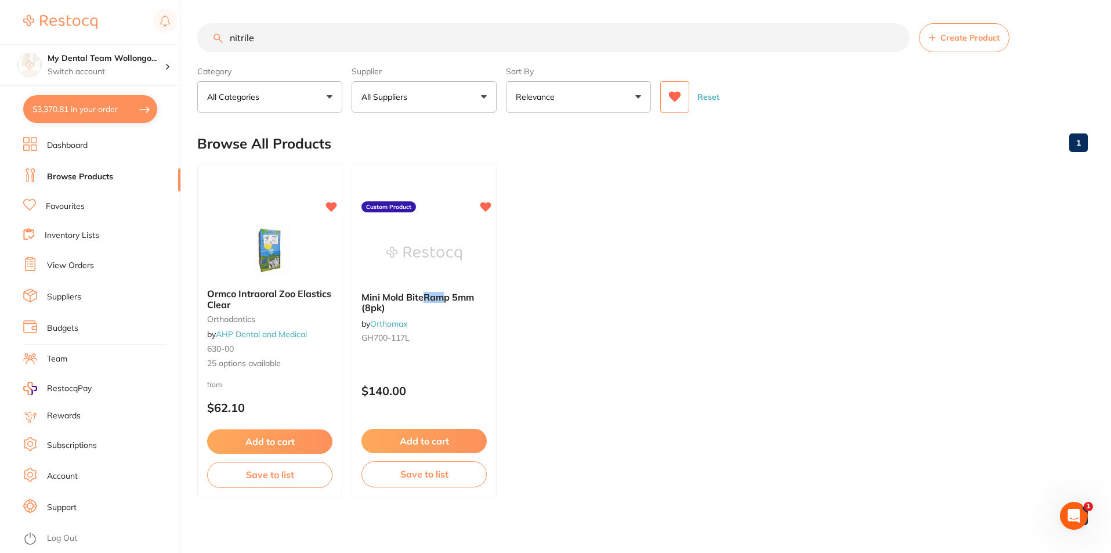
type input "nitrile"
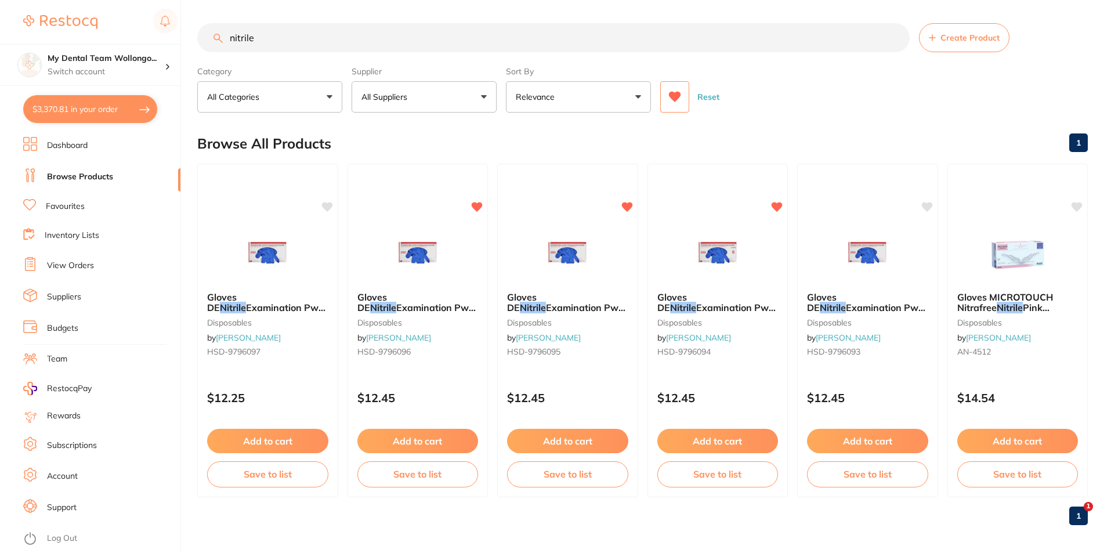
click at [255, 249] on img at bounding box center [267, 254] width 75 height 58
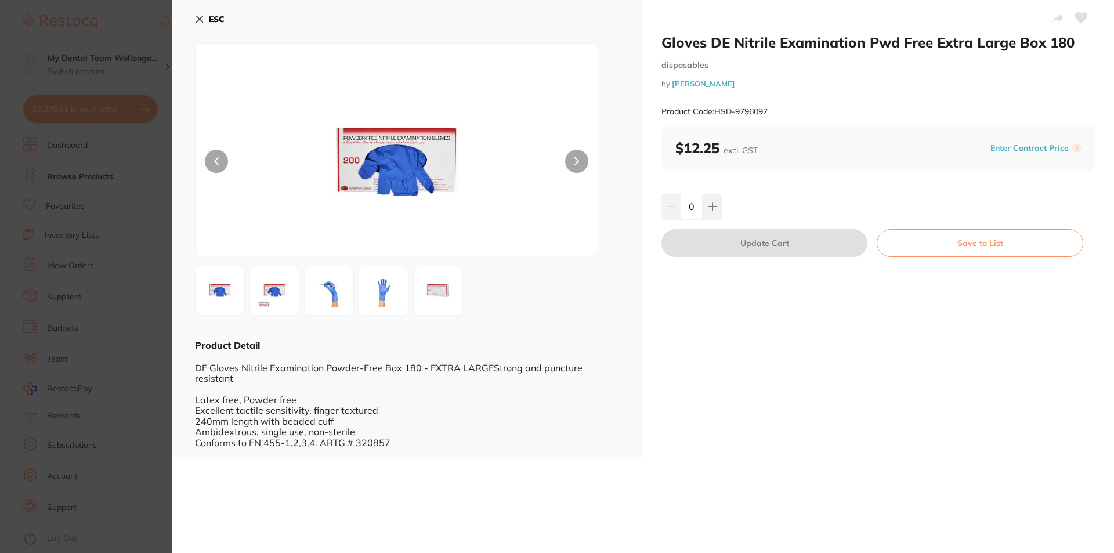
drag, startPoint x: 200, startPoint y: 25, endPoint x: 208, endPoint y: 18, distance: 10.7
click at [202, 22] on button "ESC" at bounding box center [210, 19] width 30 height 20
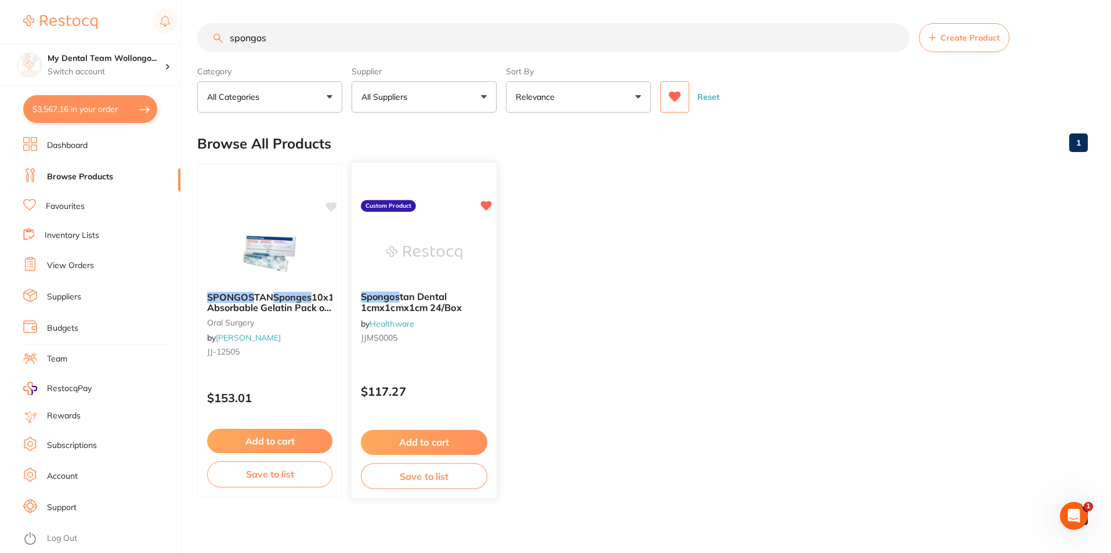
type input "spongos"
click at [429, 433] on button "Add to cart" at bounding box center [424, 442] width 126 height 25
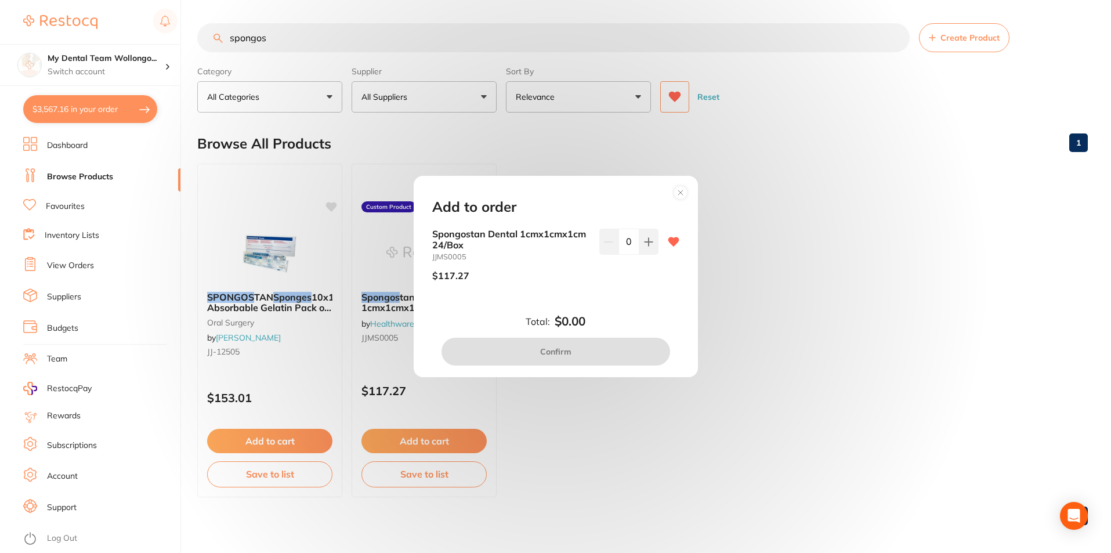
drag, startPoint x: 647, startPoint y: 242, endPoint x: 643, endPoint y: 257, distance: 15.5
click at [644, 254] on button at bounding box center [648, 242] width 19 height 26
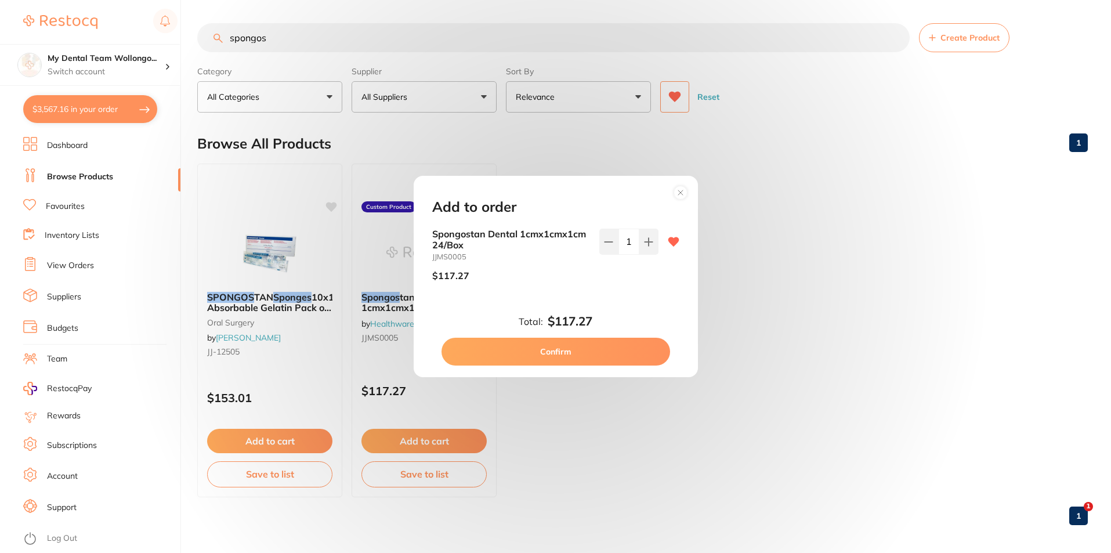
type input "1"
click at [610, 356] on button "Confirm" at bounding box center [556, 352] width 229 height 28
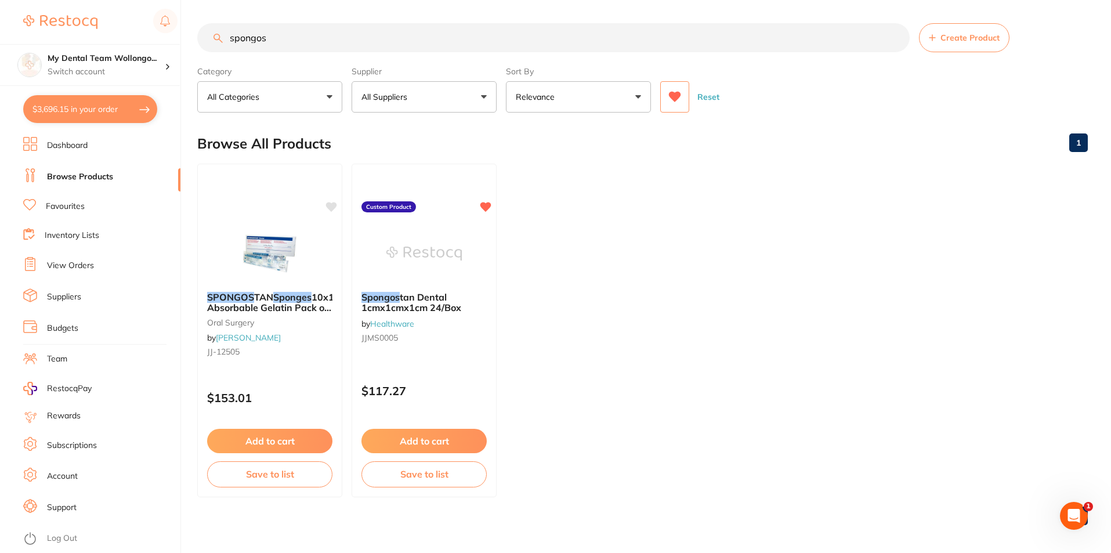
drag, startPoint x: 142, startPoint y: 26, endPoint x: -127, endPoint y: -50, distance: 279.2
click at [0, 0] on html "$3,696.15 My Dental Team Wollongo... Switch account My Dental Team Wollongong $…" at bounding box center [555, 276] width 1111 height 553
type input "needle"
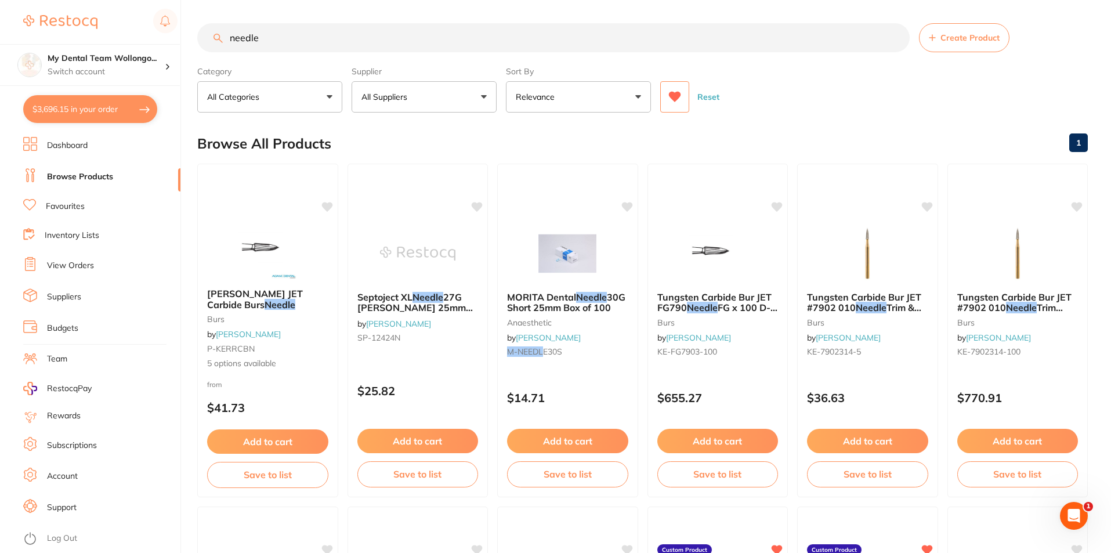
drag, startPoint x: 290, startPoint y: 46, endPoint x: 58, endPoint y: 2, distance: 236.1
click at [58, 2] on div "$3,696.15 My Dental Team Wollongo... Switch account My Dental Team Wollongong $…" at bounding box center [555, 276] width 1111 height 553
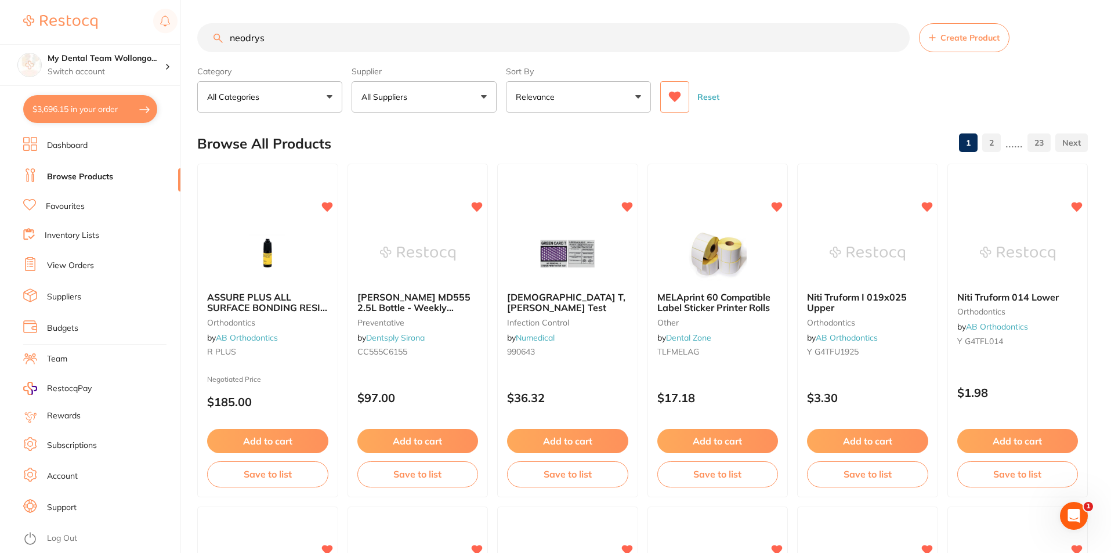
type input "neodrys"
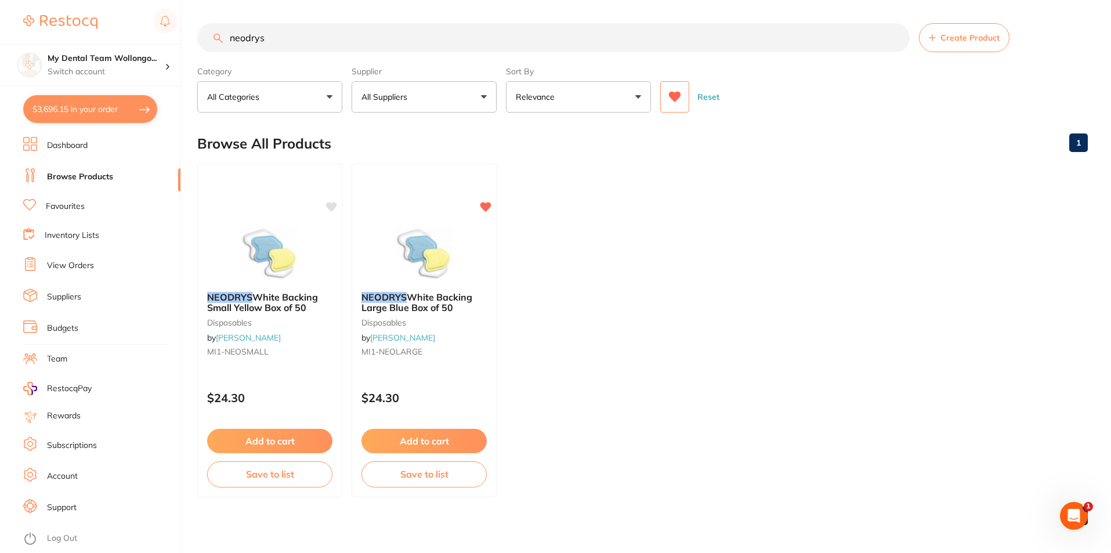
click at [446, 296] on span "White Backing Large Blue Box of 50" at bounding box center [416, 302] width 111 height 22
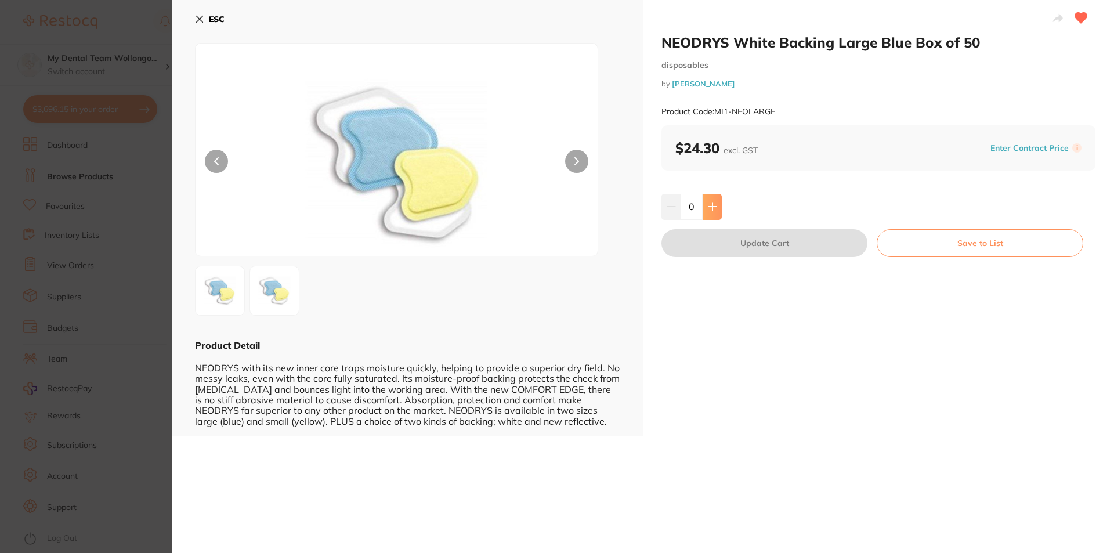
click at [708, 205] on icon at bounding box center [712, 206] width 9 height 9
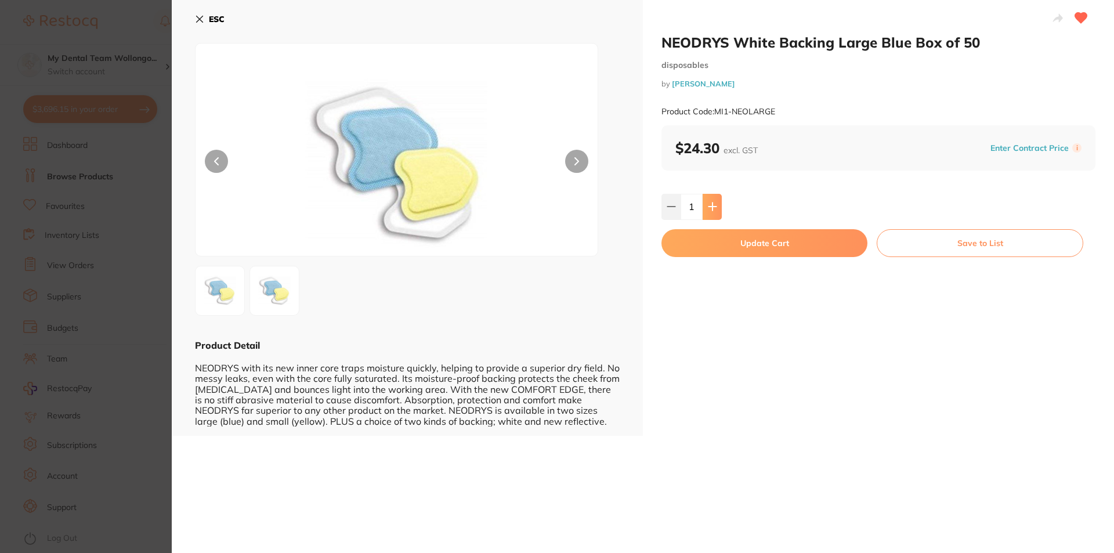
drag, startPoint x: 711, startPoint y: 202, endPoint x: 719, endPoint y: 209, distance: 10.7
click at [714, 205] on icon at bounding box center [712, 206] width 9 height 9
type input "2"
click at [736, 245] on button "Update Cart" at bounding box center [764, 243] width 206 height 28
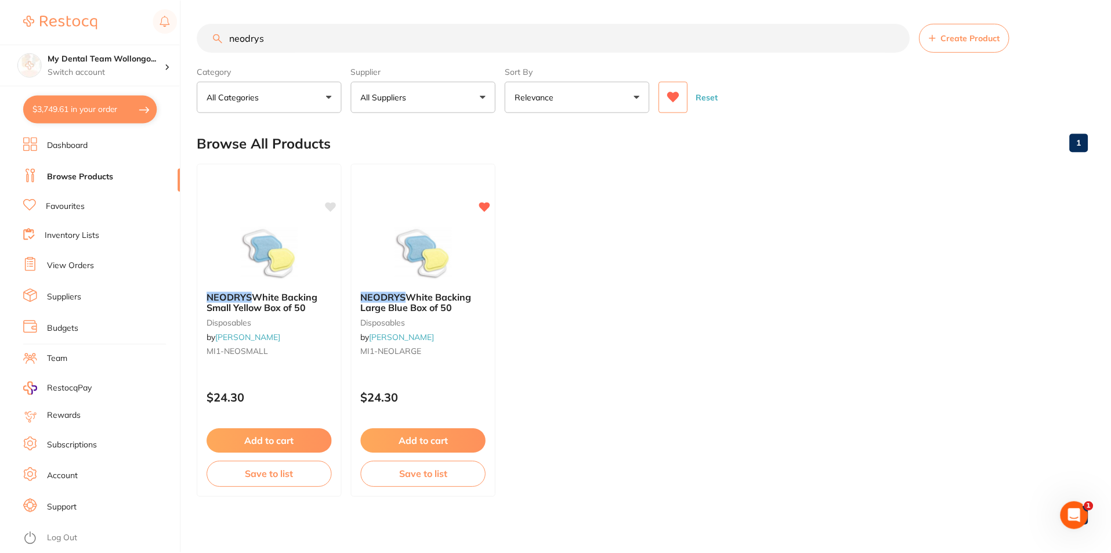
scroll to position [5, 0]
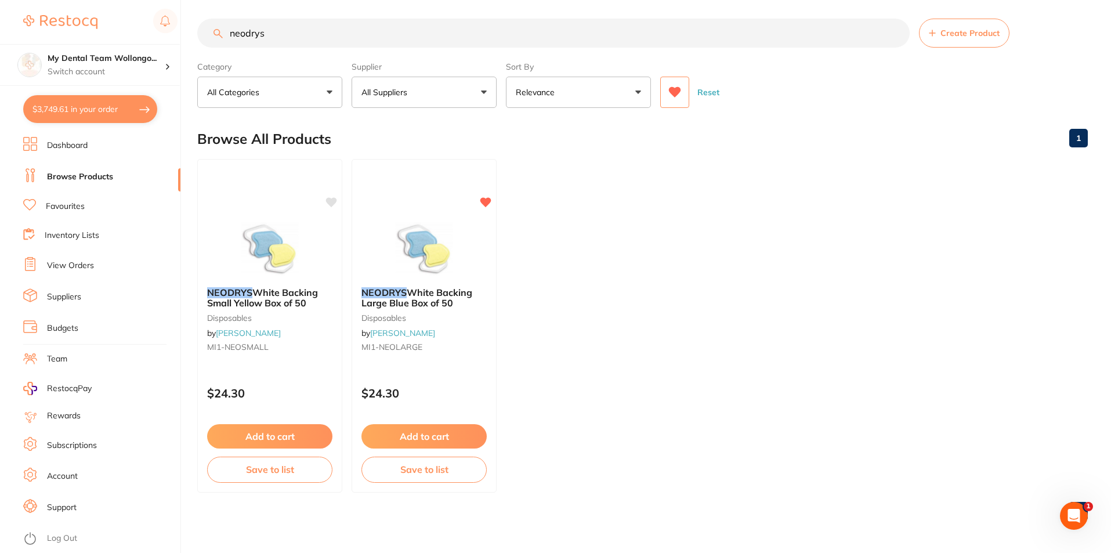
drag, startPoint x: 291, startPoint y: 39, endPoint x: 17, endPoint y: -24, distance: 281.6
click at [17, 0] on html "$3,749.61 My Dental Team Wollongo... Switch account My Dental Team Wollongong $…" at bounding box center [555, 271] width 1111 height 553
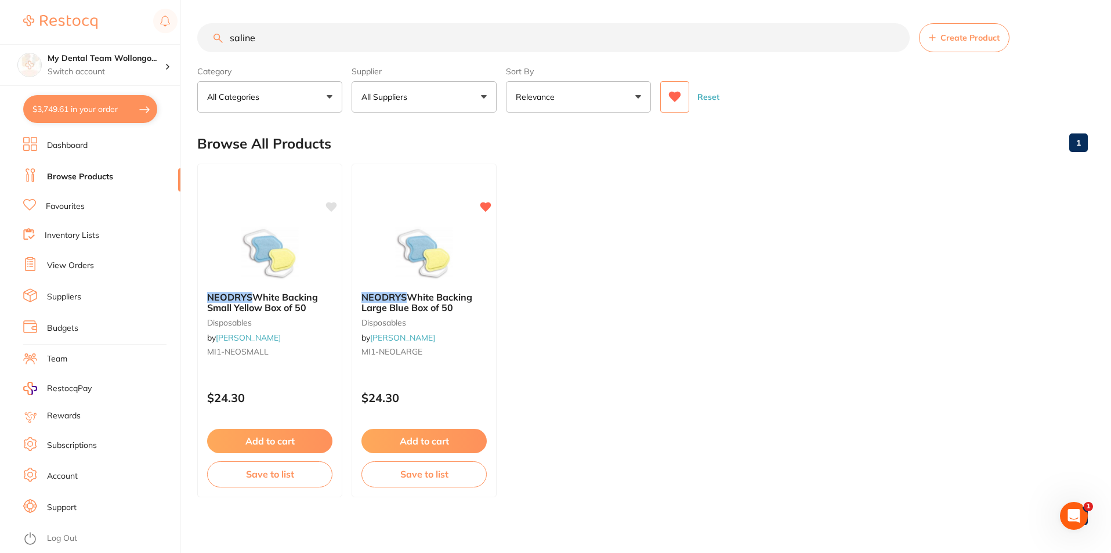
type input "saline"
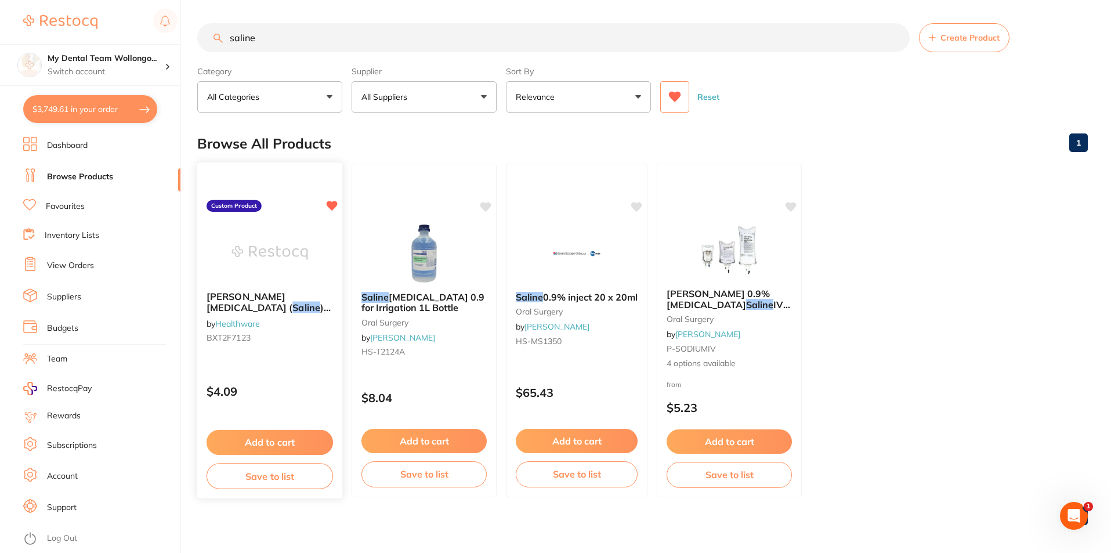
click at [290, 437] on button "Add to cart" at bounding box center [270, 442] width 126 height 25
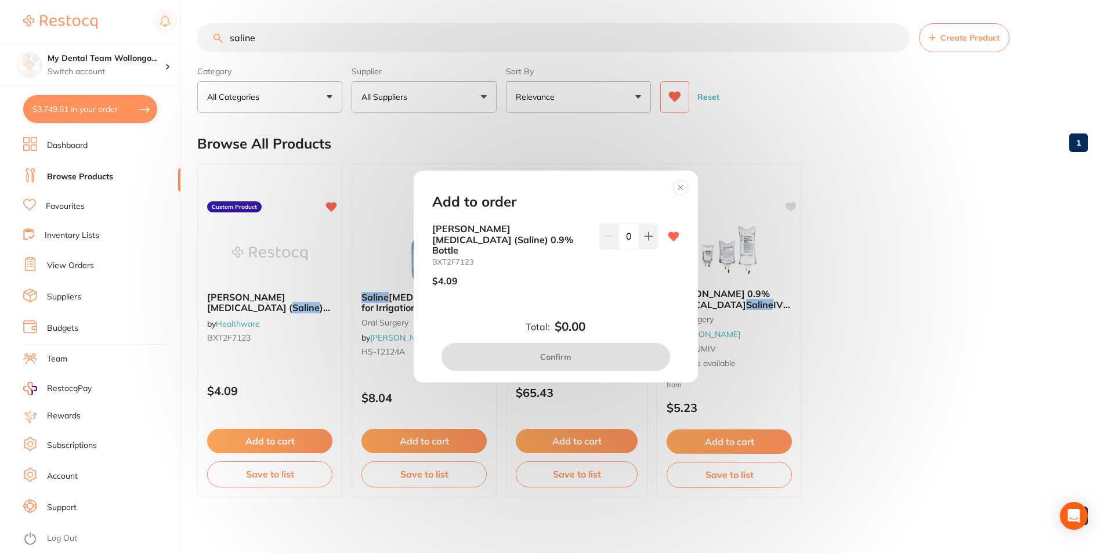
drag, startPoint x: 640, startPoint y: 243, endPoint x: 634, endPoint y: 276, distance: 34.2
click at [640, 244] on button at bounding box center [648, 236] width 19 height 26
type input "1"
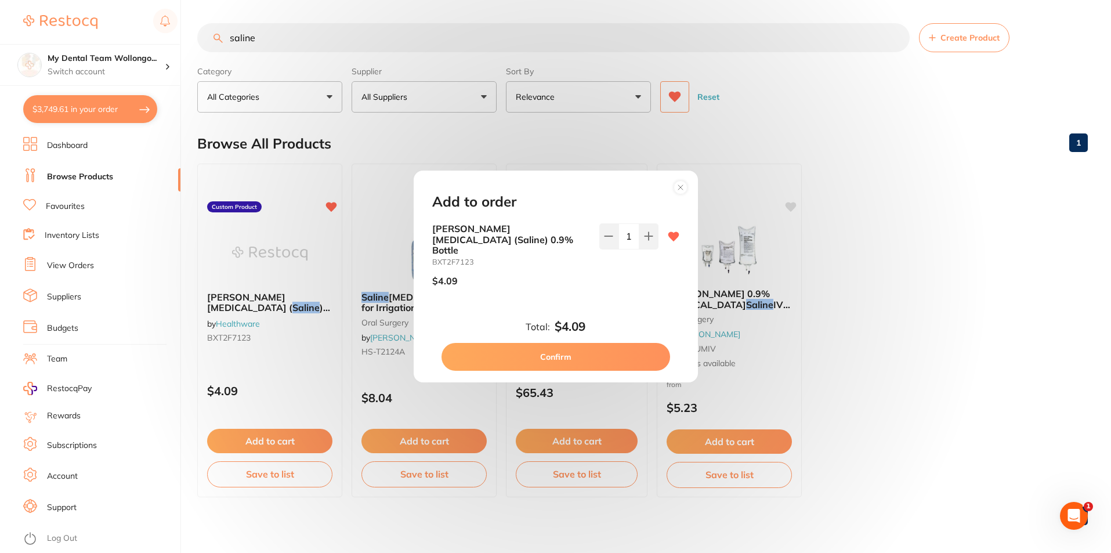
click at [573, 354] on button "Confirm" at bounding box center [556, 357] width 229 height 28
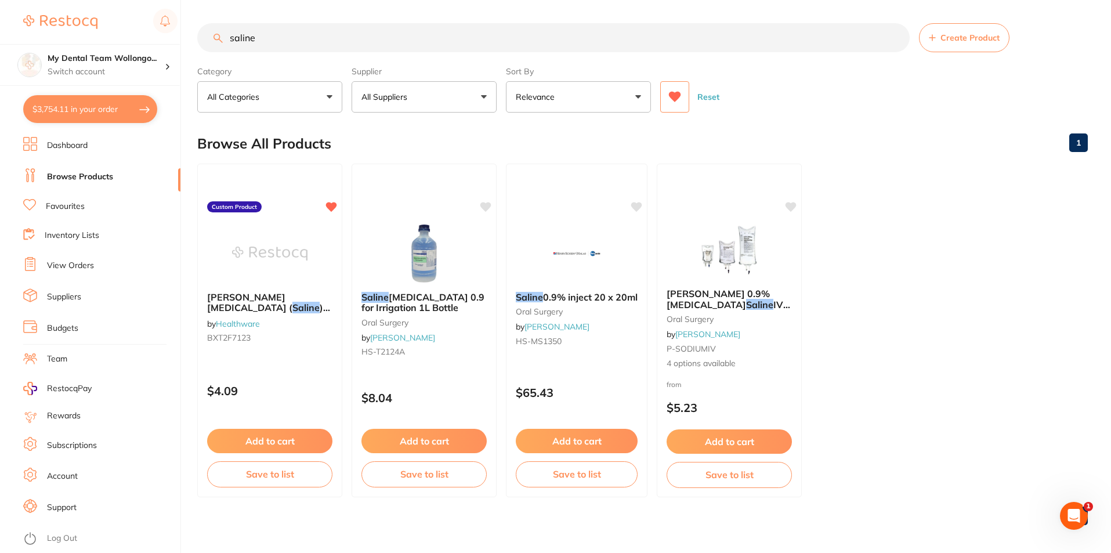
drag, startPoint x: 75, startPoint y: 9, endPoint x: -37, endPoint y: -16, distance: 114.6
click at [0, 0] on html "$3,754.11 My Dental Team Wollongo... Switch account My Dental Team Wollongong $…" at bounding box center [555, 276] width 1111 height 553
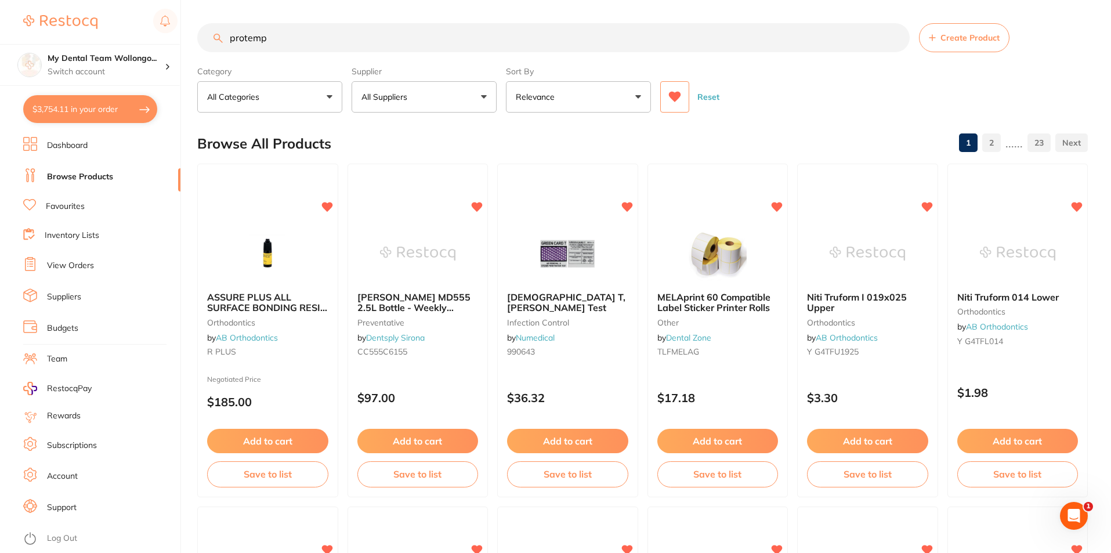
type input "protemp"
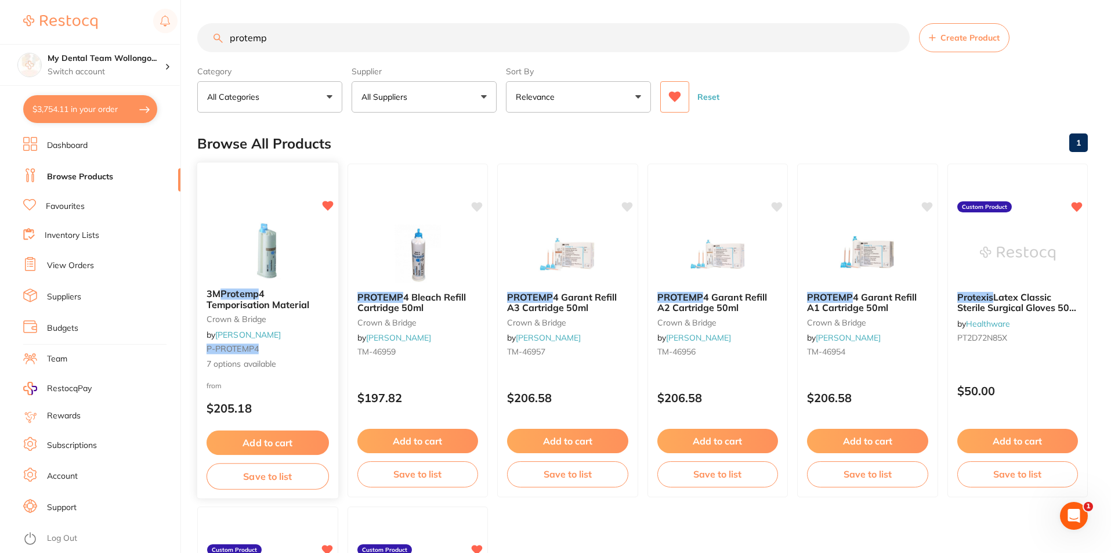
click at [285, 301] on span "4 Temporisation Material" at bounding box center [258, 299] width 103 height 23
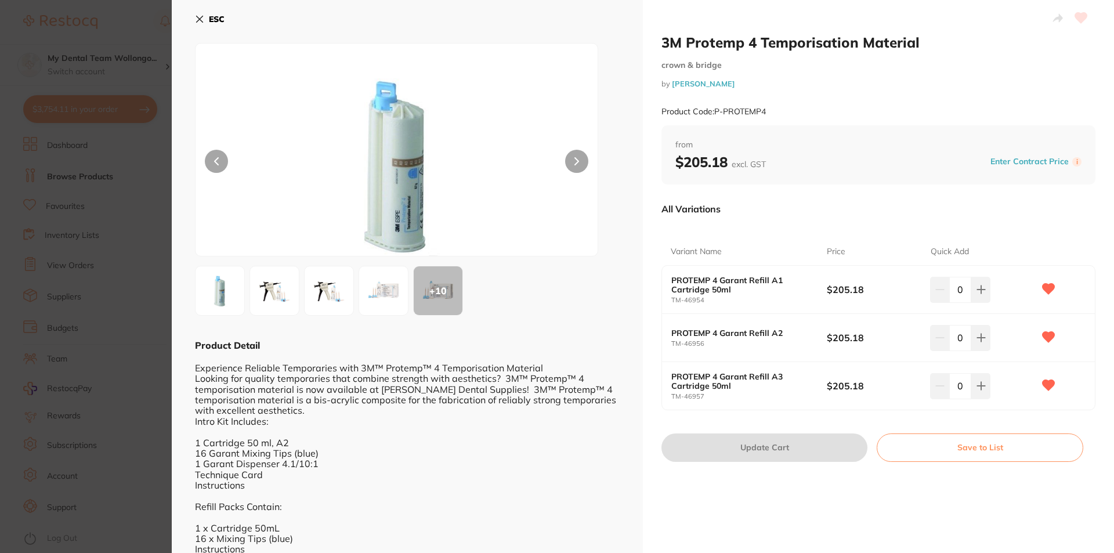
click at [216, 17] on b "ESC" at bounding box center [217, 19] width 16 height 10
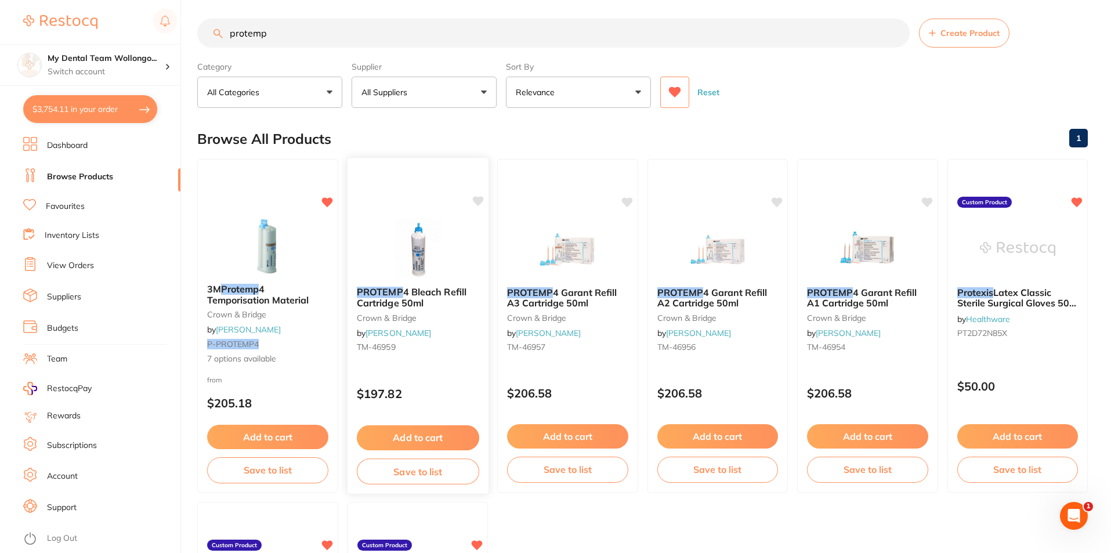
click at [431, 335] on link "[PERSON_NAME]" at bounding box center [399, 333] width 66 height 10
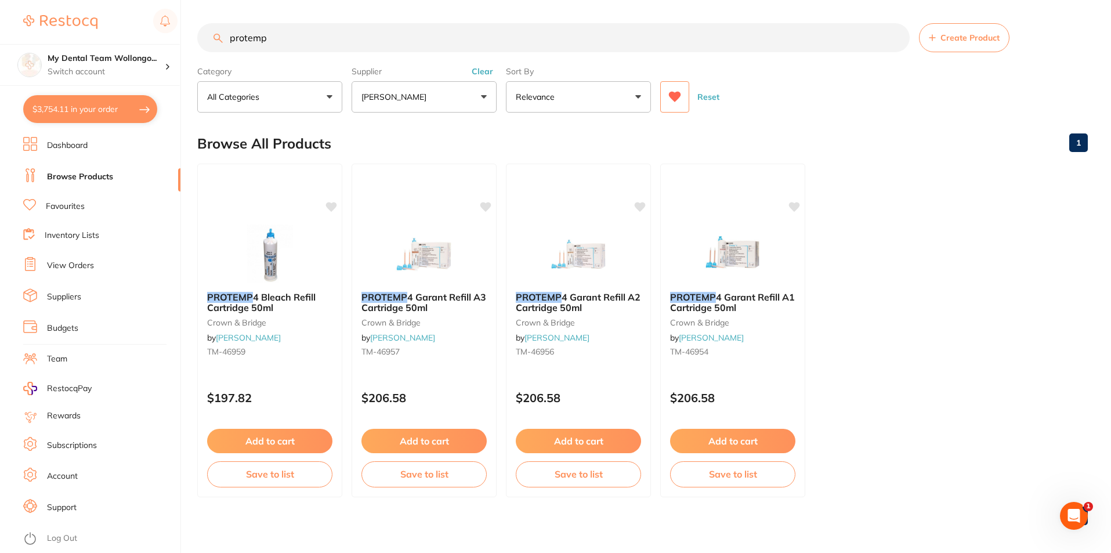
drag, startPoint x: 238, startPoint y: 38, endPoint x: 224, endPoint y: 32, distance: 15.1
click at [226, 34] on input "protemp" at bounding box center [553, 37] width 712 height 29
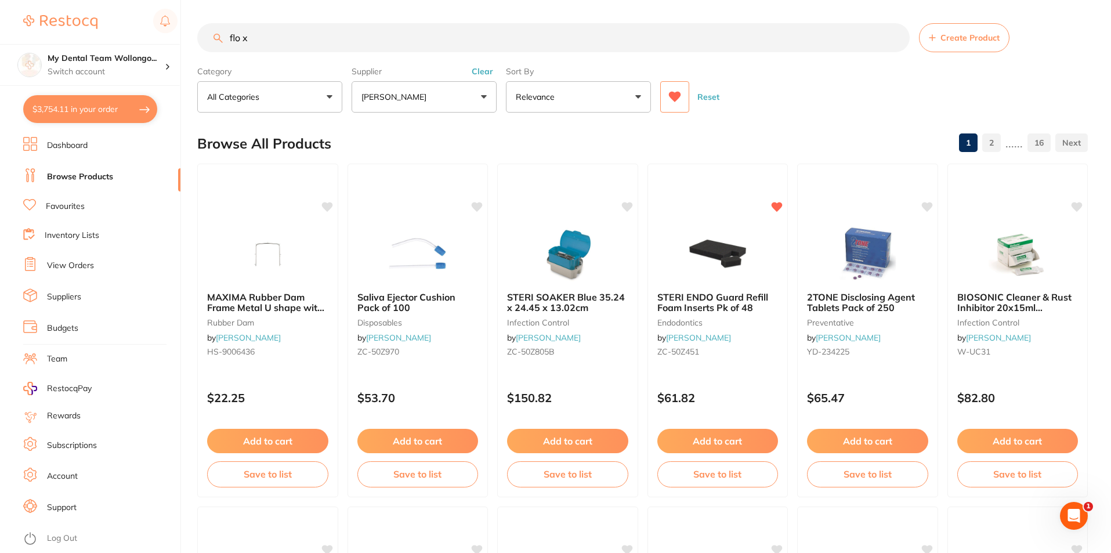
type input "flo x"
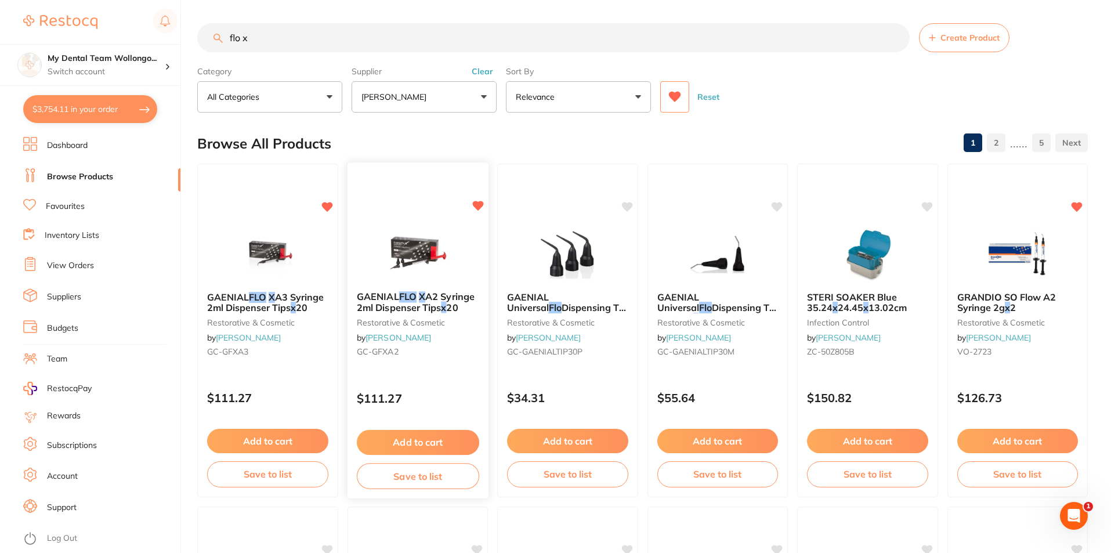
click at [455, 298] on b "GAENIAL FLO X A2 Syringe 2ml Dispenser Tips x 20" at bounding box center [417, 301] width 122 height 21
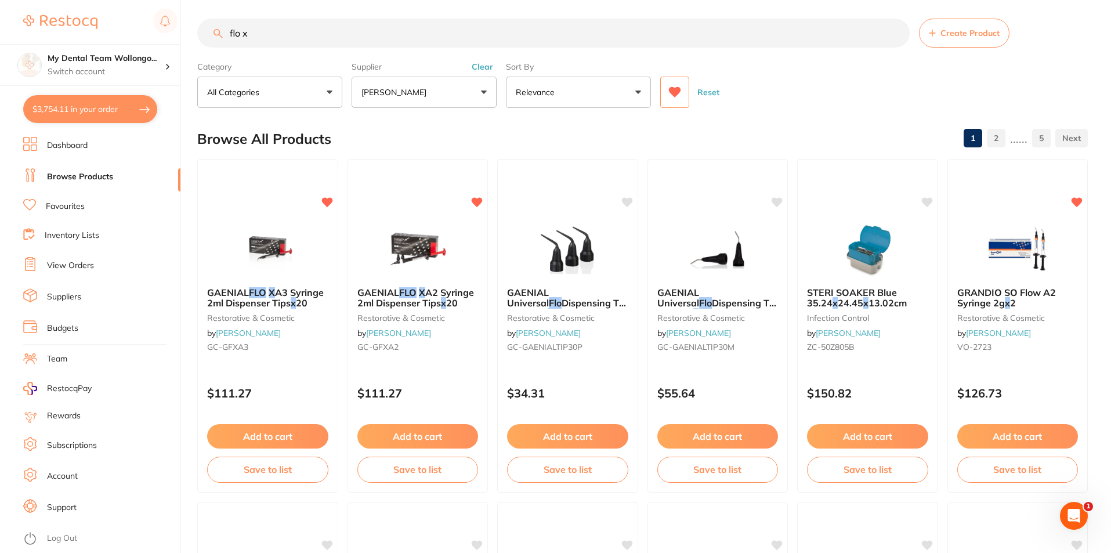
click at [396, 250] on img at bounding box center [417, 249] width 75 height 58
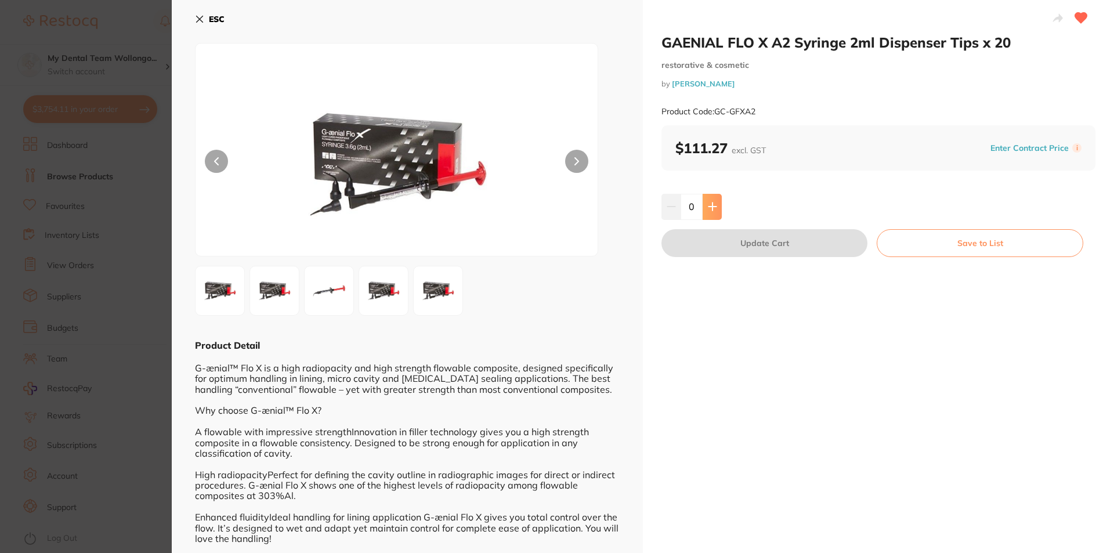
click at [710, 208] on icon at bounding box center [712, 207] width 8 height 8
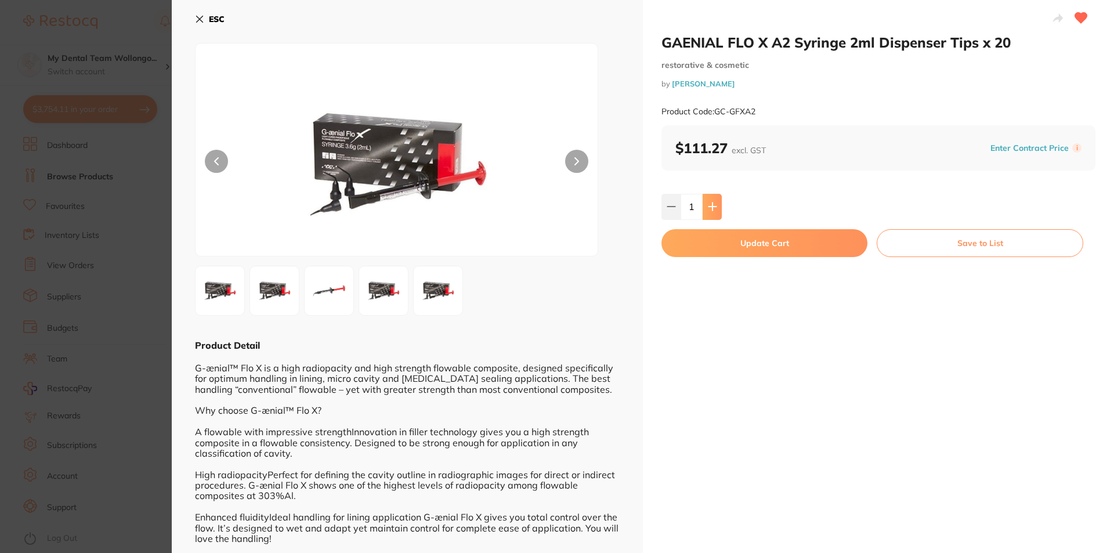
type input "1"
click at [719, 246] on button "Update Cart" at bounding box center [764, 243] width 206 height 28
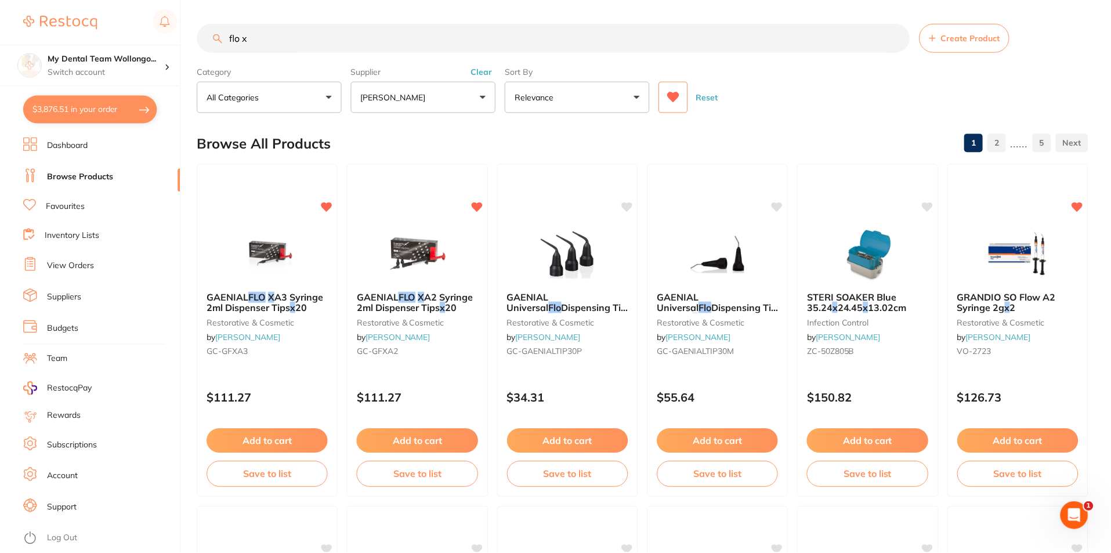
scroll to position [5, 0]
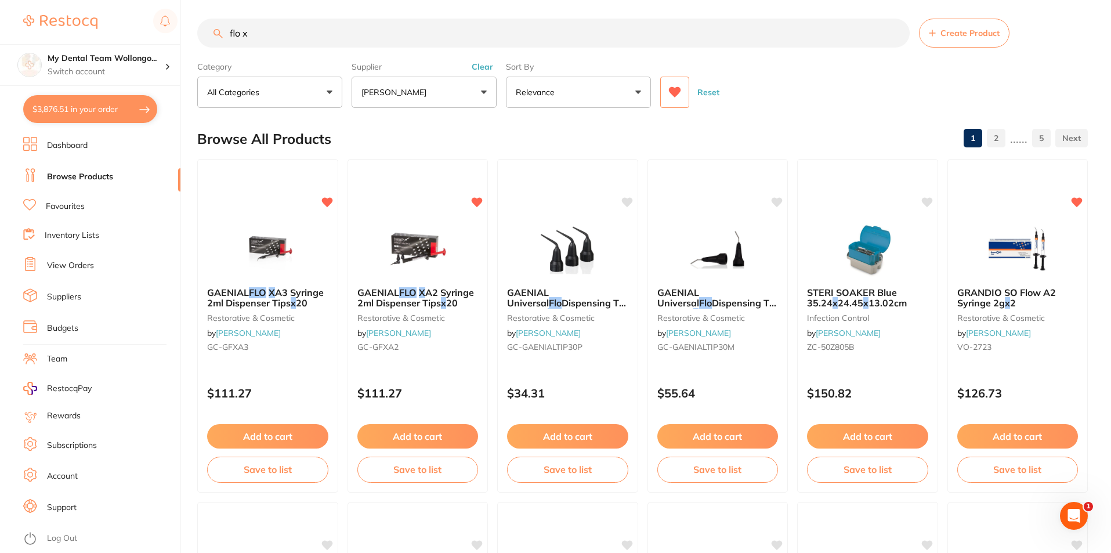
drag, startPoint x: 182, startPoint y: 35, endPoint x: 138, endPoint y: 25, distance: 44.6
click at [139, 27] on div "$3,876.51 My Dental Team Wollongo... Switch account My Dental Team Wollongong $…" at bounding box center [555, 271] width 1111 height 553
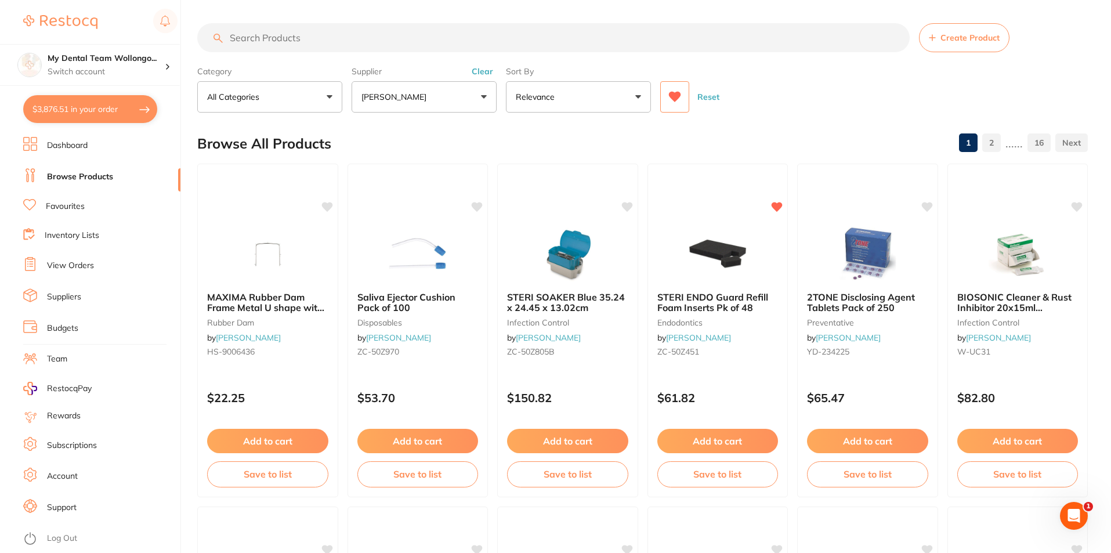
scroll to position [0, 0]
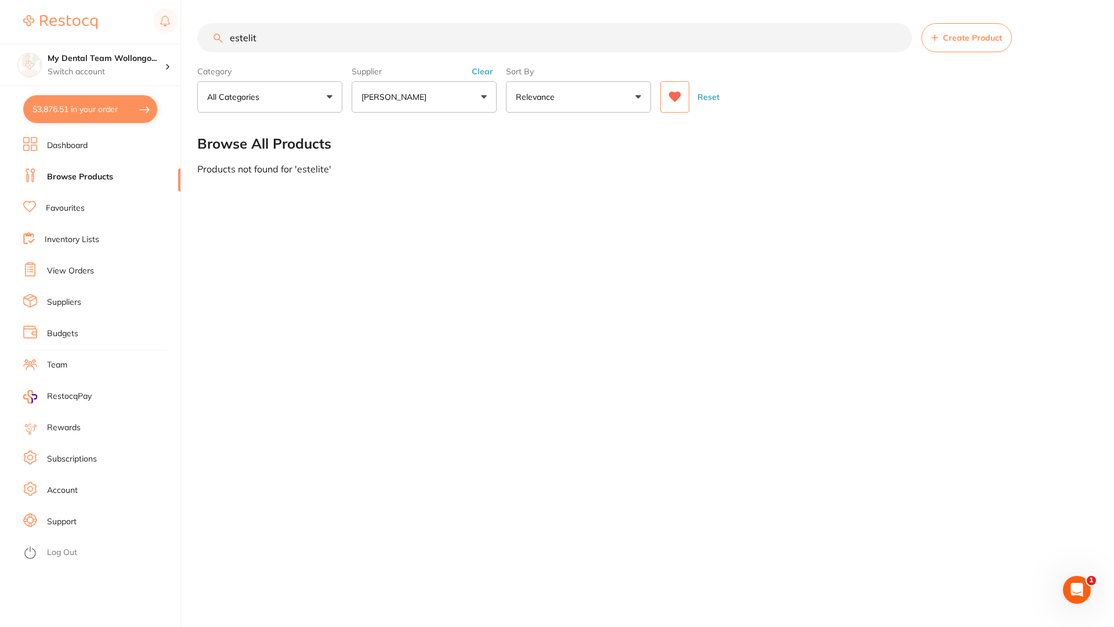
type input "esteli"
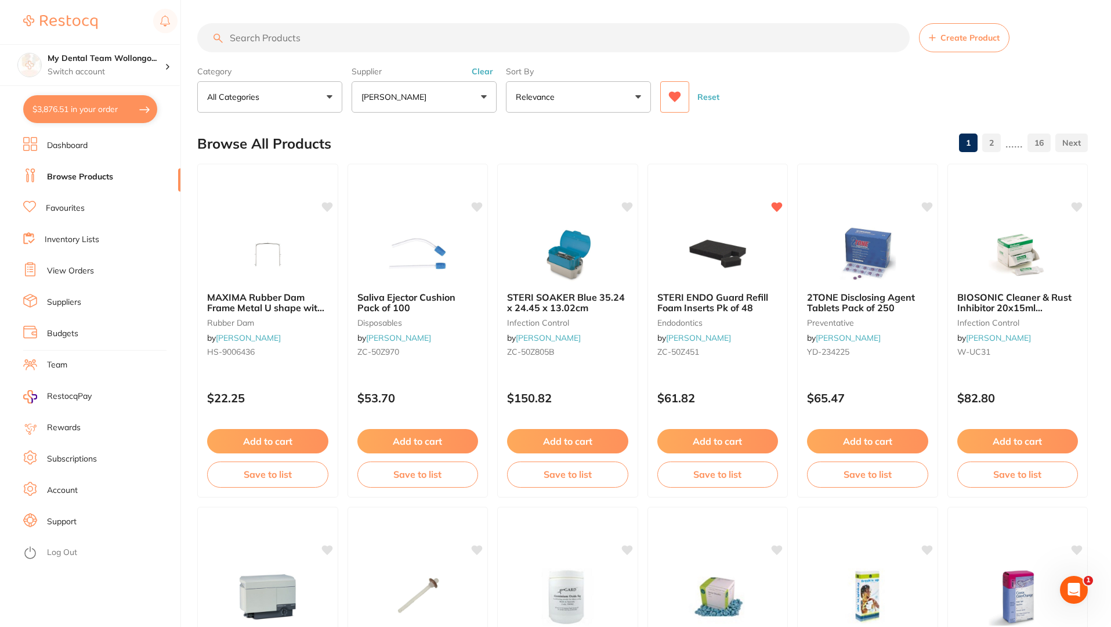
click at [284, 0] on html "$3,876.51 My Dental Team Wollongo... Switch account My Dental Team Wollongong $…" at bounding box center [555, 313] width 1111 height 627
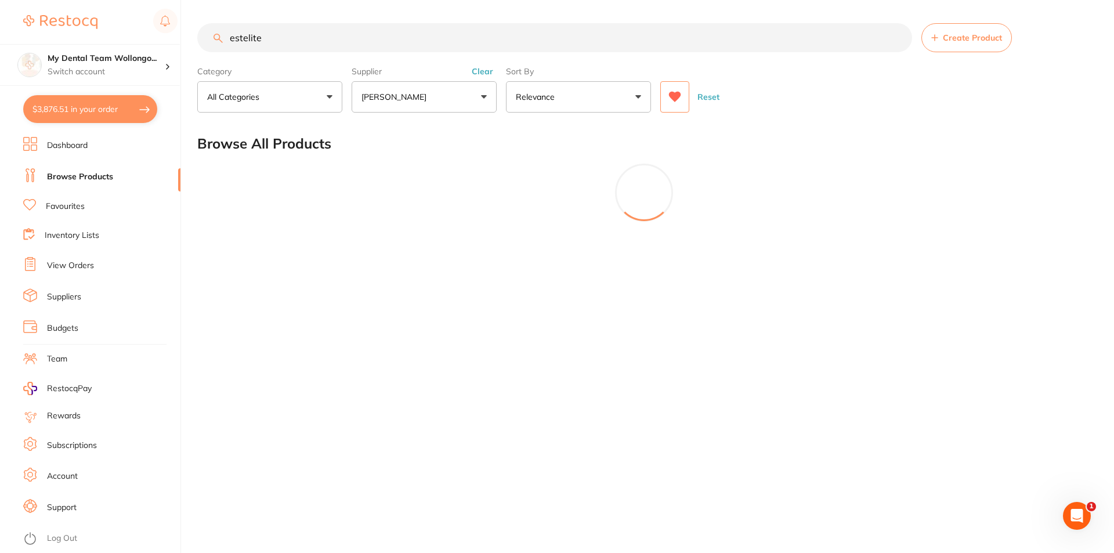
type input "estelite"
drag, startPoint x: 293, startPoint y: 95, endPoint x: 336, endPoint y: 96, distance: 42.9
click at [293, 94] on button "All Categories" at bounding box center [269, 96] width 145 height 31
drag, startPoint x: 475, startPoint y: 70, endPoint x: 482, endPoint y: 66, distance: 8.4
click at [477, 70] on button "Clear" at bounding box center [482, 71] width 28 height 10
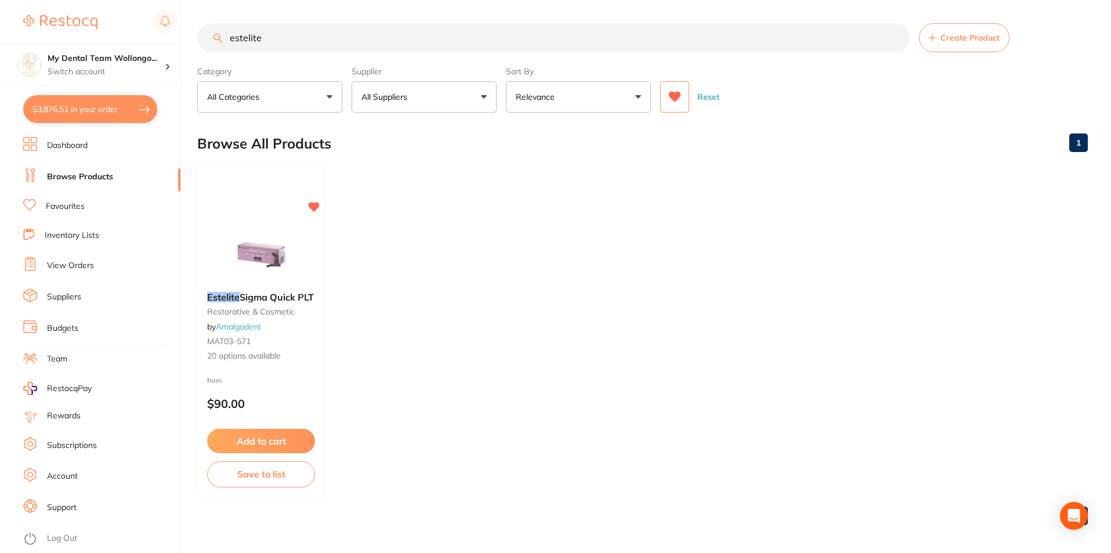
click at [280, 257] on img at bounding box center [260, 254] width 75 height 58
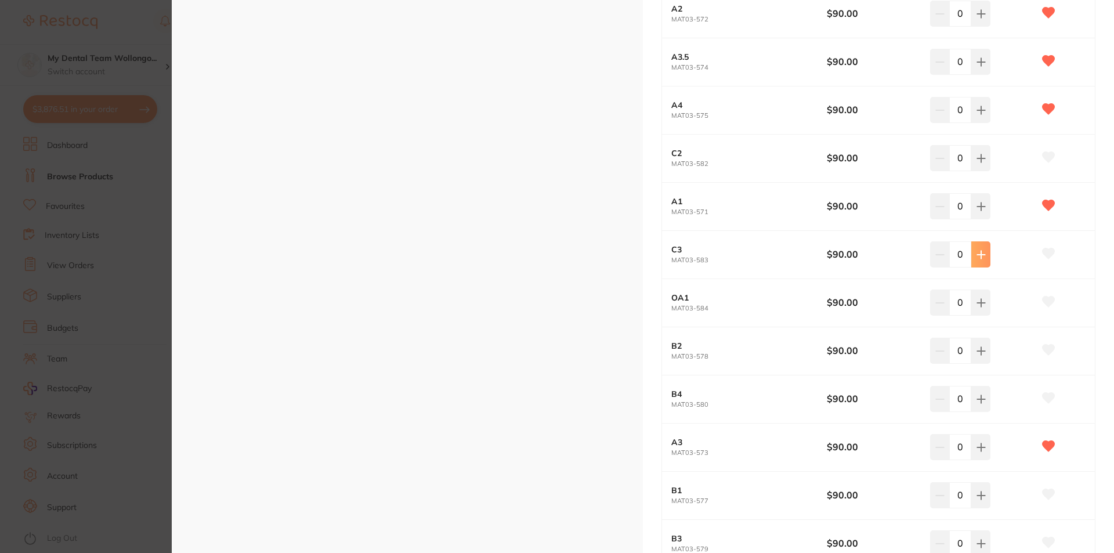
scroll to position [464, 0]
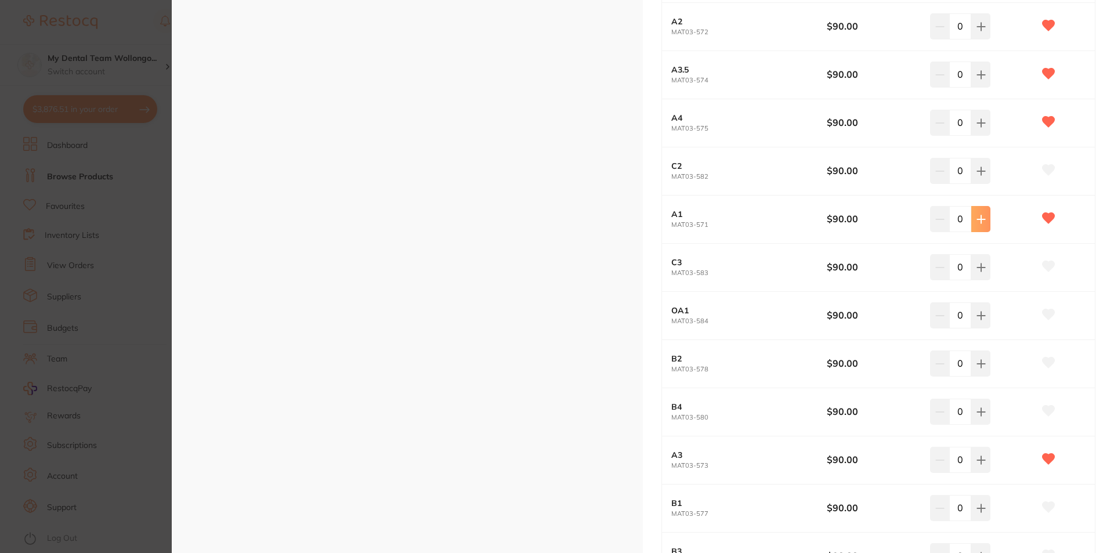
click at [980, 226] on button at bounding box center [980, 219] width 19 height 26
click at [979, 224] on button at bounding box center [980, 219] width 19 height 26
type input "2"
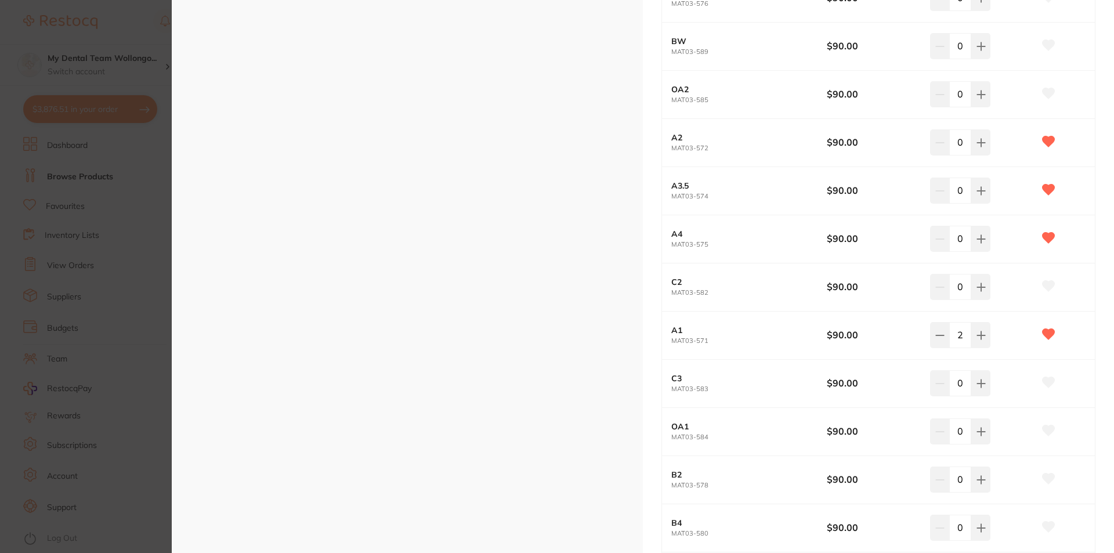
scroll to position [0, 0]
click at [975, 151] on button at bounding box center [980, 142] width 19 height 26
type input "2"
click at [115, 152] on section "Estelite Sigma Quick PLT restorative & cosmetic by Amalgadent Product Code: MAT…" at bounding box center [557, 276] width 1114 height 553
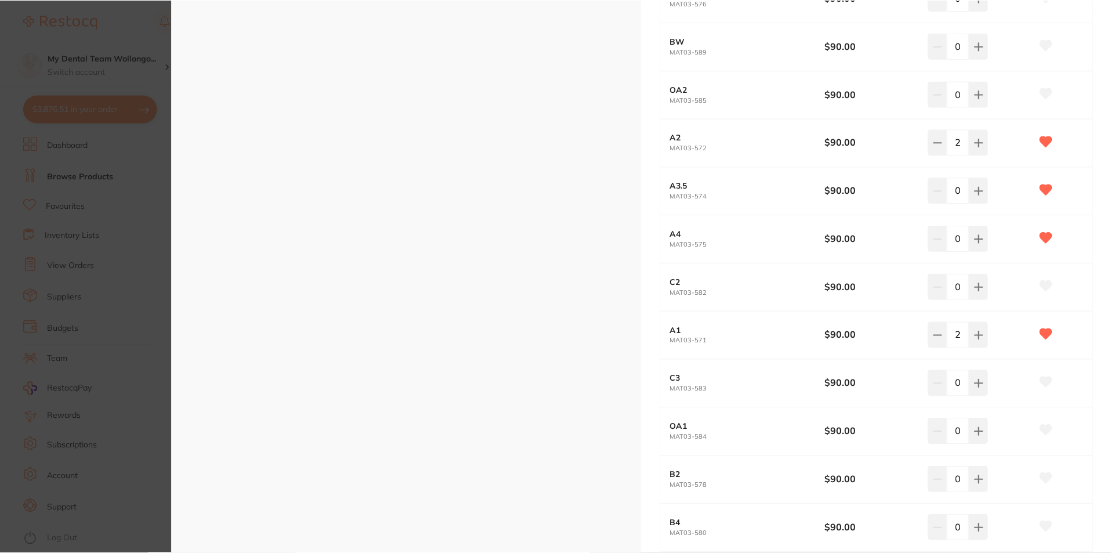
scroll to position [5, 0]
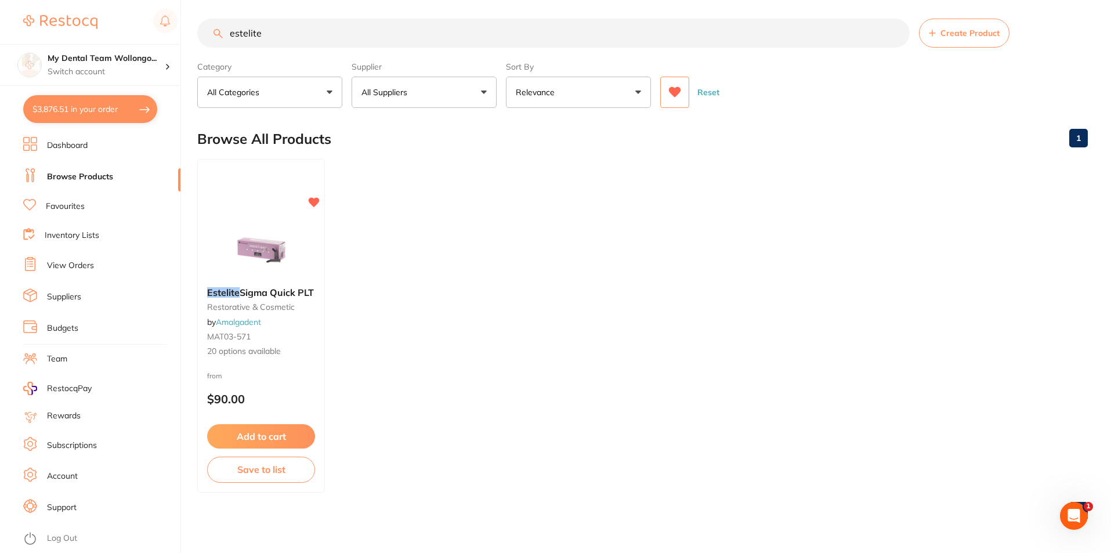
click at [114, 111] on button "$3,876.51 in your order" at bounding box center [90, 109] width 134 height 28
checkbox input "true"
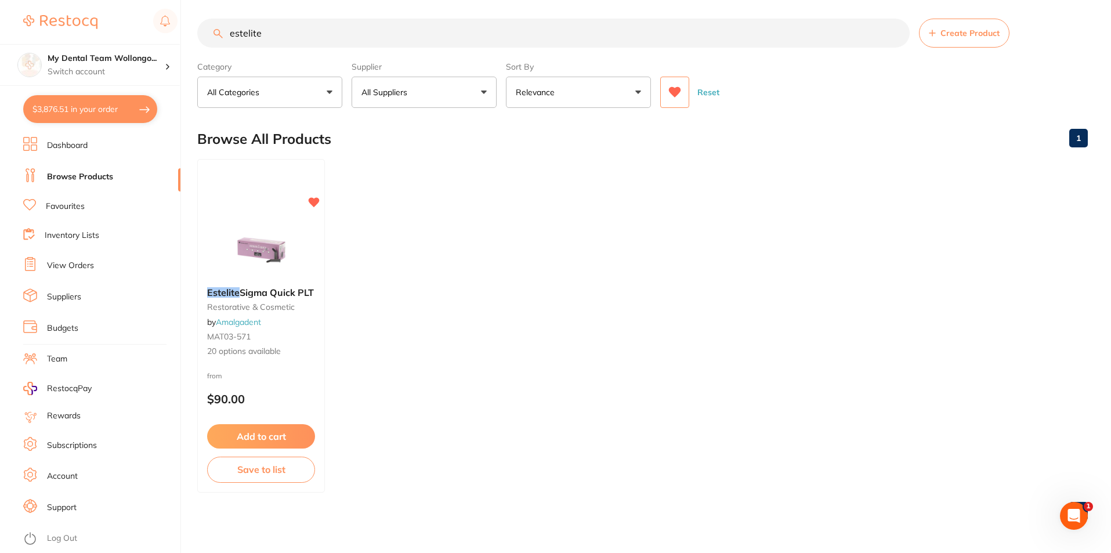
checkbox input "true"
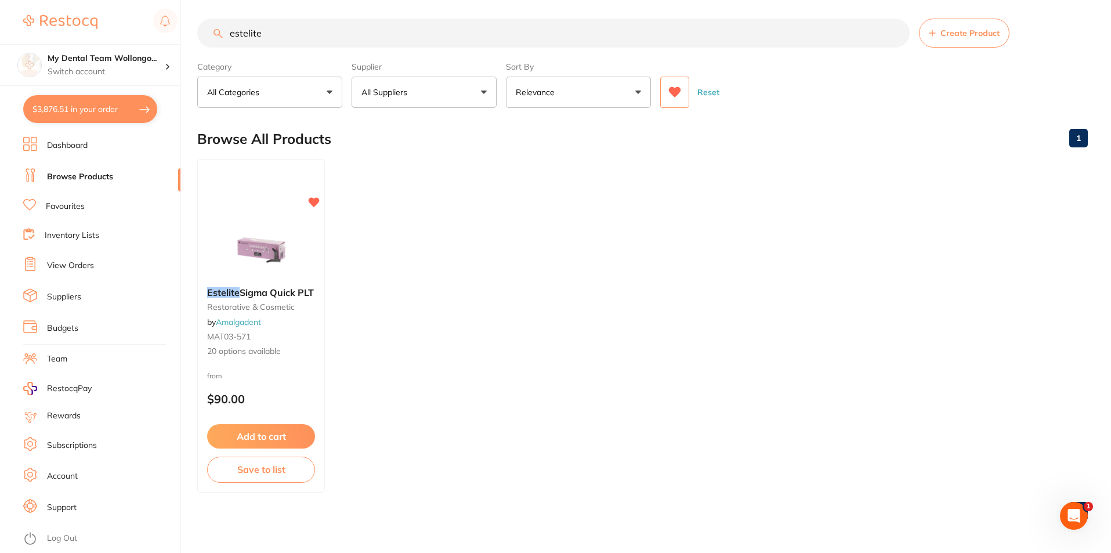
checkbox input "true"
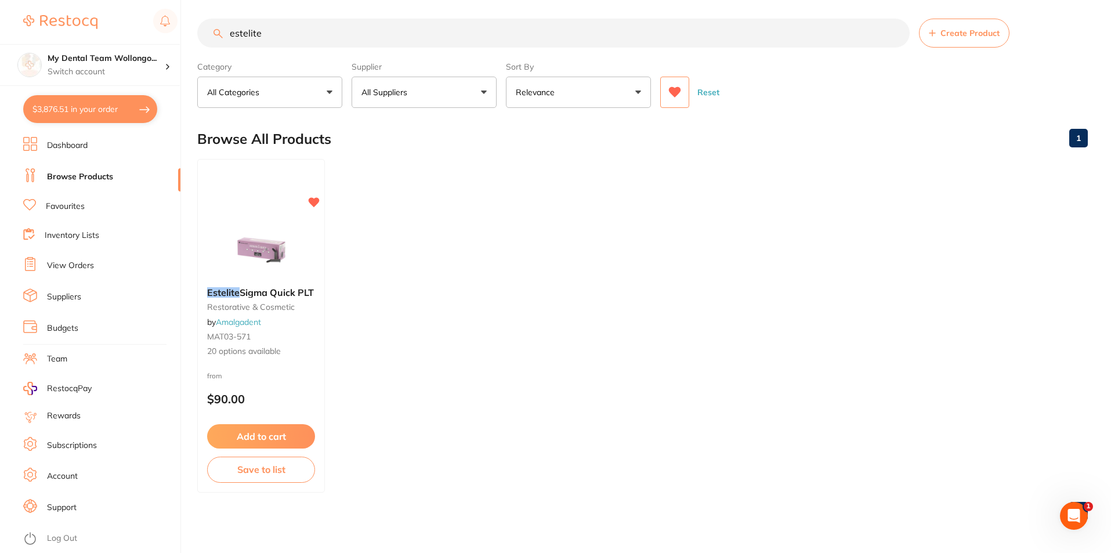
checkbox input "true"
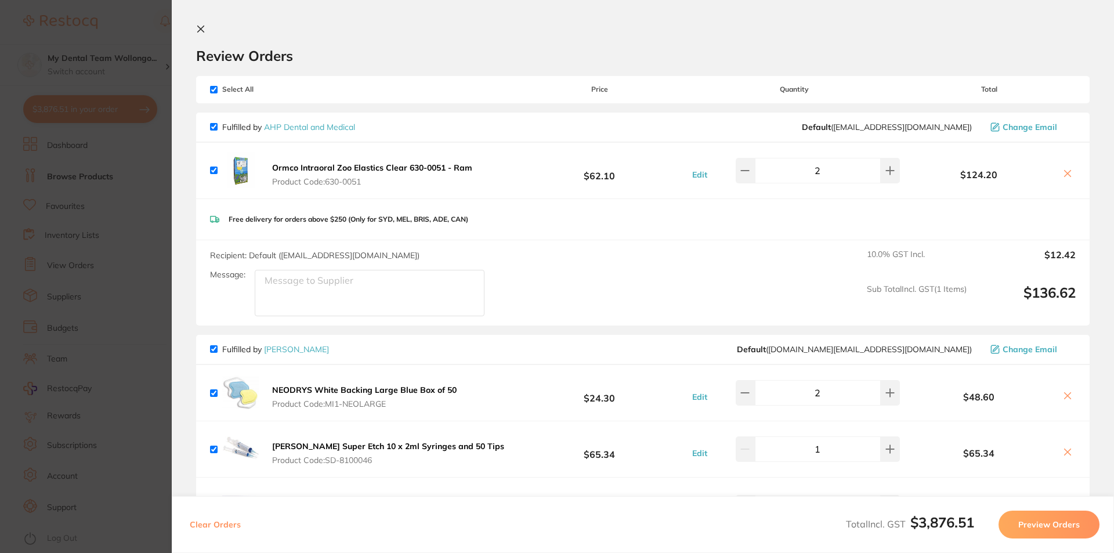
click at [1048, 528] on button "Preview Orders" at bounding box center [1048, 525] width 101 height 28
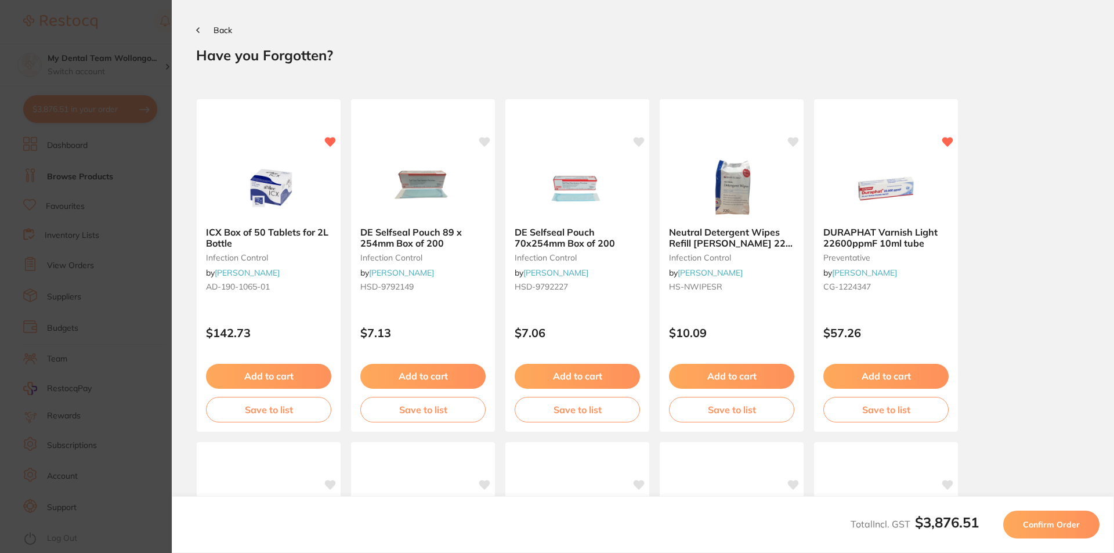
click at [1046, 527] on span "Confirm Order" at bounding box center [1051, 524] width 57 height 10
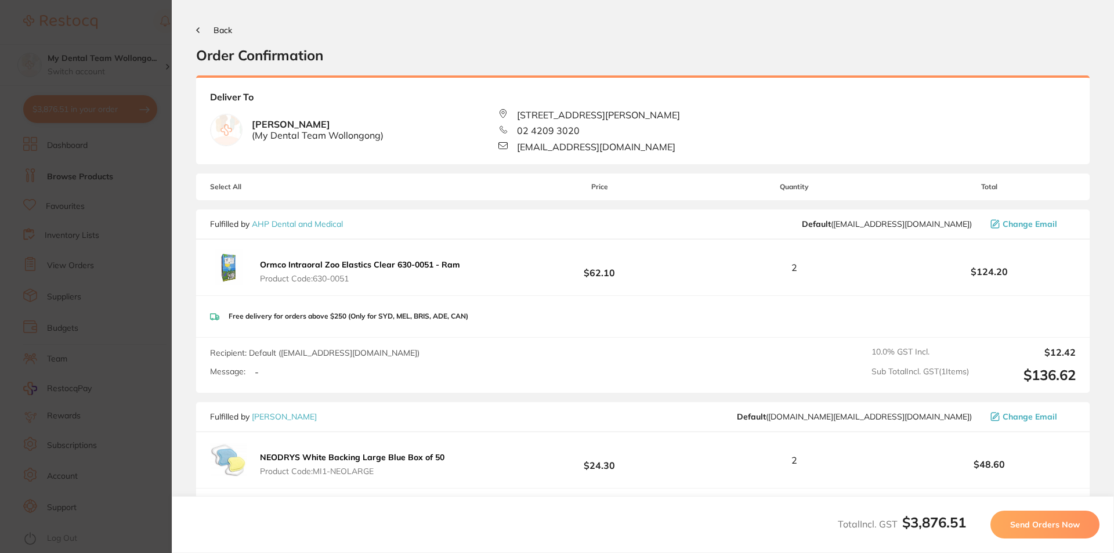
click at [296, 222] on link "AHP Dental and Medical" at bounding box center [297, 224] width 91 height 10
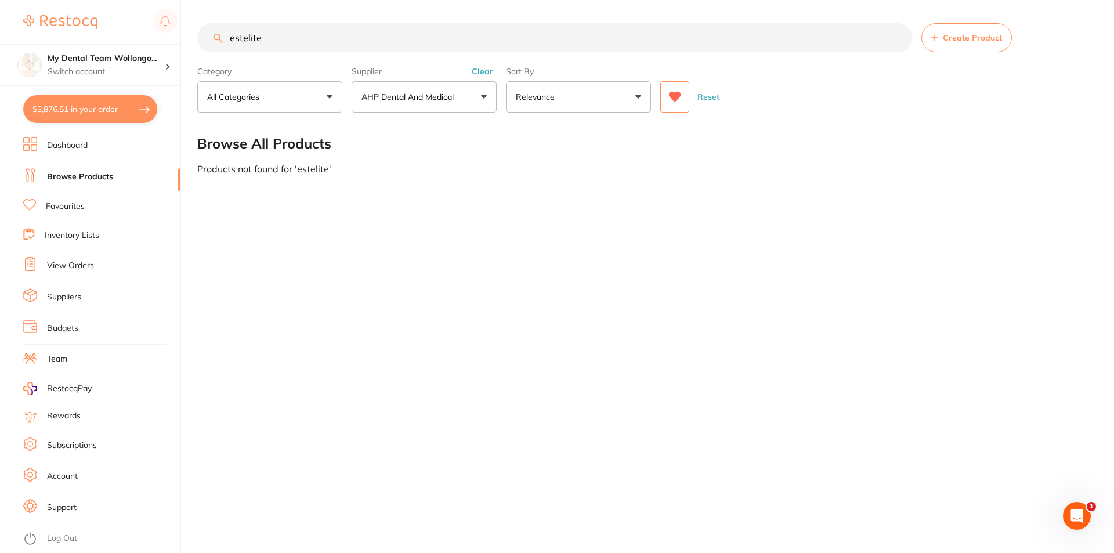
drag, startPoint x: 283, startPoint y: 35, endPoint x: 79, endPoint y: 13, distance: 204.8
click at [72, 9] on div "$3,876.51 My Dental Team Wollongo... Switch account My Dental Team Wollongong $…" at bounding box center [557, 276] width 1114 height 553
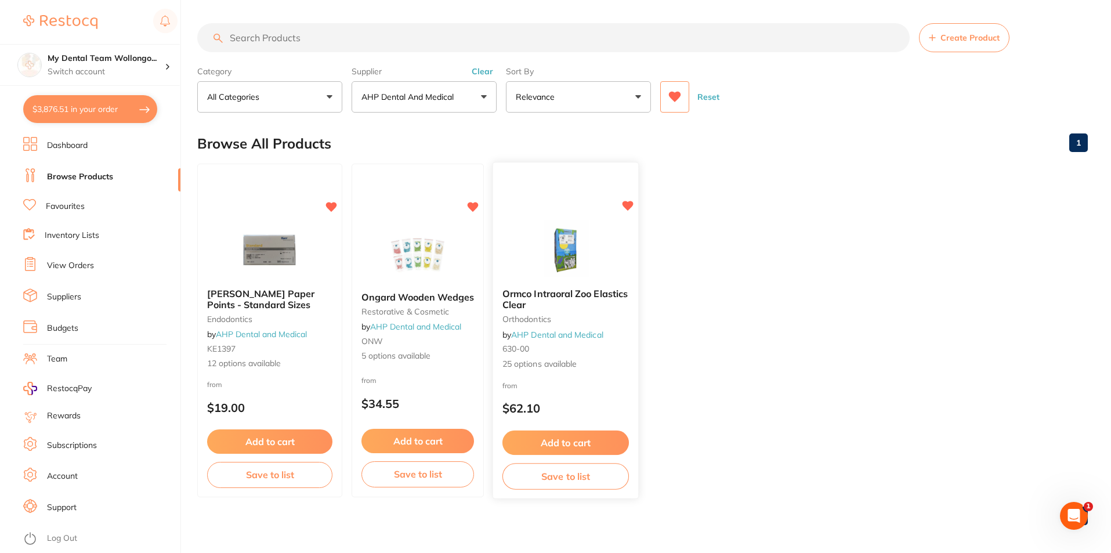
click at [581, 282] on div "Ormco Intraoral Zoo Elastics Clear orthodontics by AHP Dental and Medical 630-0…" at bounding box center [565, 329] width 145 height 100
click at [583, 320] on small "orthodontics" at bounding box center [565, 318] width 125 height 9
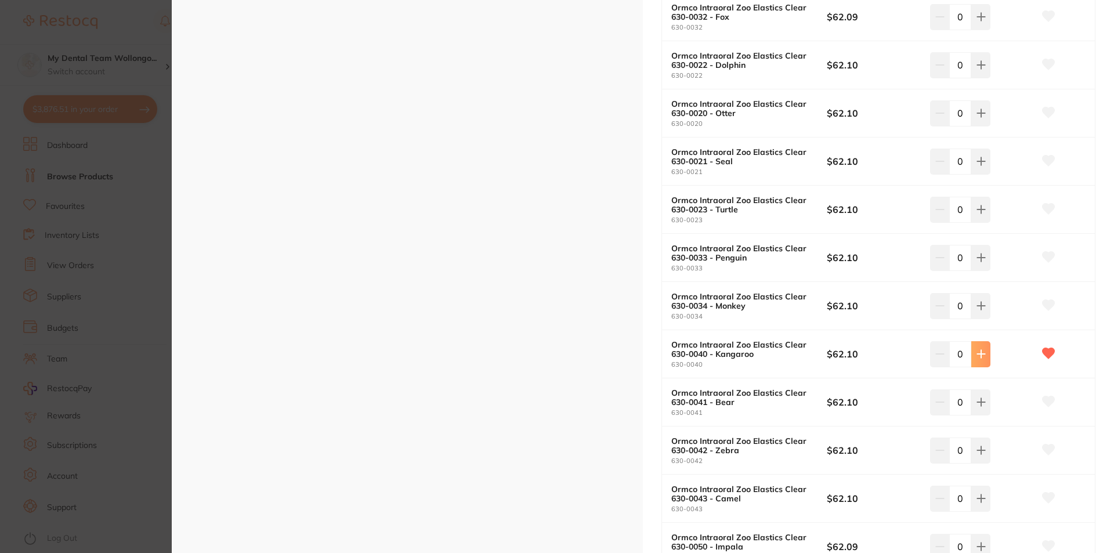
click at [976, 352] on icon at bounding box center [980, 353] width 9 height 9
type input "2"
click at [126, 175] on section "Ormco Intraoral Zoo Elastics Clear orthodontics by AHP Dental and Medical Produ…" at bounding box center [557, 276] width 1114 height 553
